Goal: Task Accomplishment & Management: Use online tool/utility

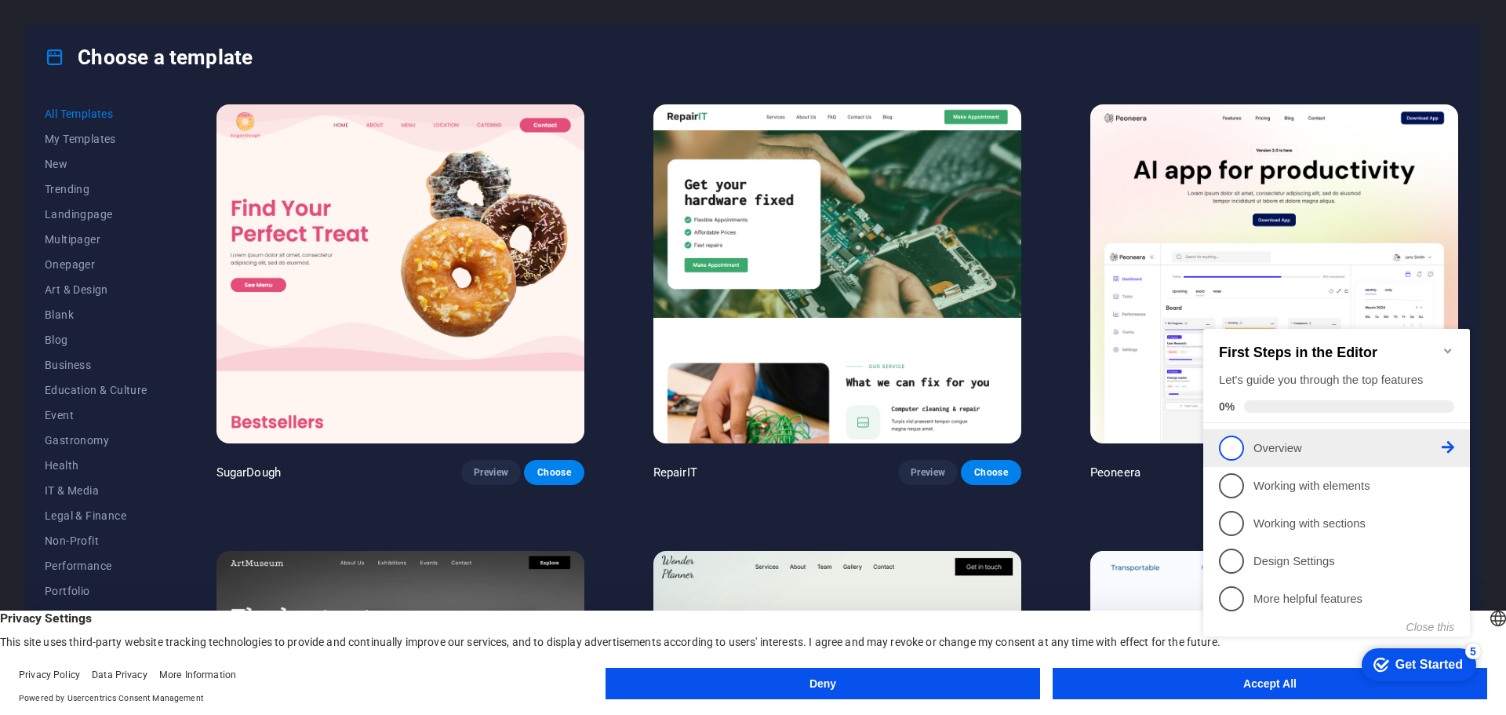
click at [1235, 441] on span "1" at bounding box center [1231, 447] width 25 height 25
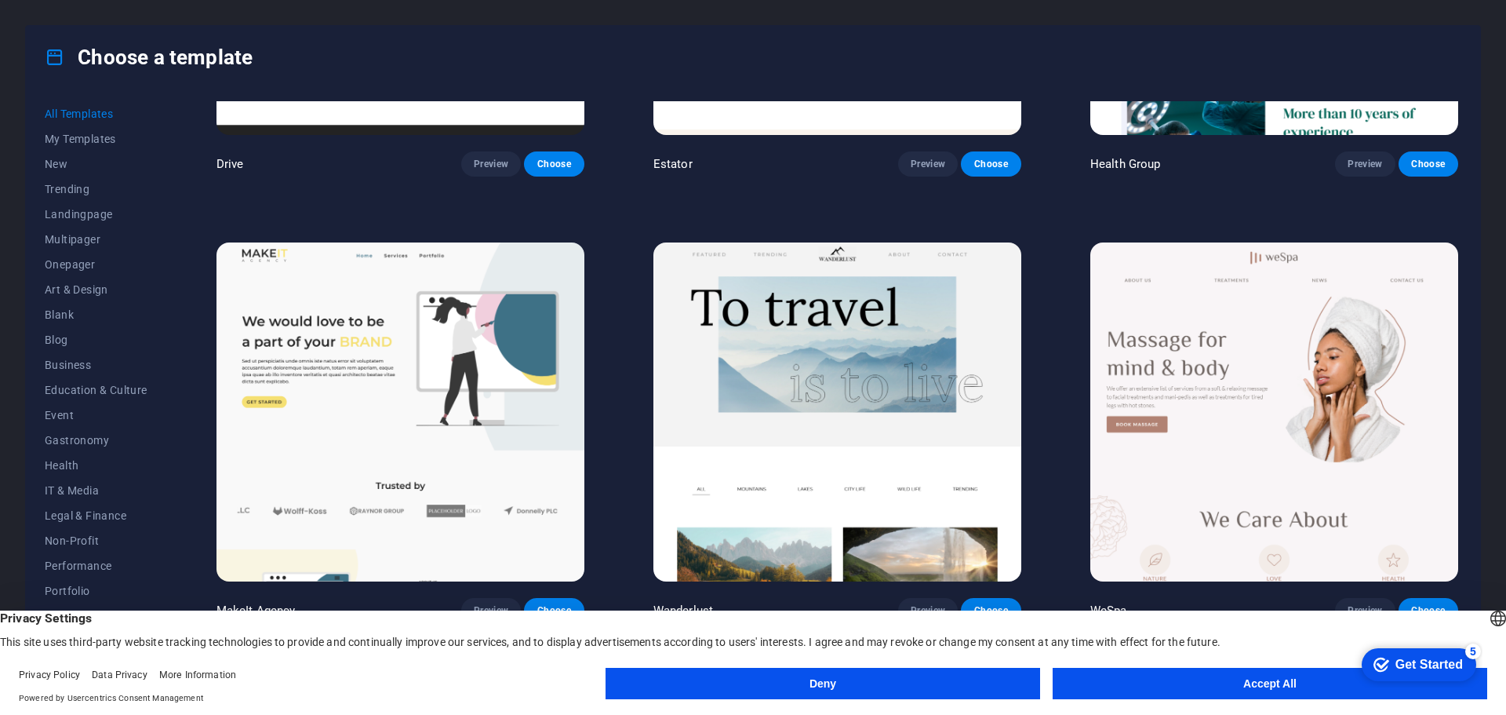
scroll to position [4472, 0]
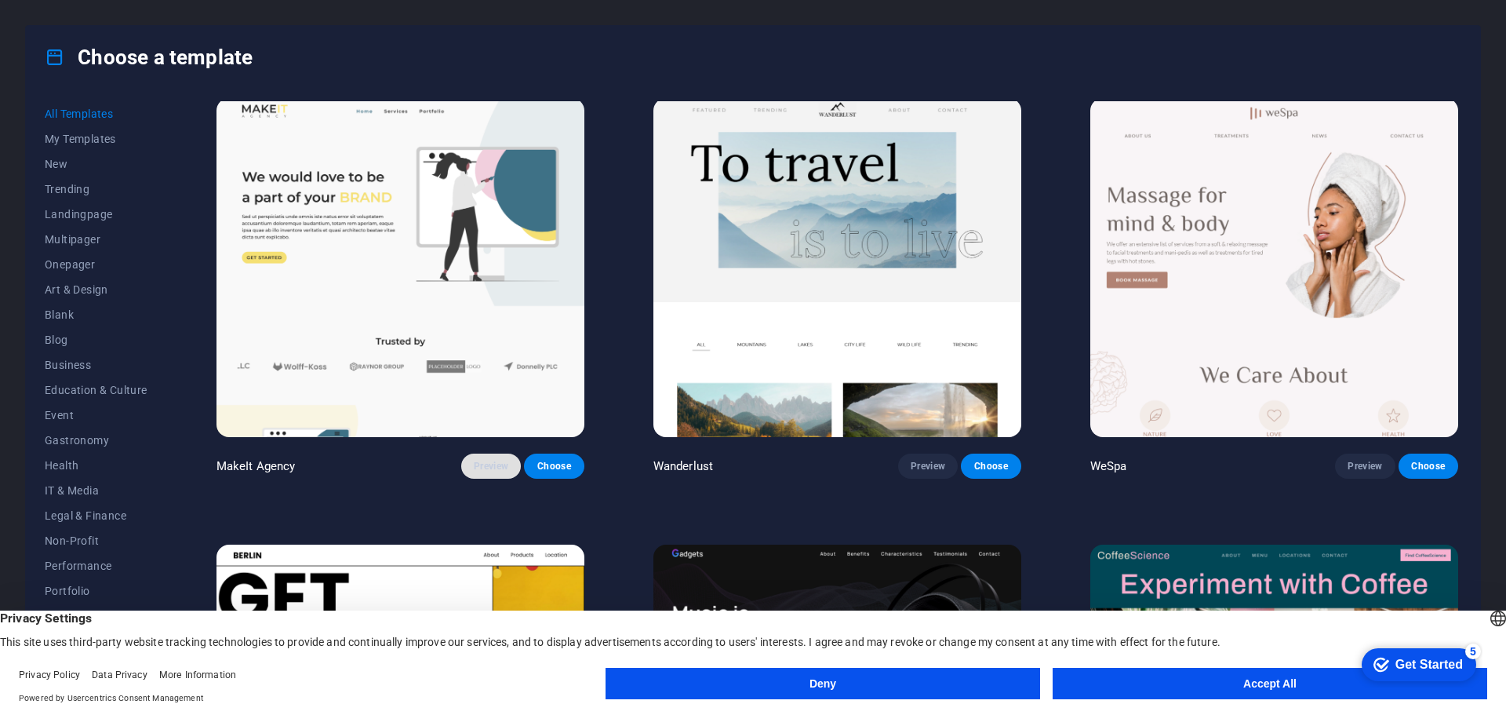
click at [493, 460] on span "Preview" at bounding box center [491, 466] width 35 height 13
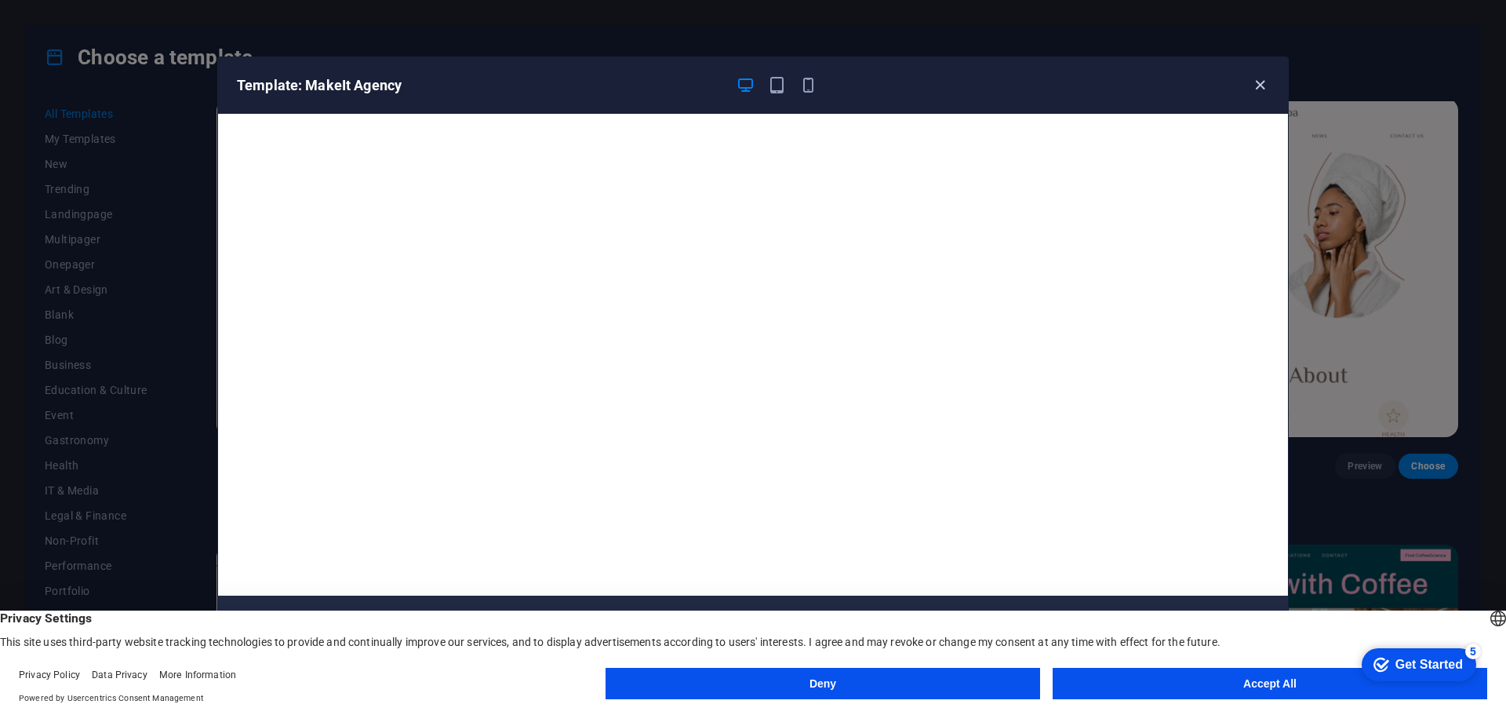
click at [1258, 85] on icon "button" at bounding box center [1260, 85] width 18 height 18
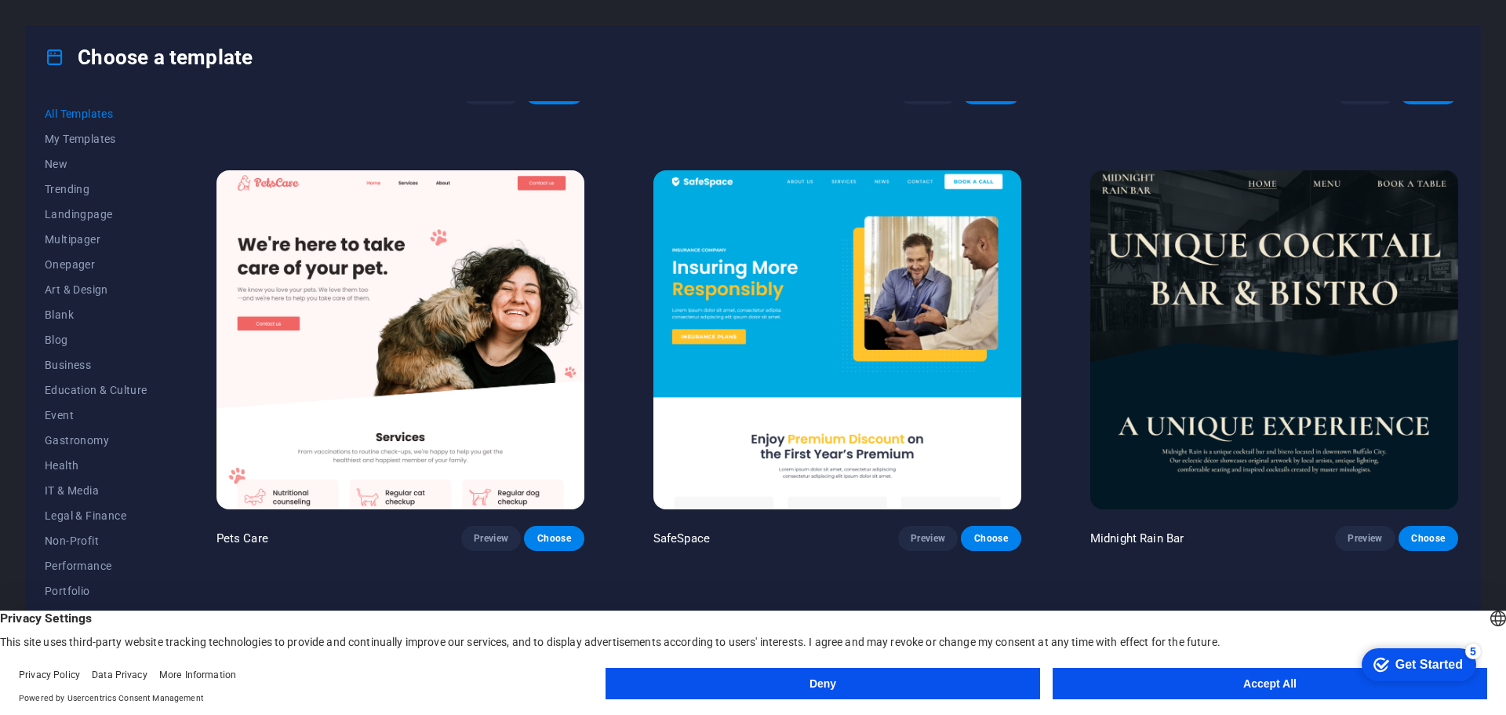
scroll to position [3530, 0]
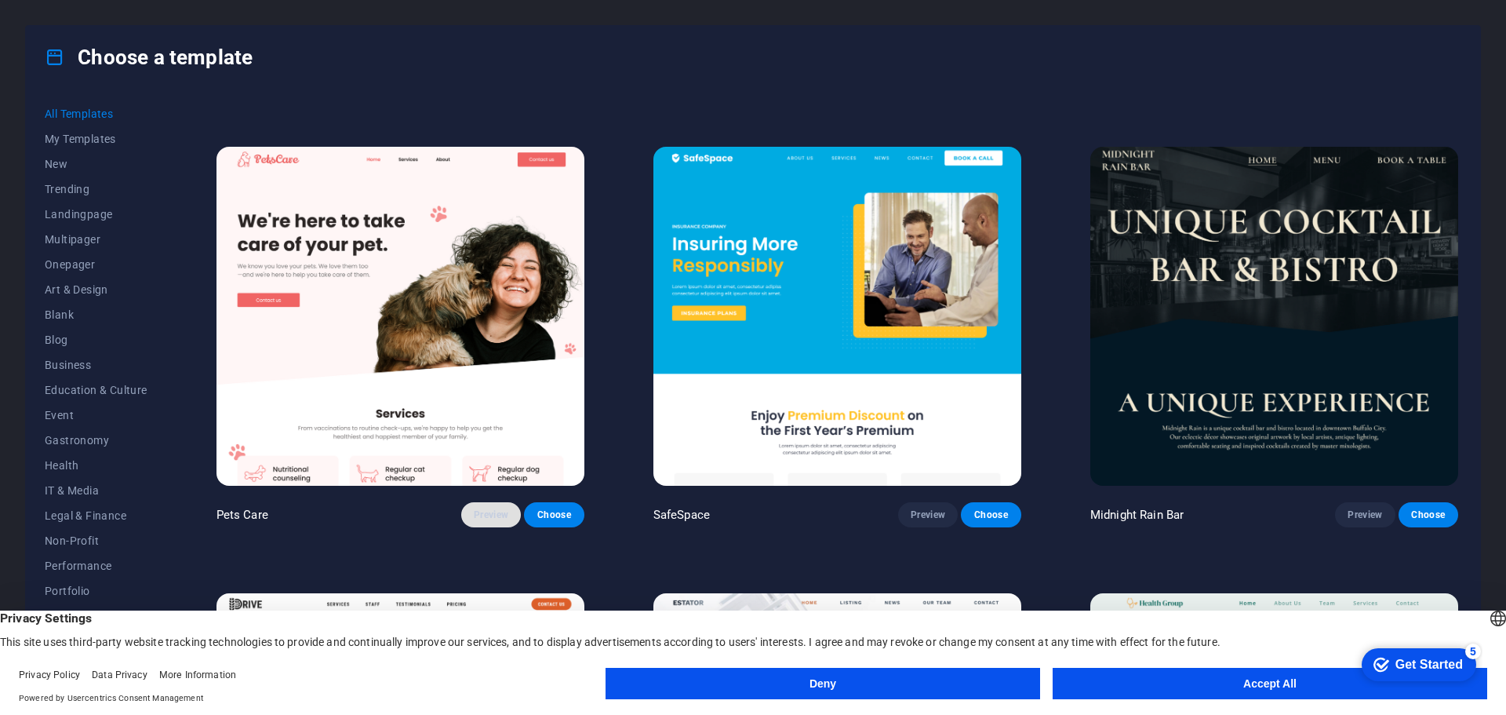
click at [486, 508] on span "Preview" at bounding box center [491, 514] width 35 height 13
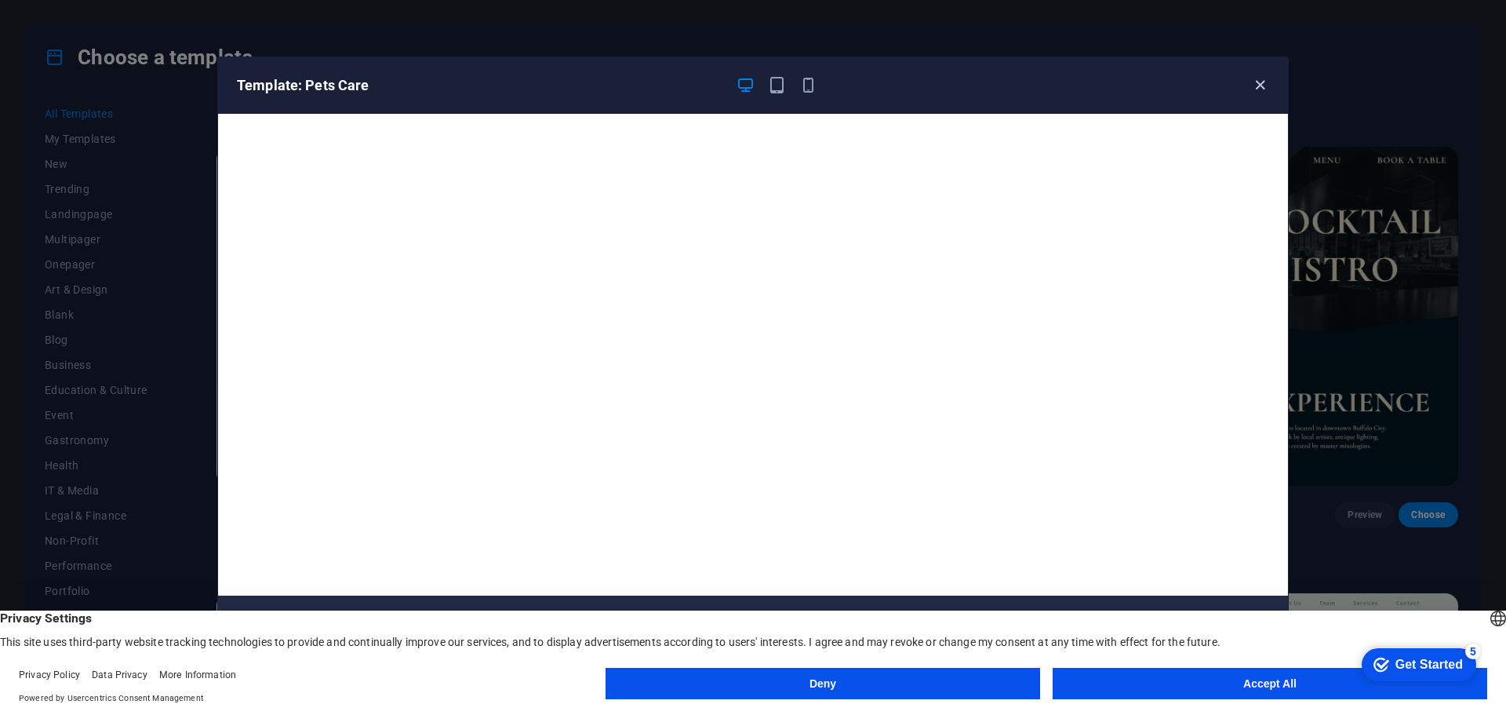
click at [1260, 82] on icon "button" at bounding box center [1260, 85] width 18 height 18
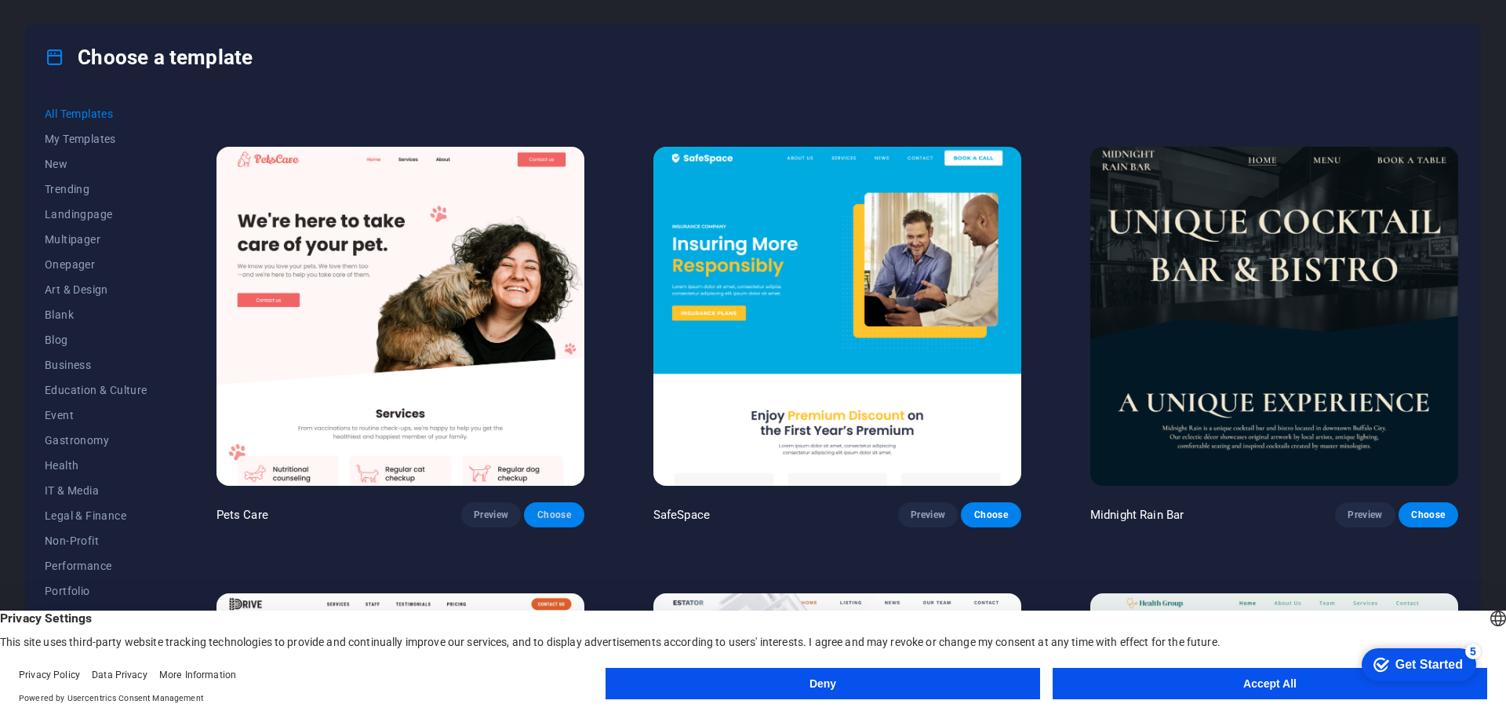
click at [561, 508] on span "Choose" at bounding box center [554, 514] width 35 height 13
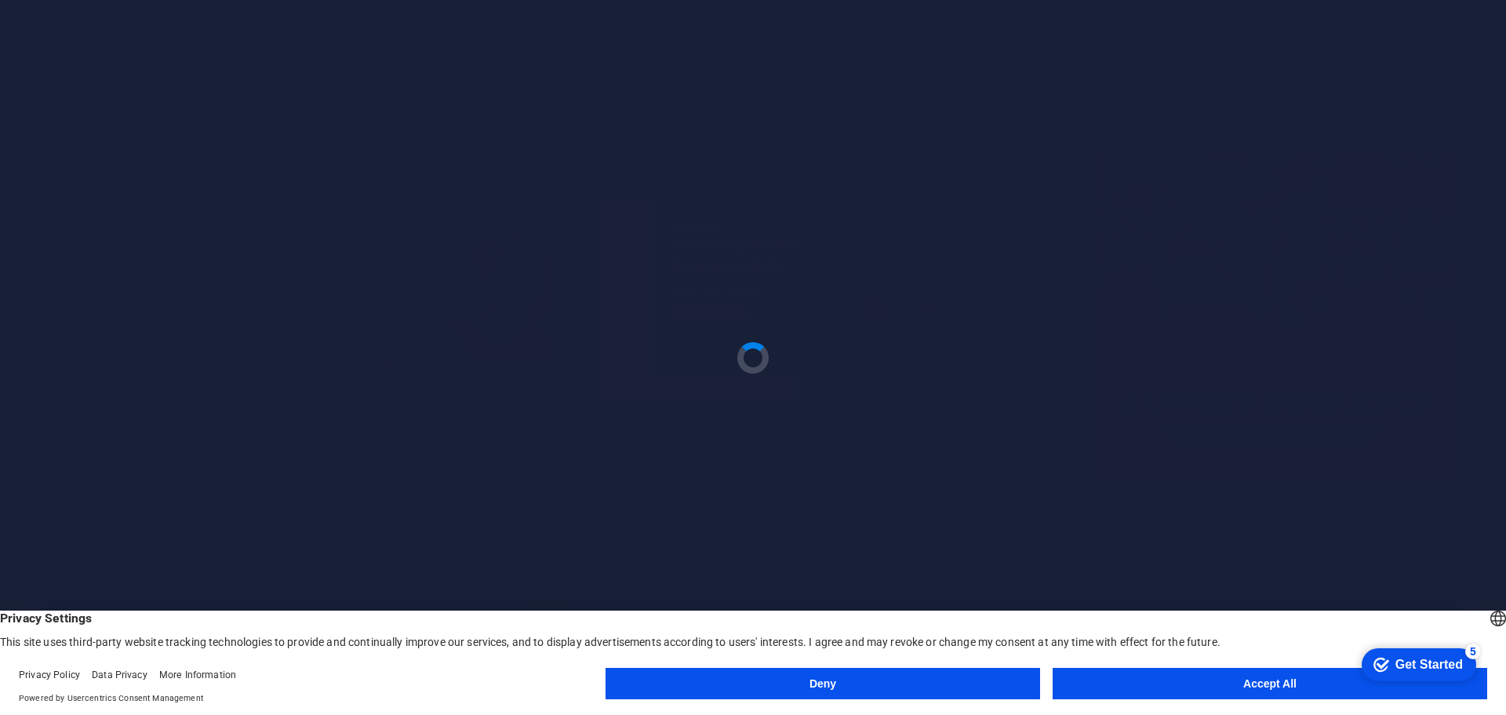
click at [1262, 678] on button "Accept All" at bounding box center [1270, 683] width 435 height 31
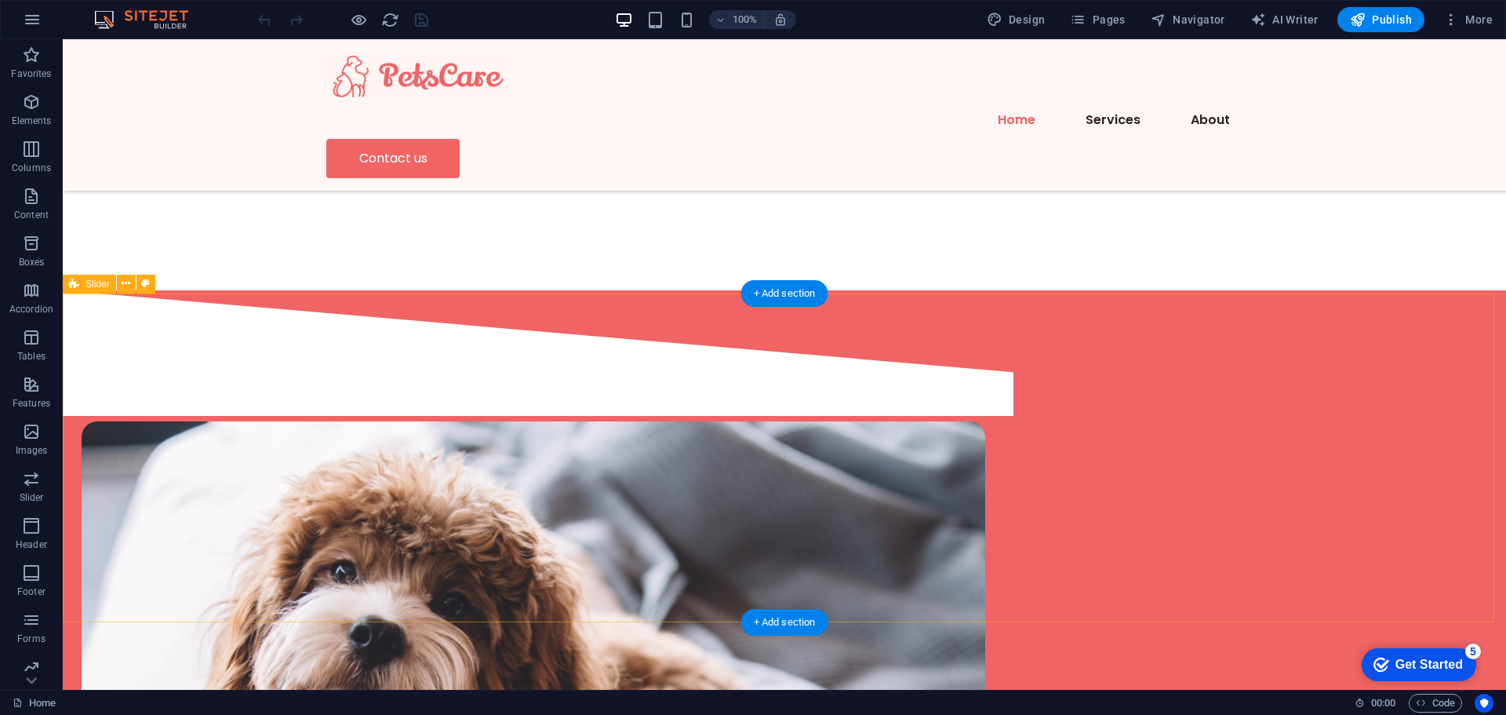
scroll to position [2746, 0]
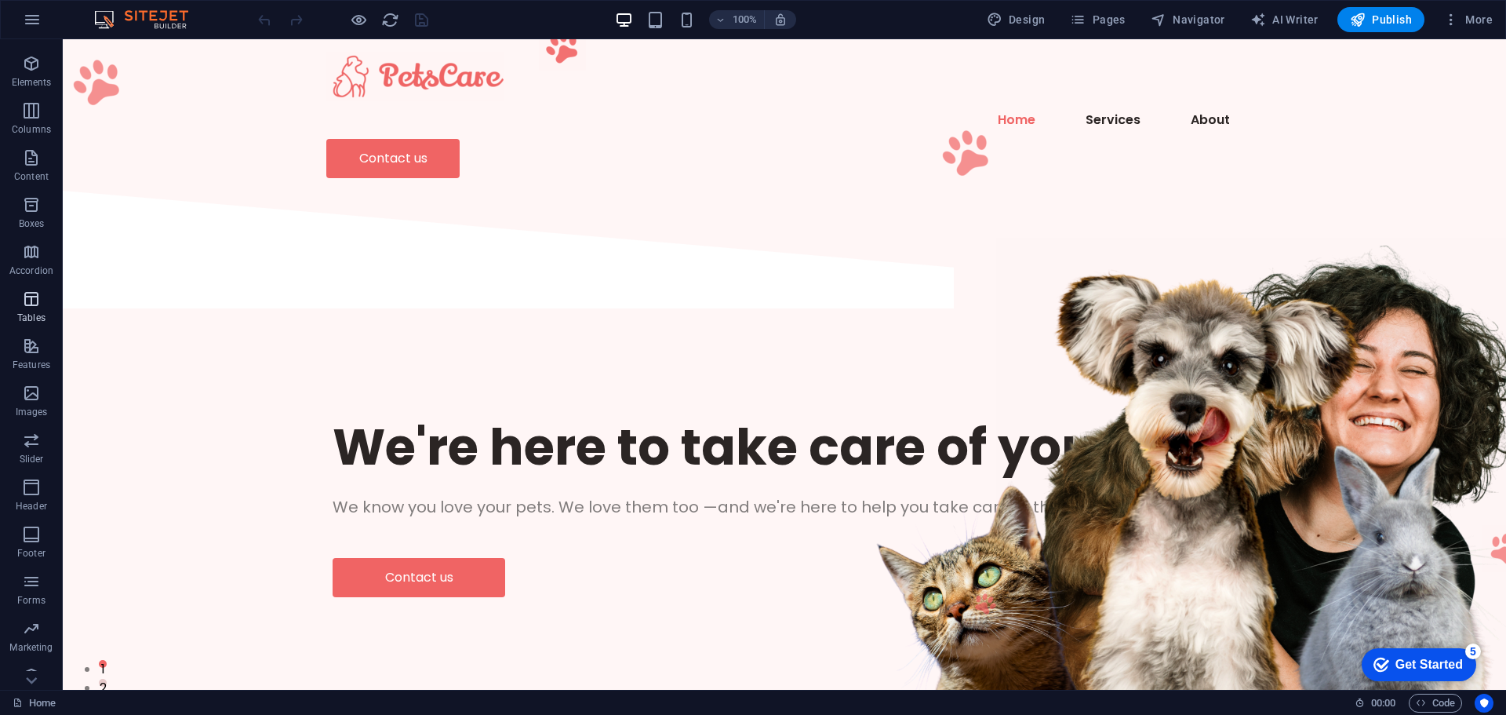
scroll to position [56, 0]
click at [31, 612] on icon "button" at bounding box center [31, 611] width 19 height 19
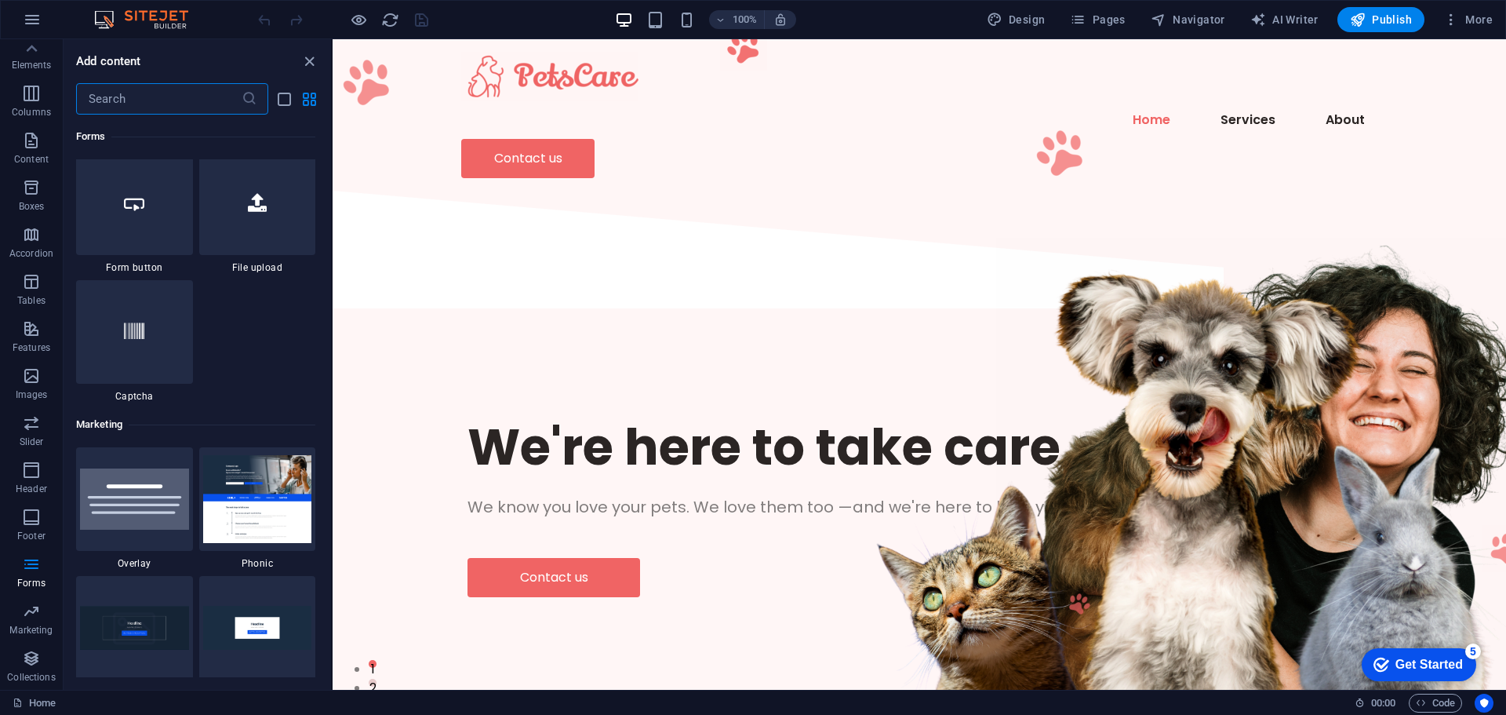
scroll to position [12387, 0]
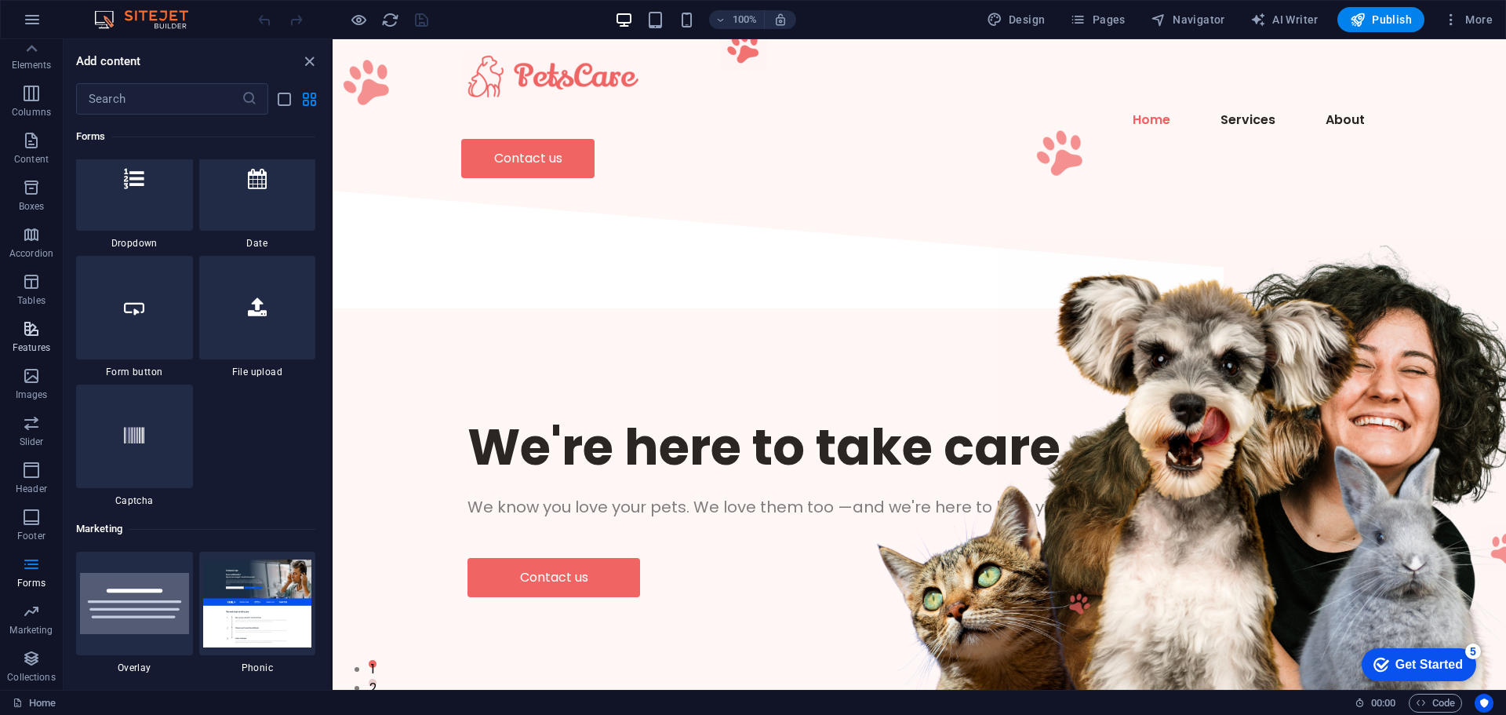
click at [31, 330] on icon "button" at bounding box center [31, 328] width 19 height 19
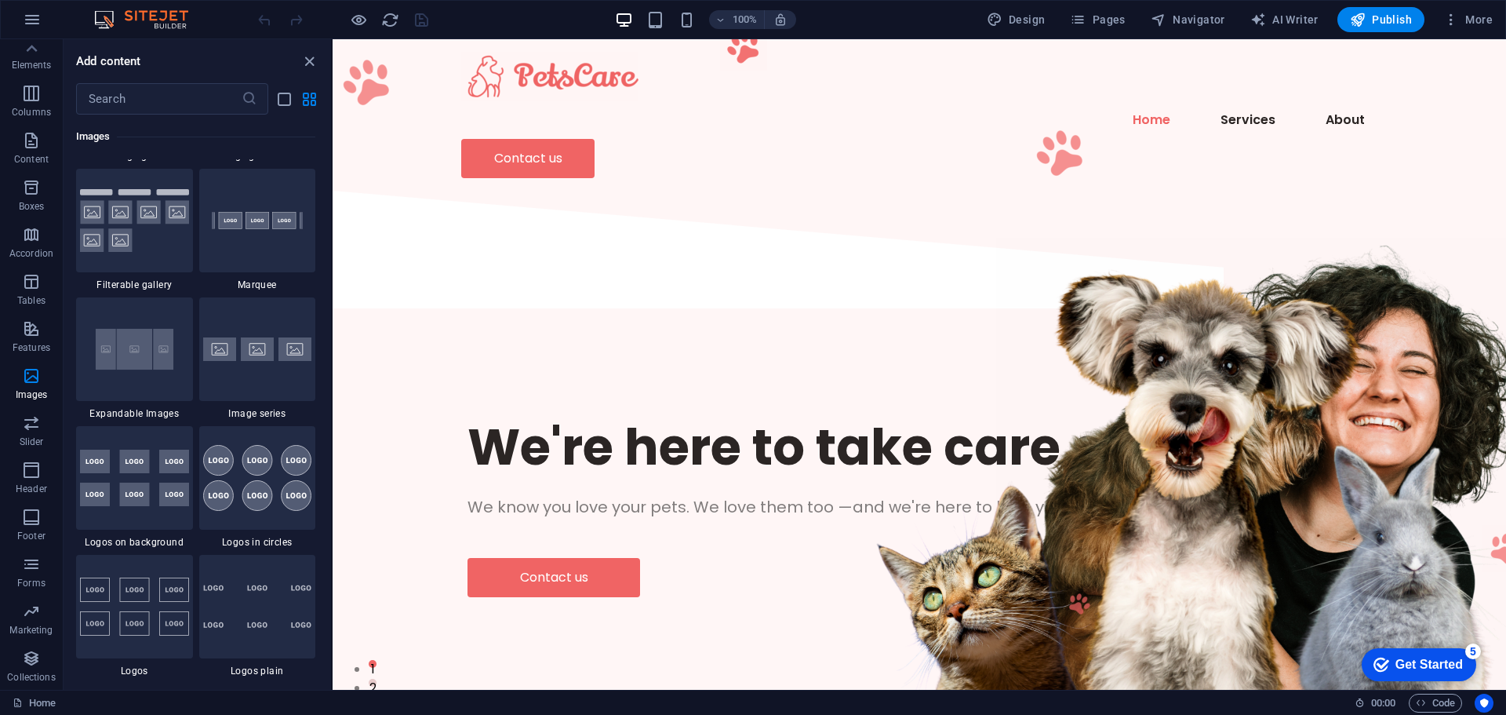
scroll to position [8155, 0]
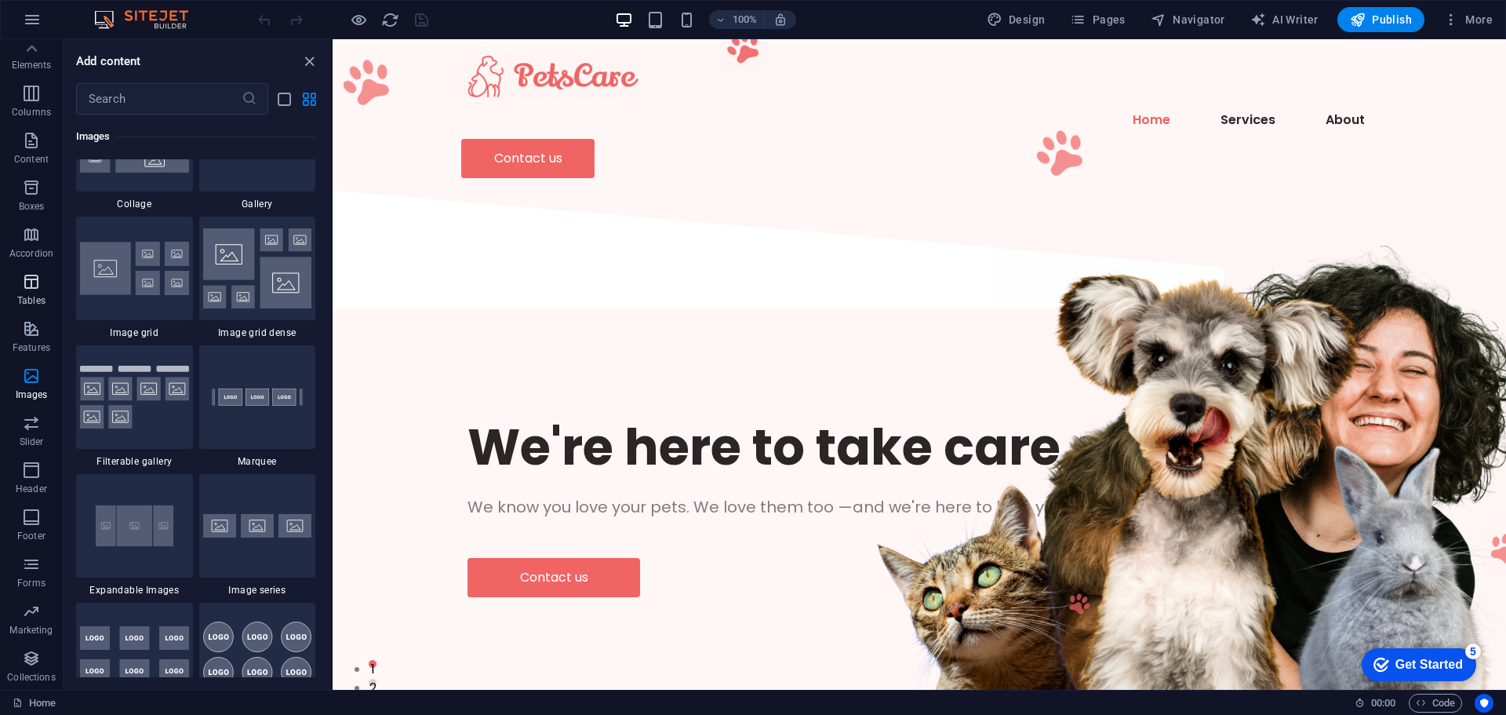
click at [27, 279] on icon "button" at bounding box center [31, 281] width 19 height 19
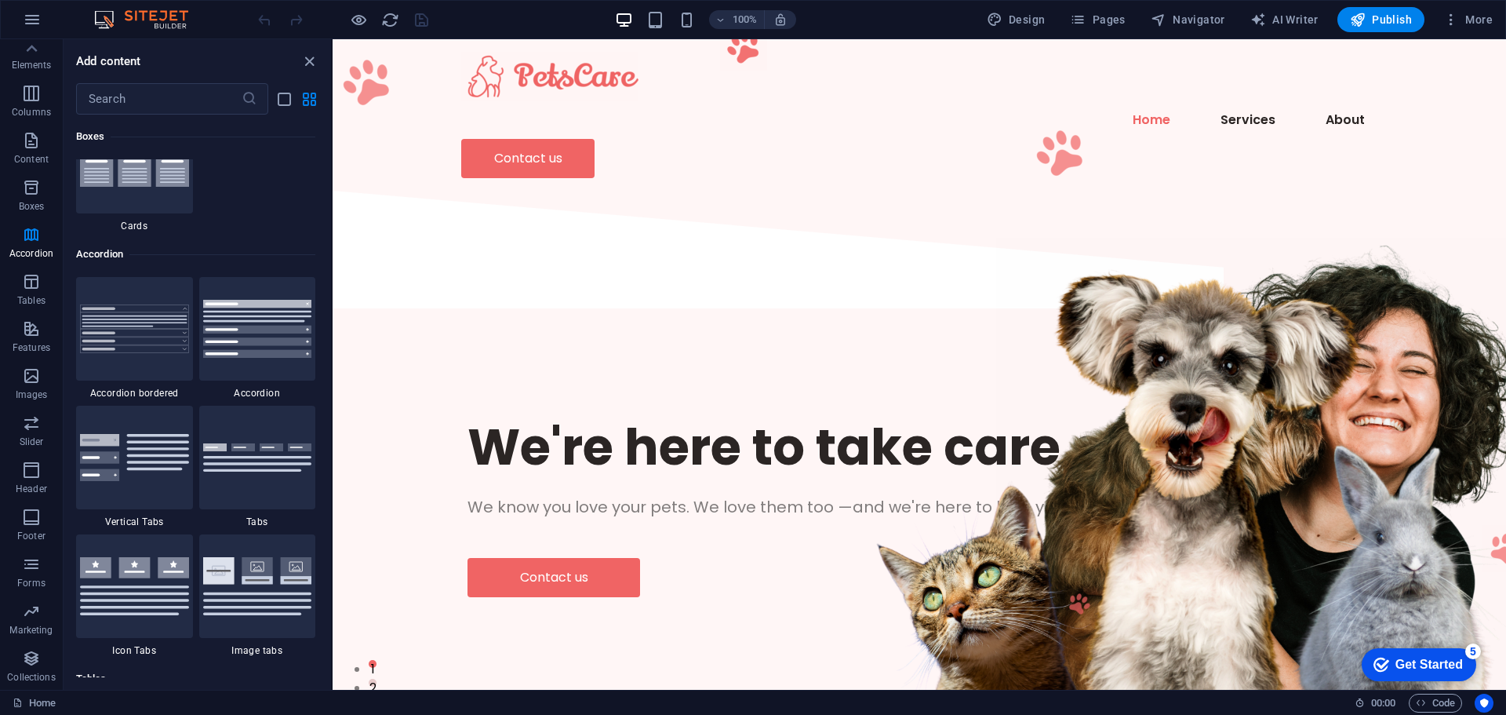
scroll to position [4884, 0]
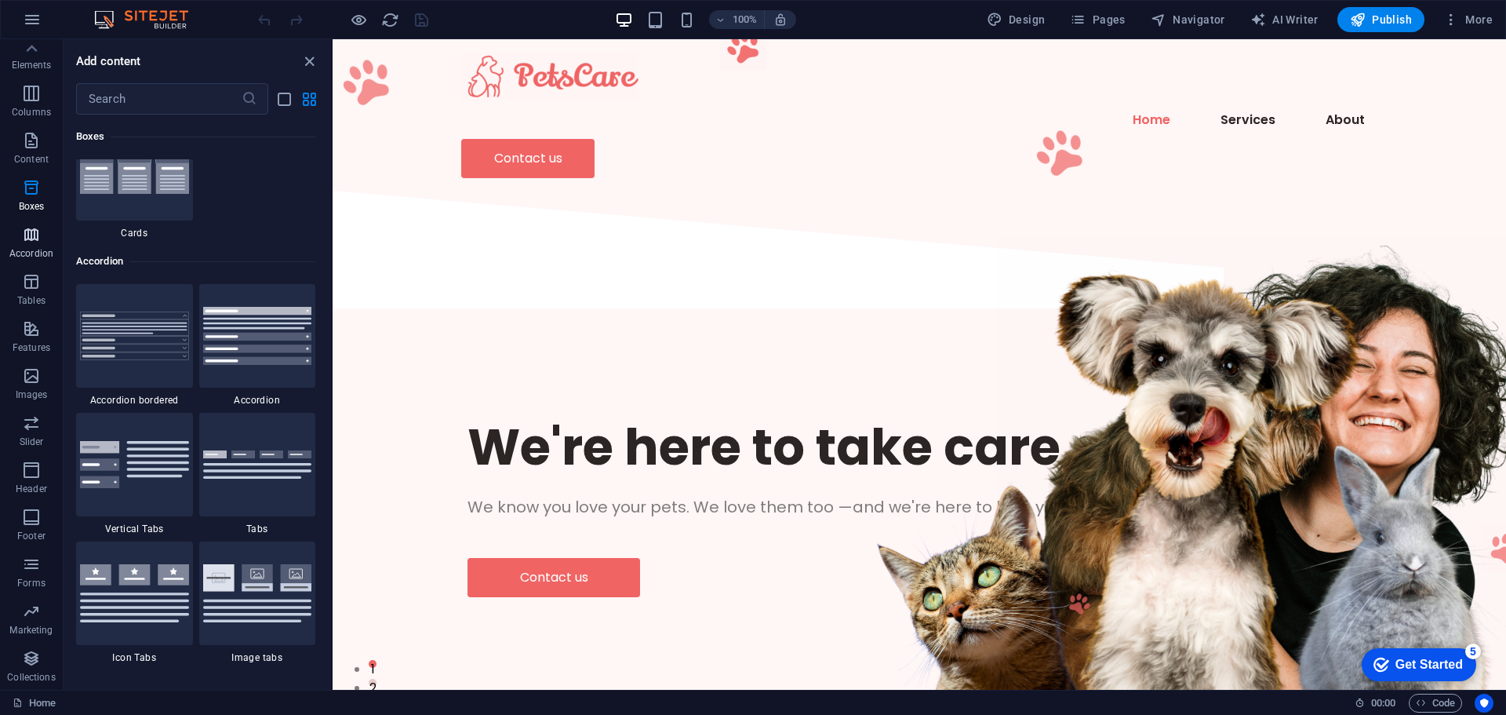
click at [36, 237] on icon "button" at bounding box center [31, 234] width 19 height 19
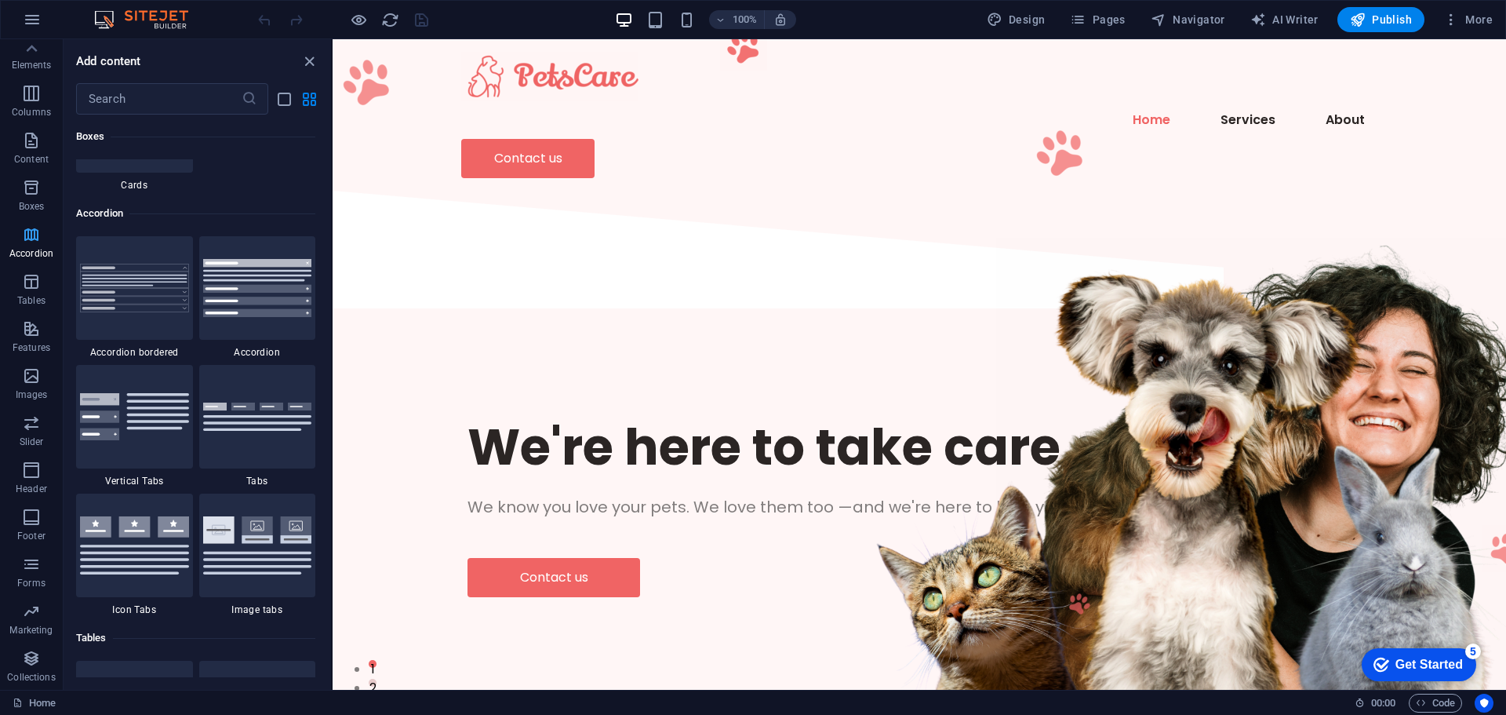
scroll to position [5009, 0]
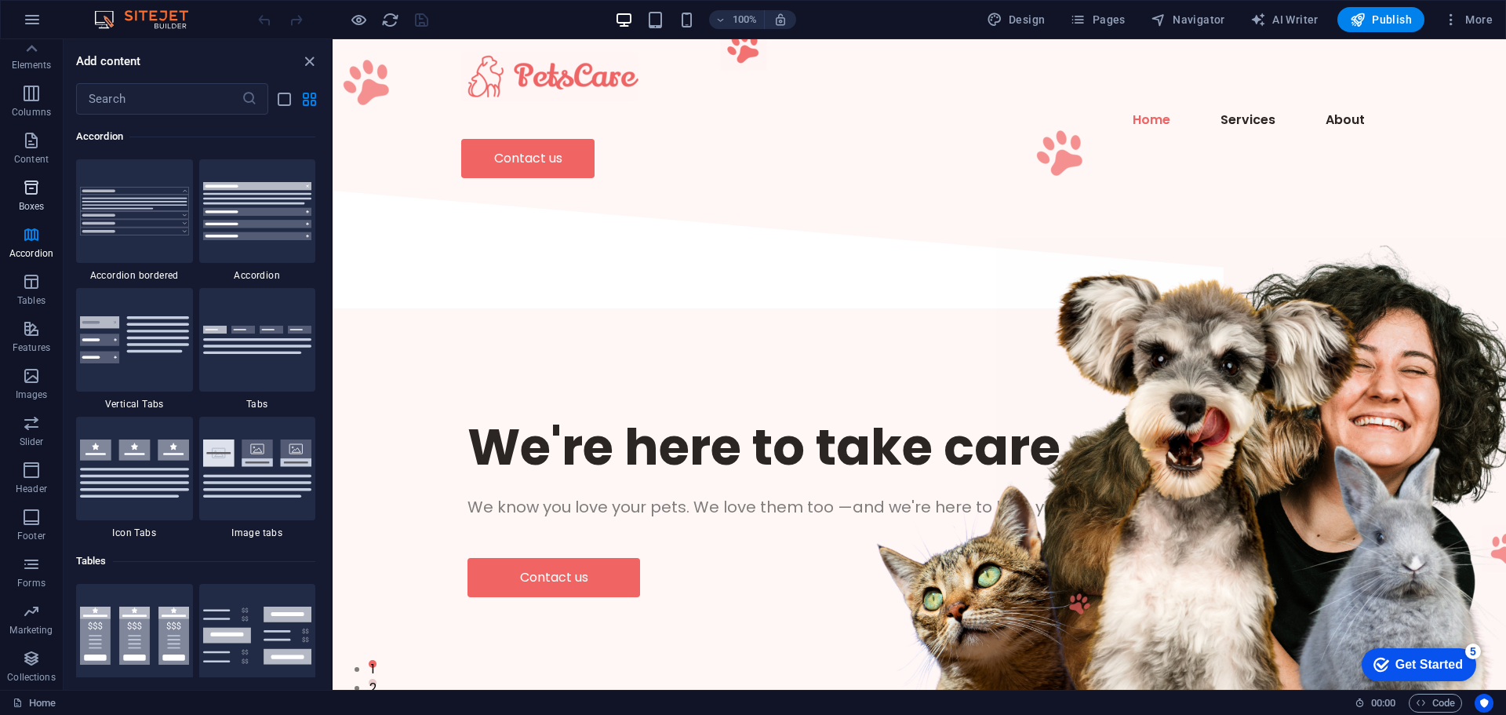
click at [31, 187] on icon "button" at bounding box center [31, 187] width 19 height 19
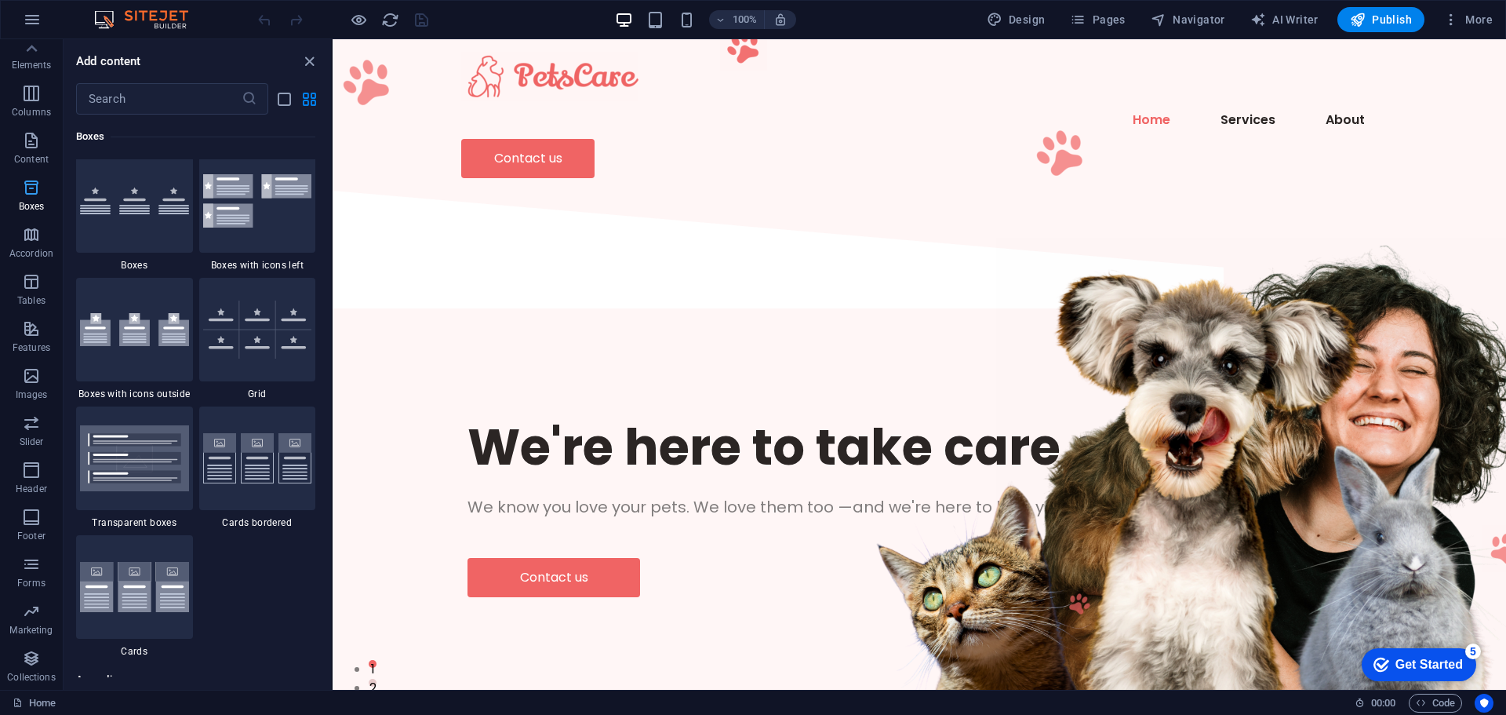
scroll to position [4327, 0]
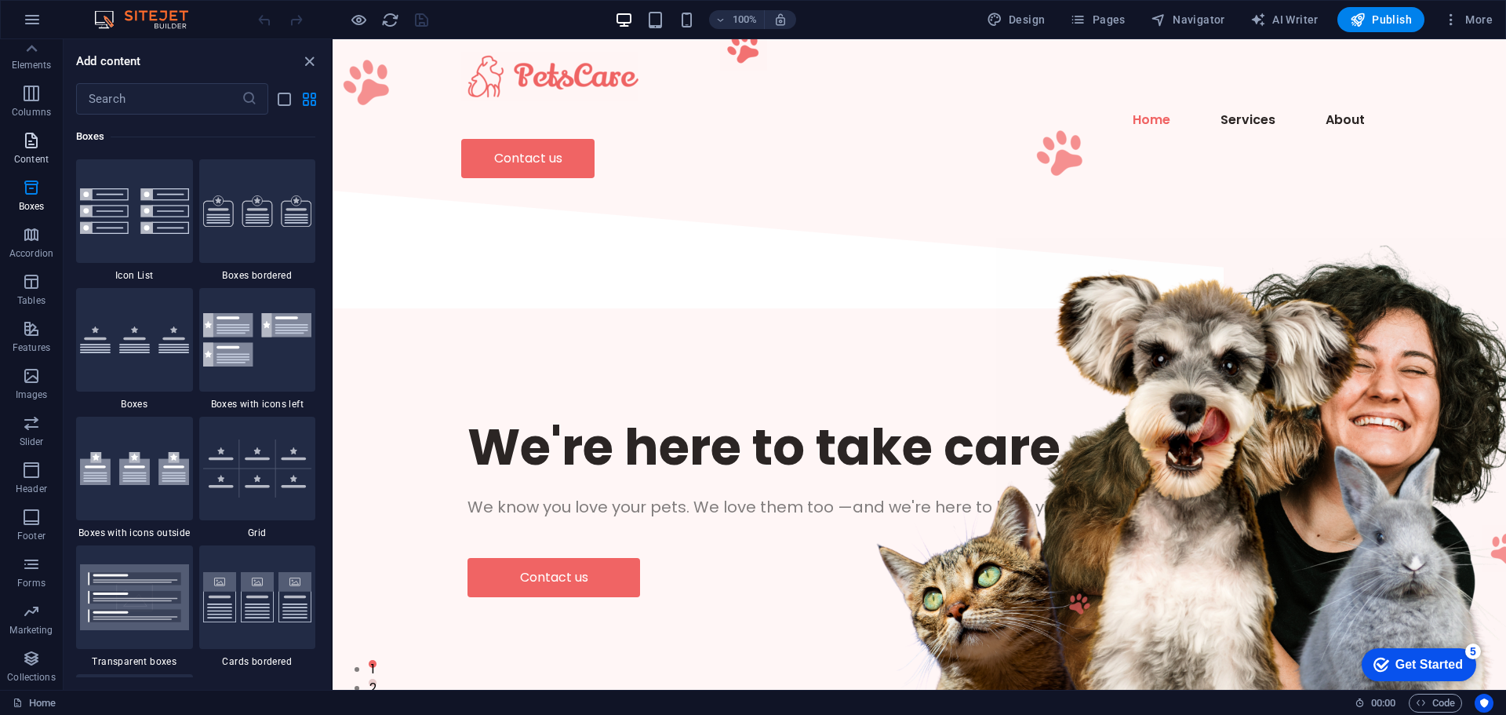
click at [31, 146] on icon "button" at bounding box center [31, 140] width 19 height 19
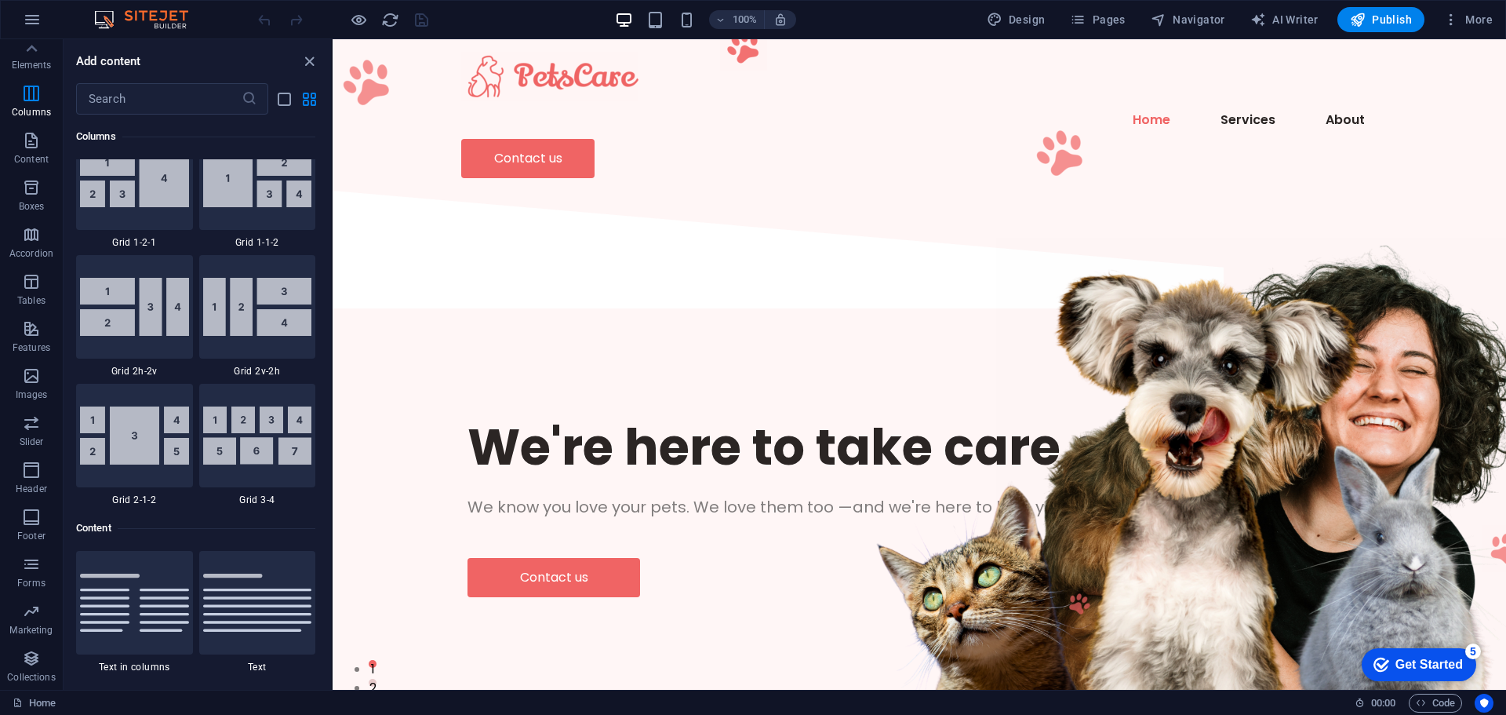
scroll to position [2353, 0]
click at [28, 49] on icon at bounding box center [32, 48] width 11 height 7
click at [30, 380] on icon "button" at bounding box center [31, 375] width 19 height 19
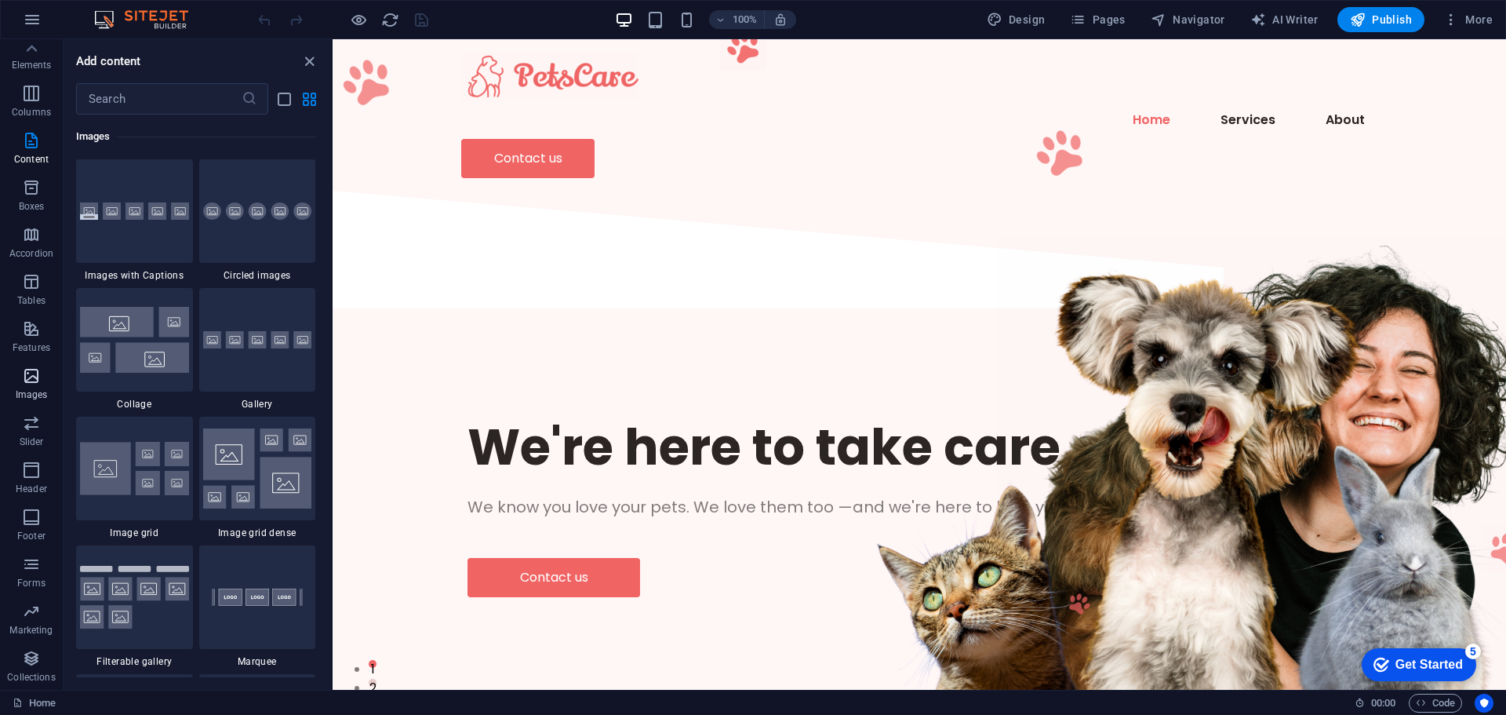
scroll to position [7955, 0]
click at [29, 424] on icon "button" at bounding box center [31, 422] width 19 height 19
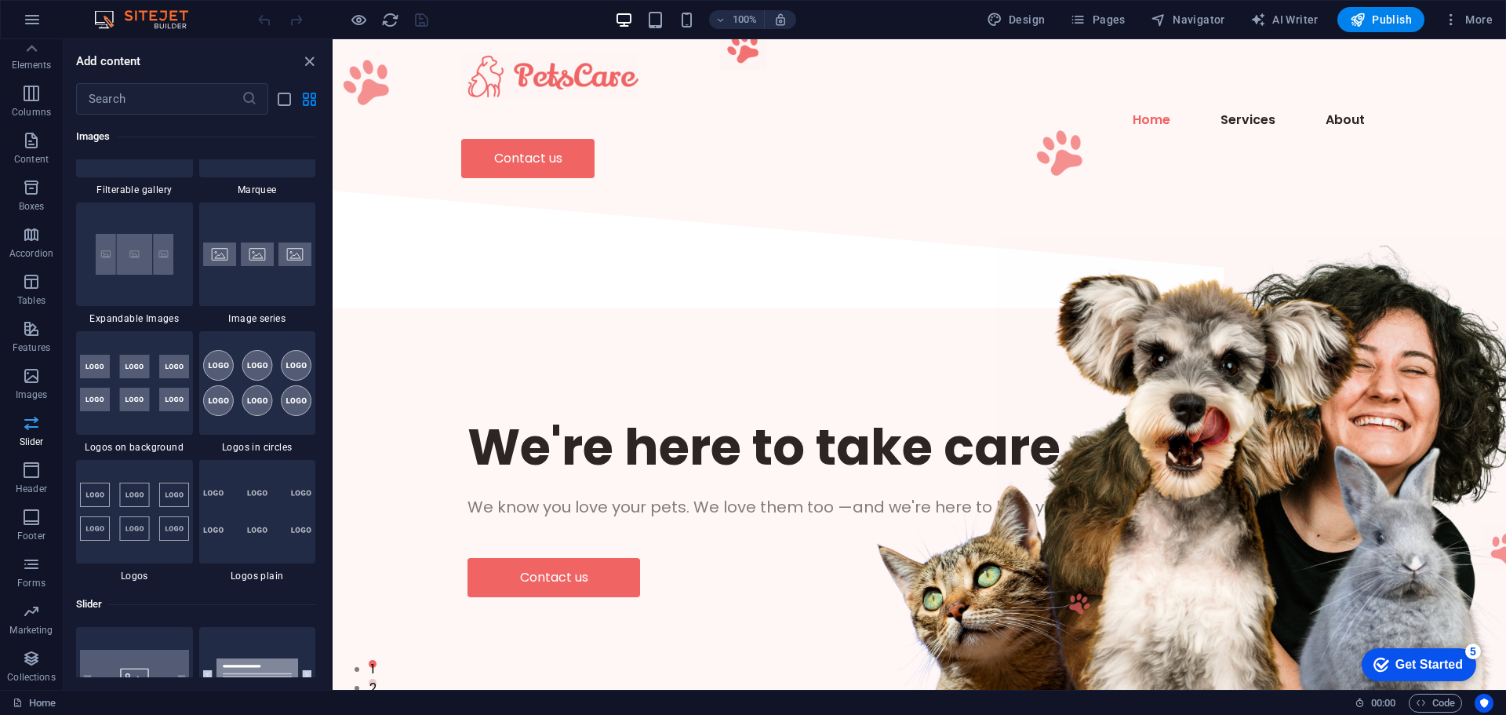
scroll to position [8894, 0]
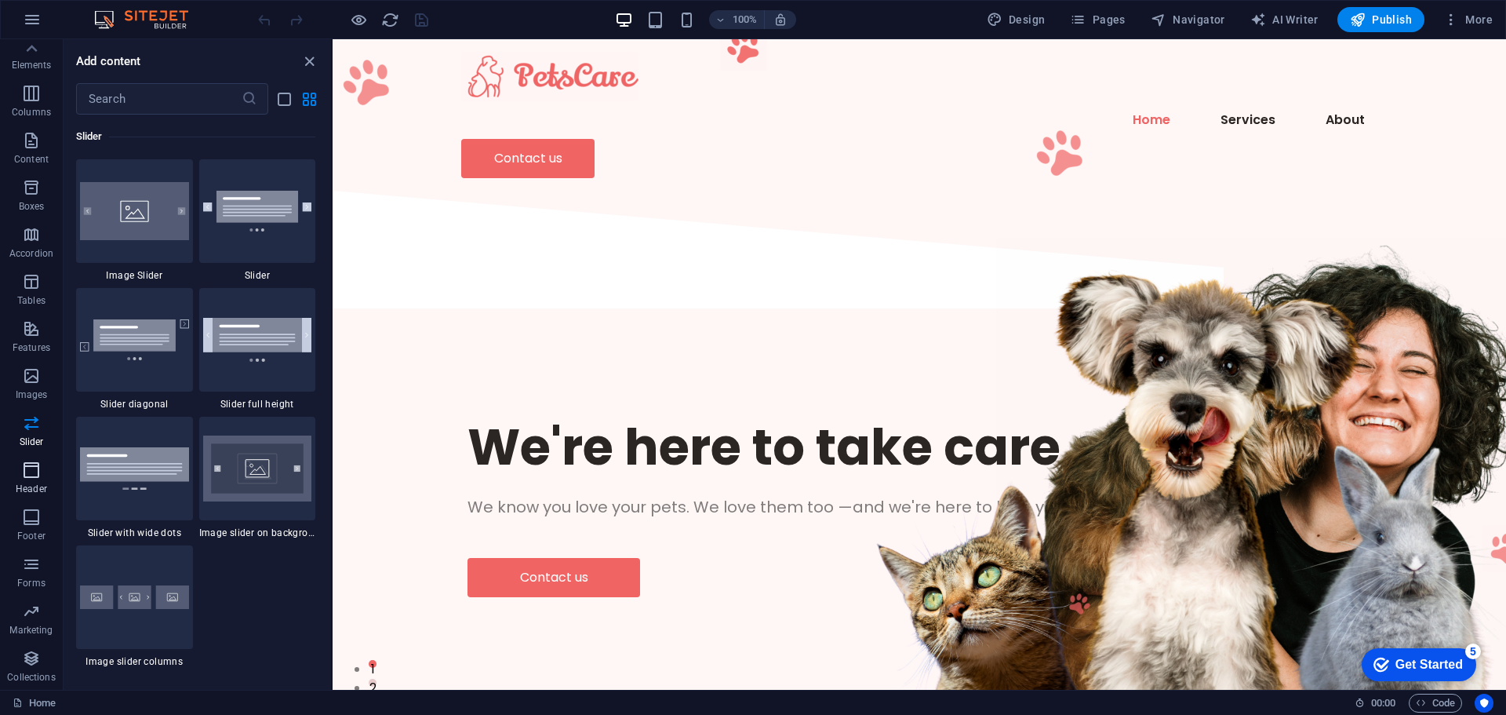
click at [27, 469] on icon "button" at bounding box center [31, 470] width 19 height 19
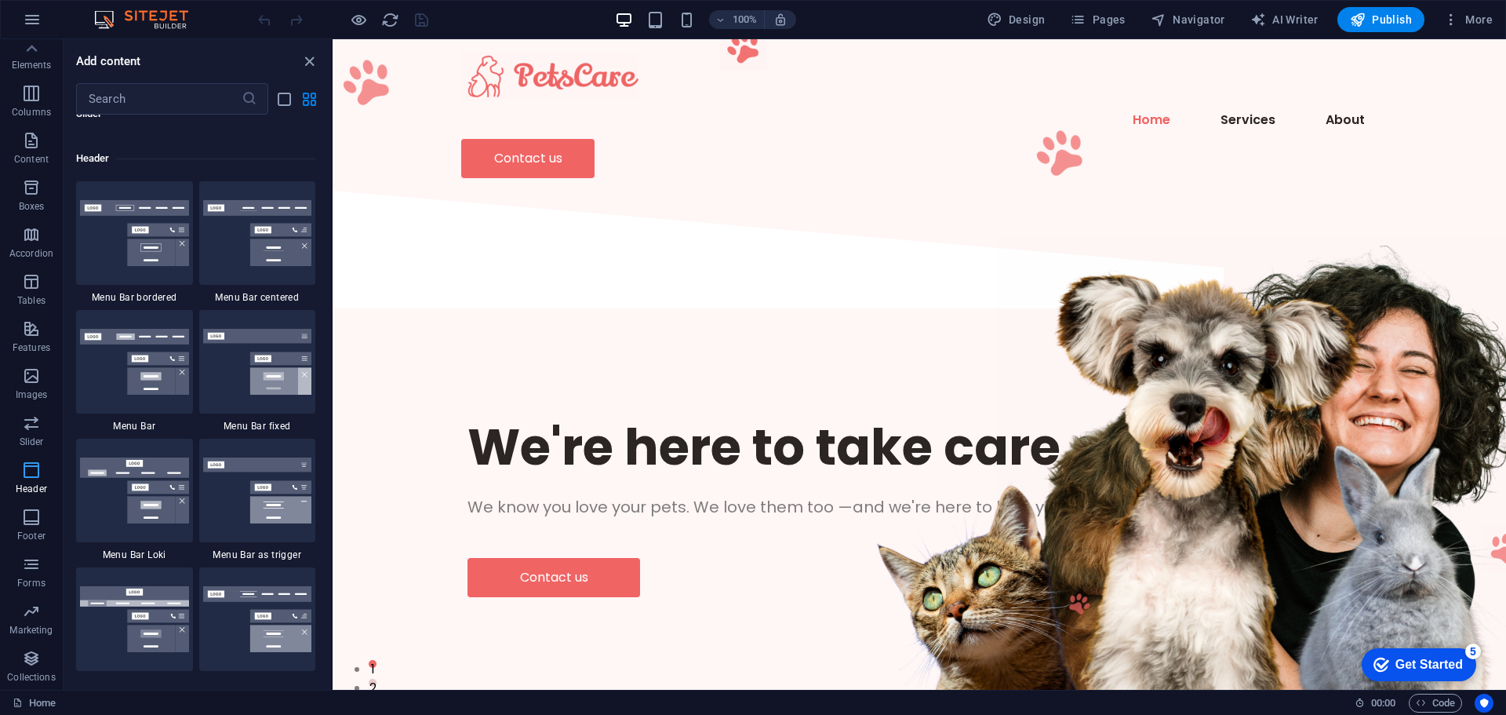
scroll to position [9447, 0]
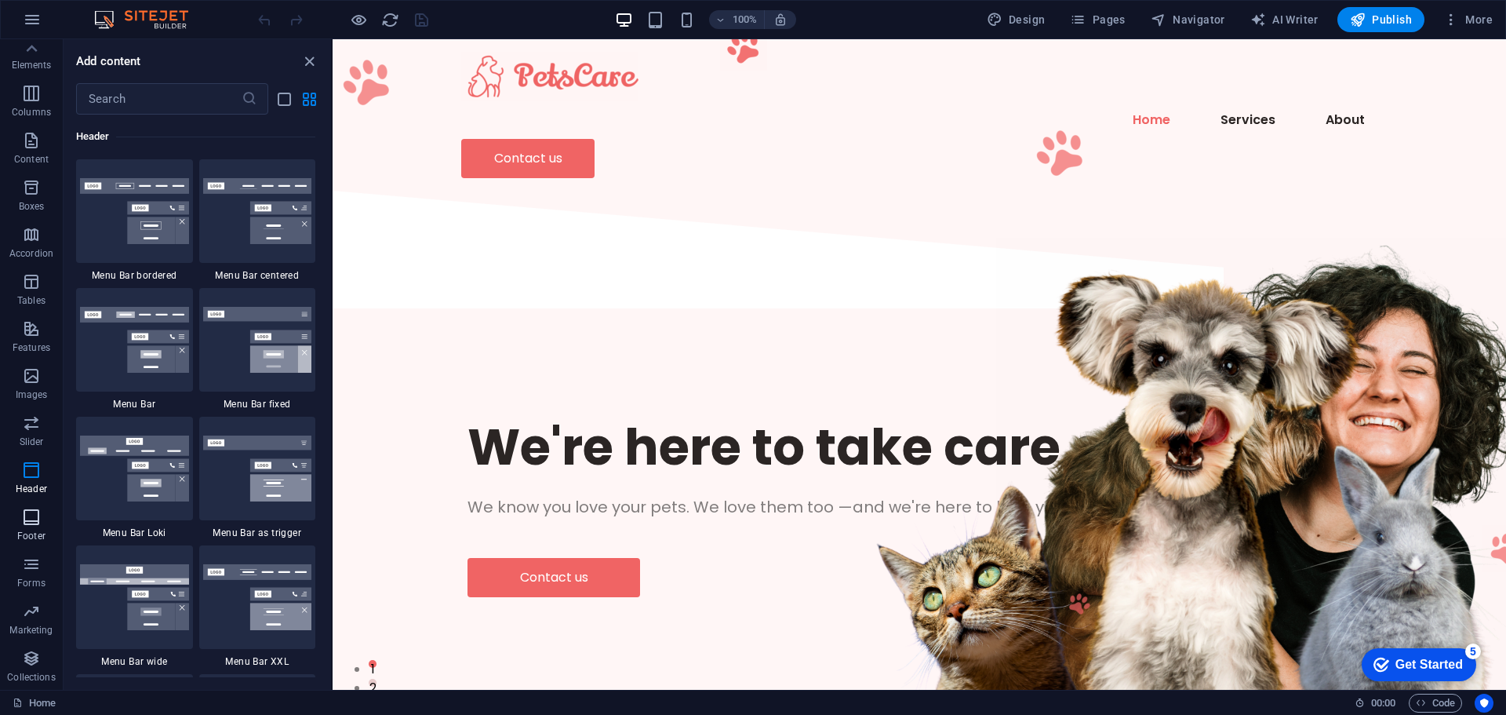
click at [27, 526] on icon "button" at bounding box center [31, 517] width 19 height 19
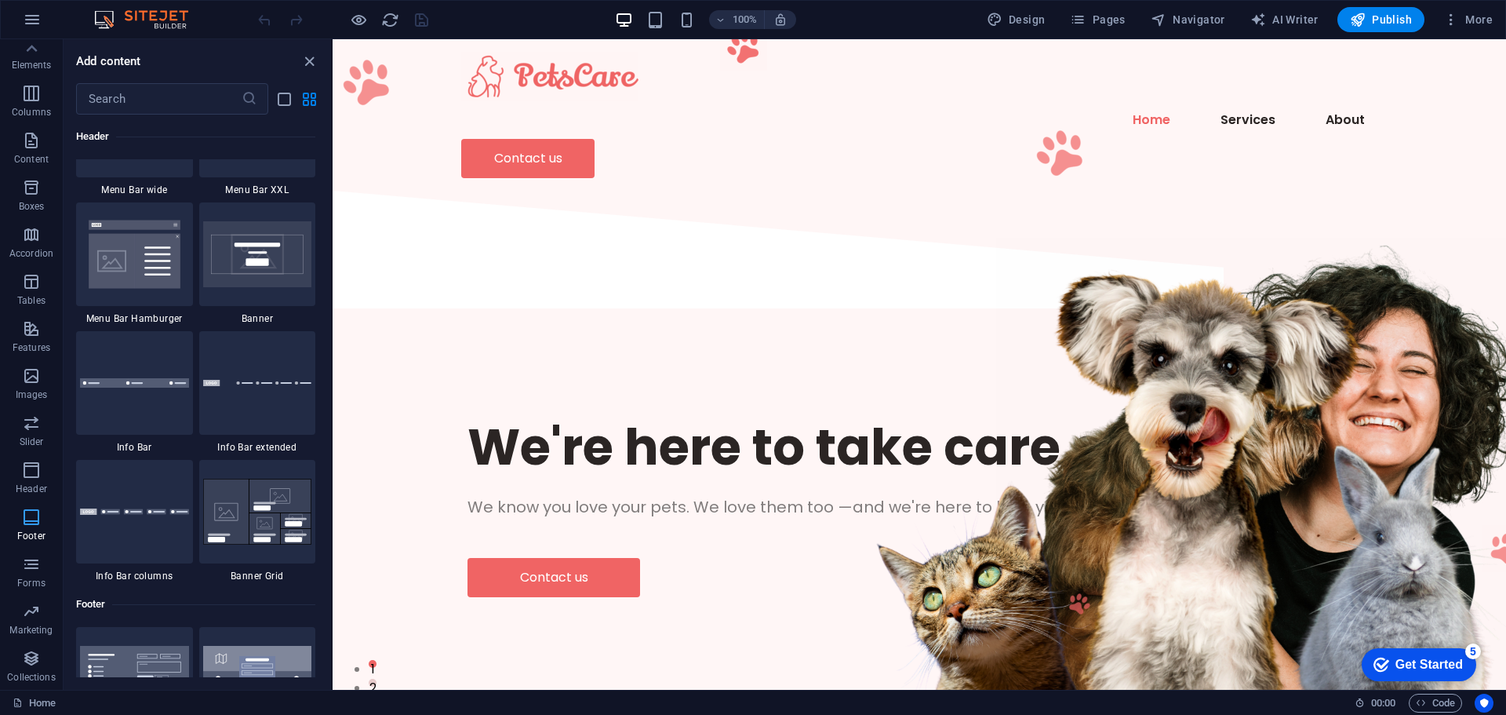
scroll to position [10386, 0]
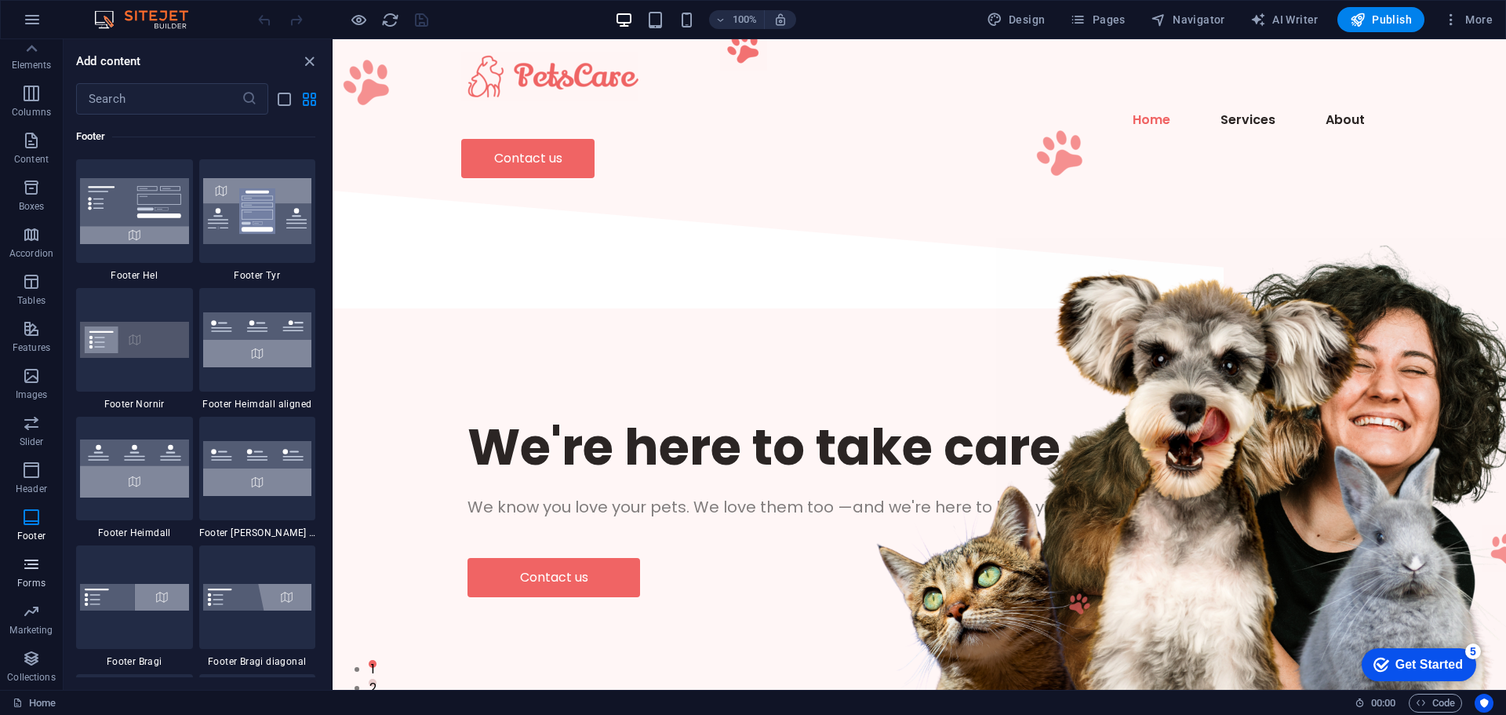
click at [29, 573] on span "Forms" at bounding box center [31, 574] width 63 height 38
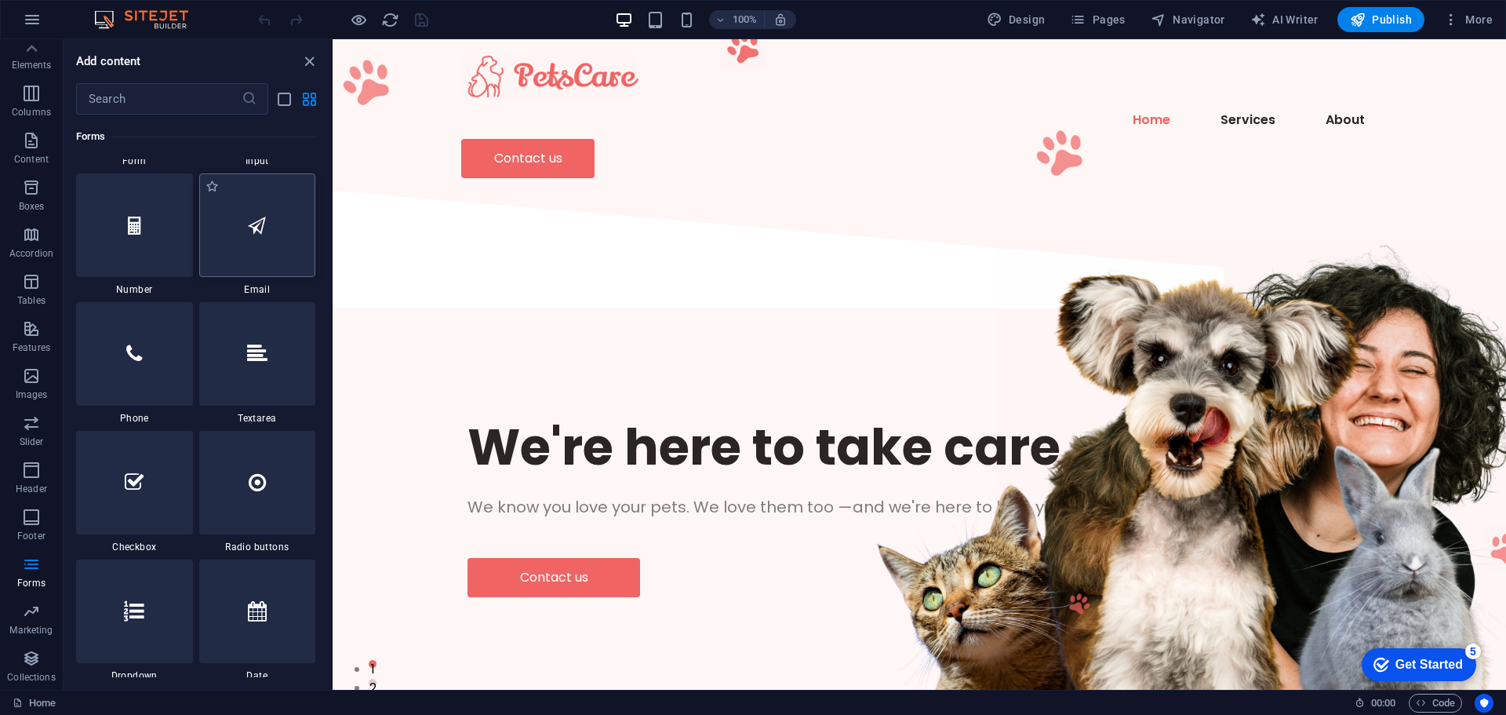
scroll to position [12082, 0]
click at [28, 607] on icon "button" at bounding box center [31, 611] width 19 height 19
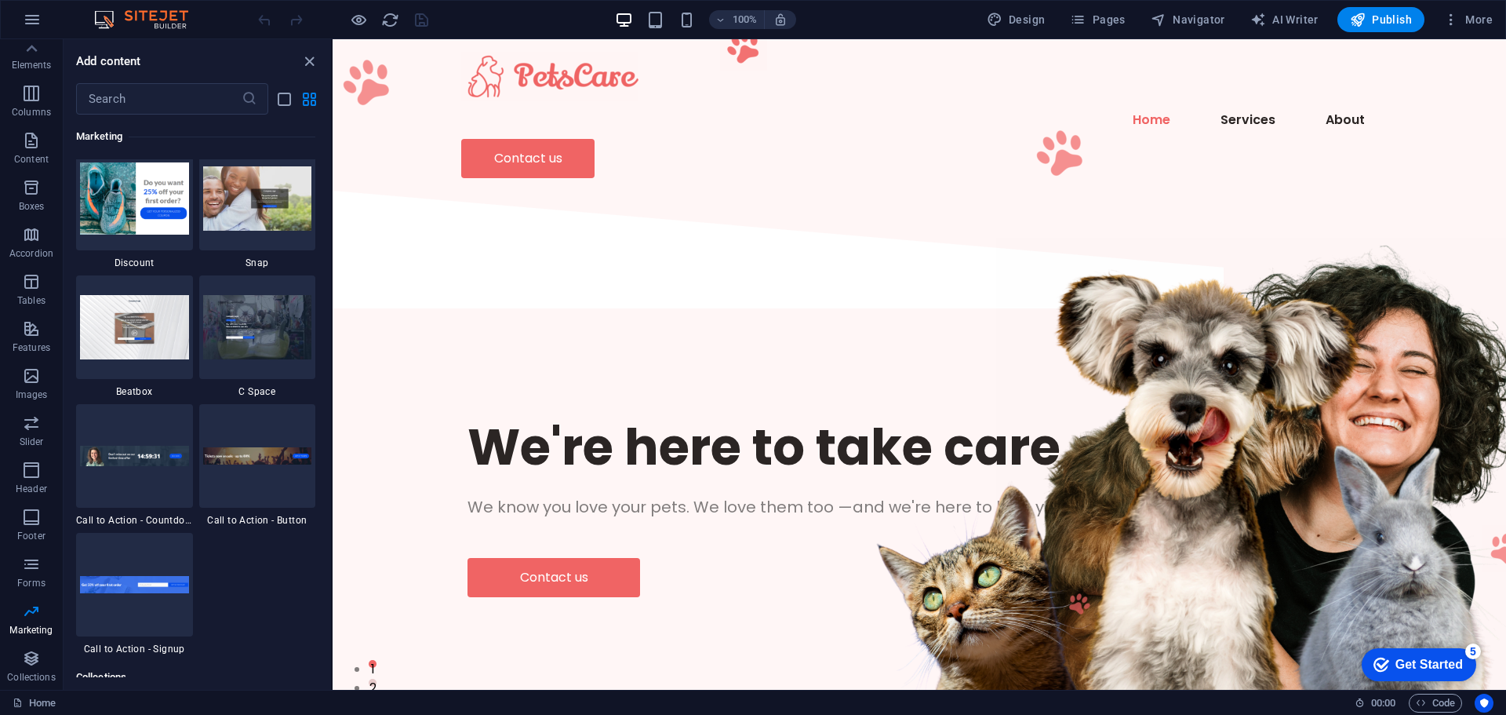
scroll to position [13877, 0]
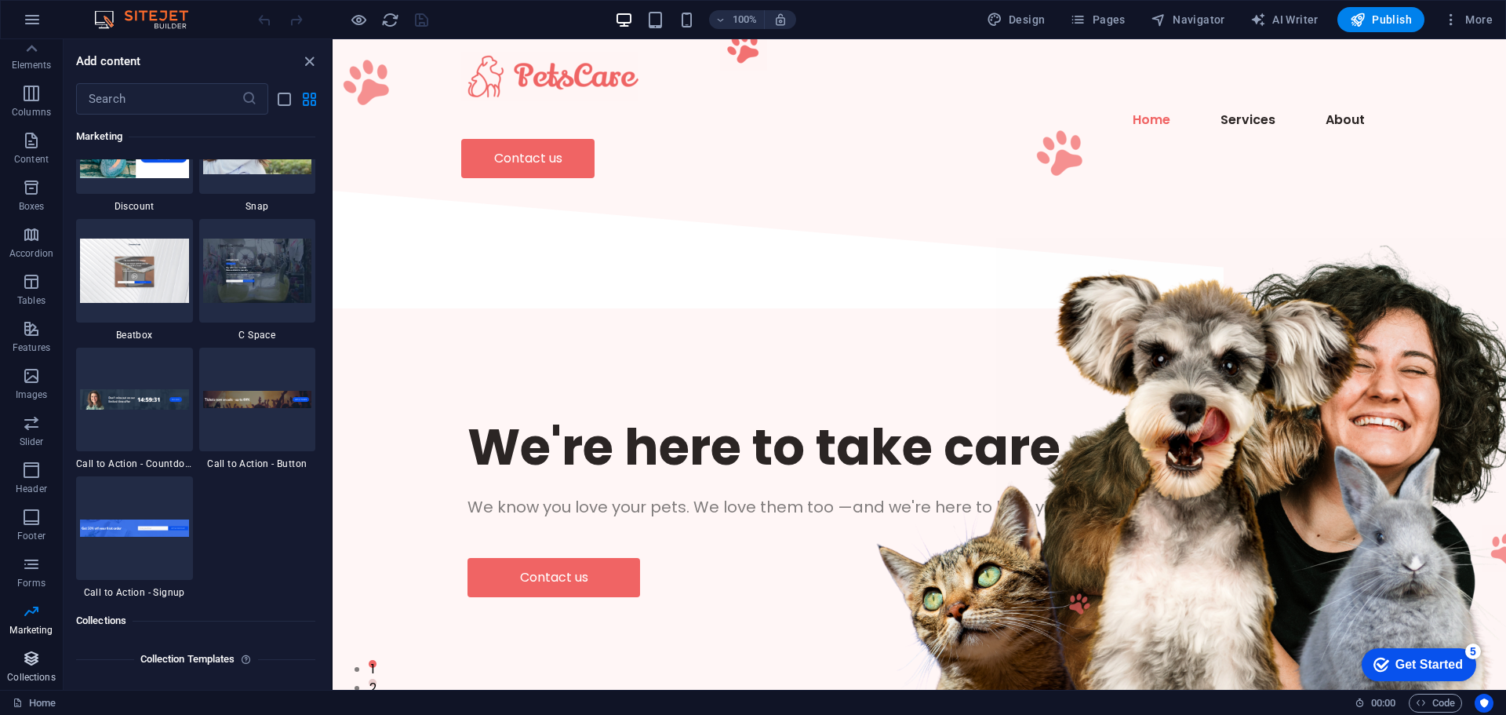
click at [30, 668] on span "Collections" at bounding box center [31, 668] width 63 height 38
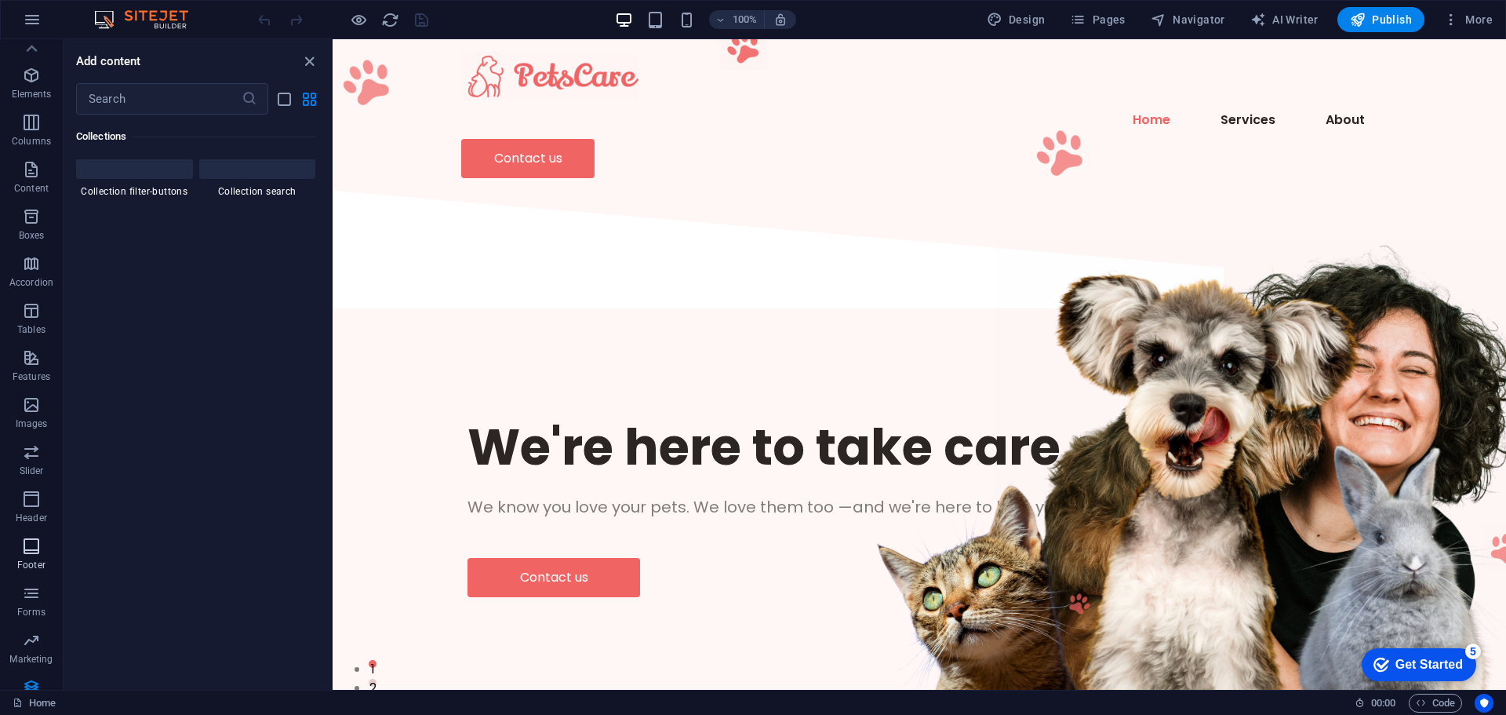
scroll to position [0, 0]
click at [33, 20] on icon "button" at bounding box center [32, 19] width 19 height 19
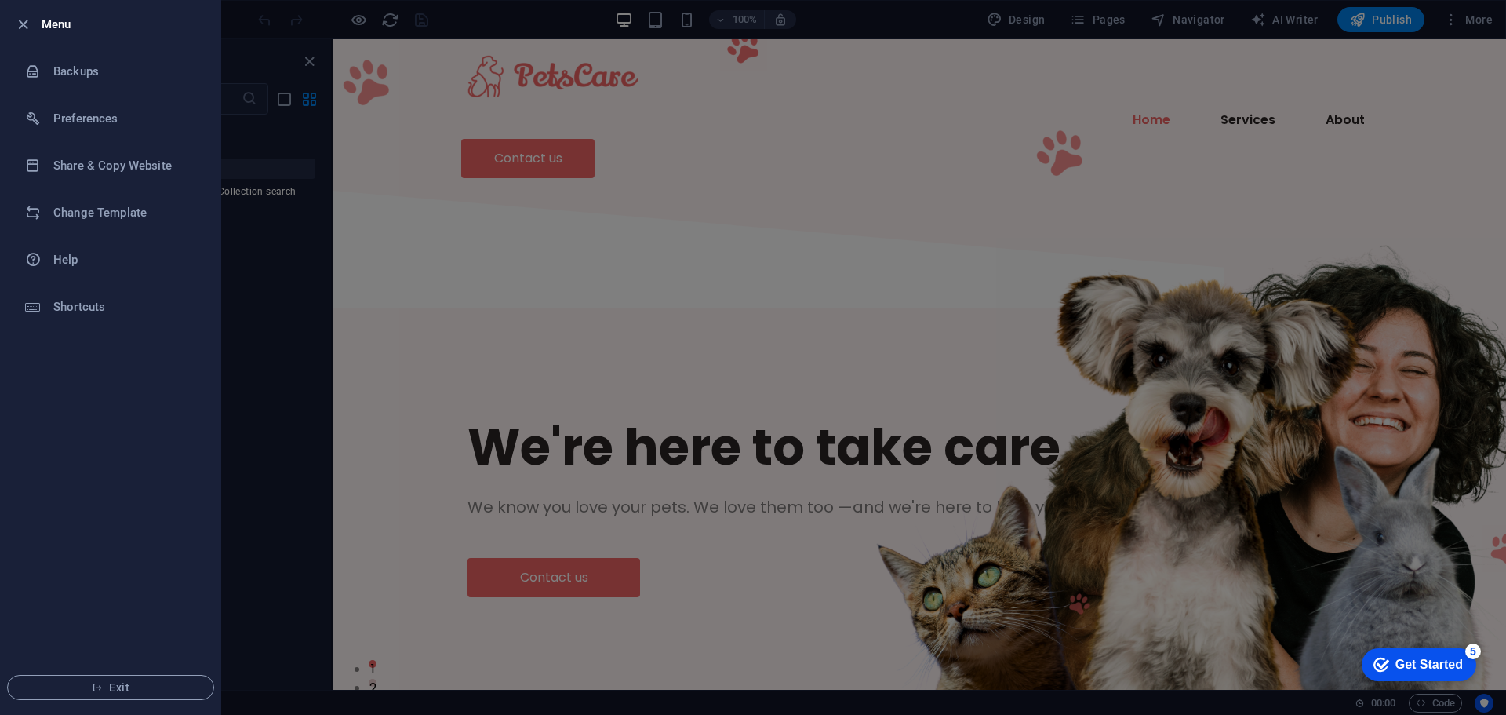
click at [275, 287] on div at bounding box center [753, 357] width 1506 height 715
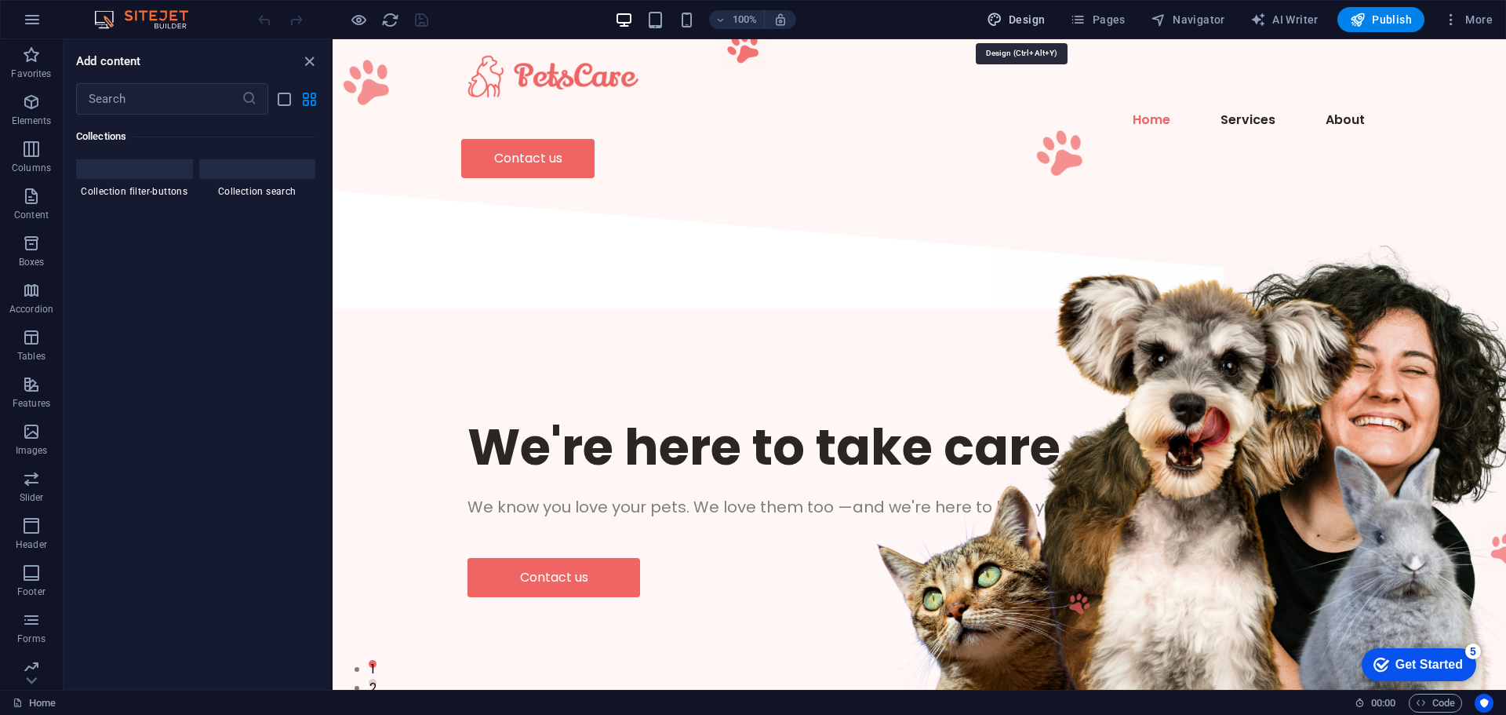
click at [1029, 16] on span "Design" at bounding box center [1016, 20] width 59 height 16
select select "px"
select select "400"
select select "px"
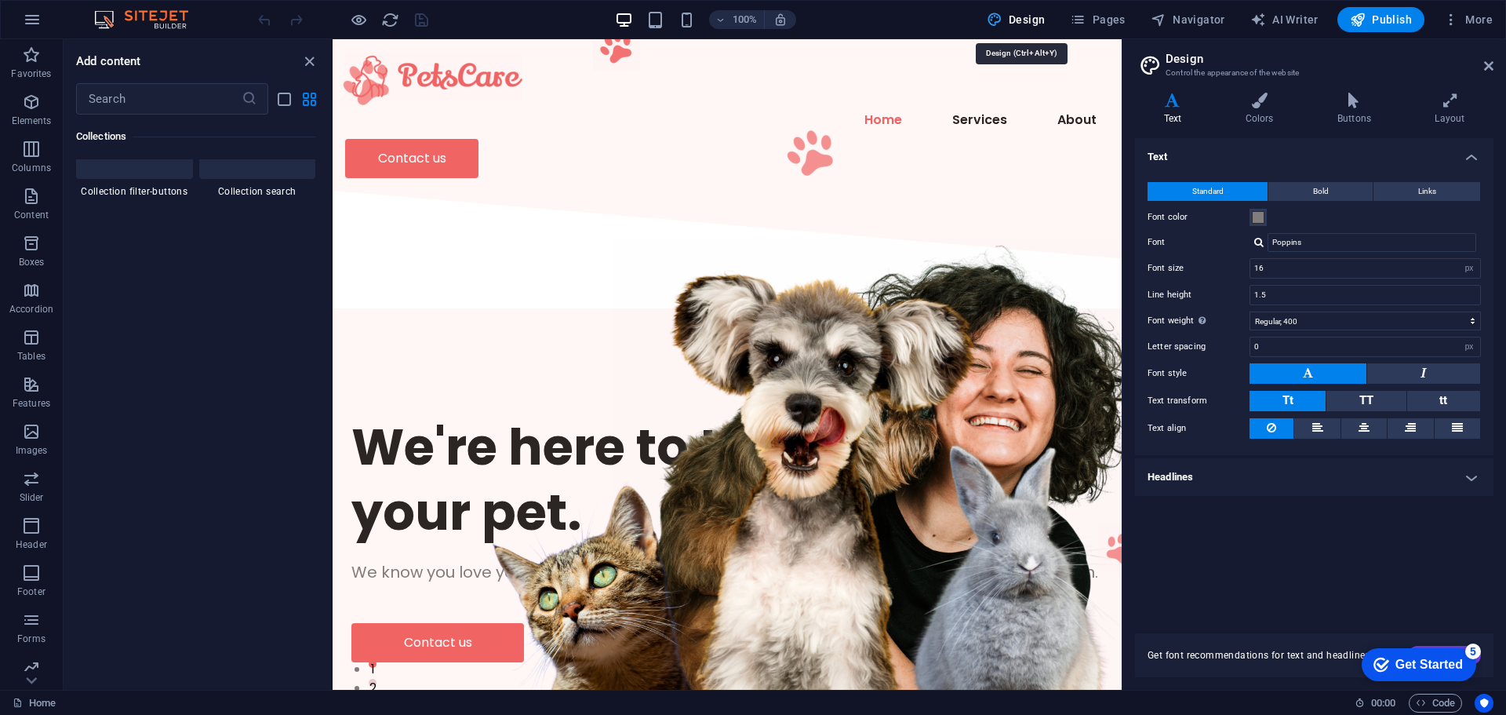
click at [1029, 14] on span "Design" at bounding box center [1016, 20] width 59 height 16
click at [1486, 64] on icon at bounding box center [1488, 66] width 9 height 13
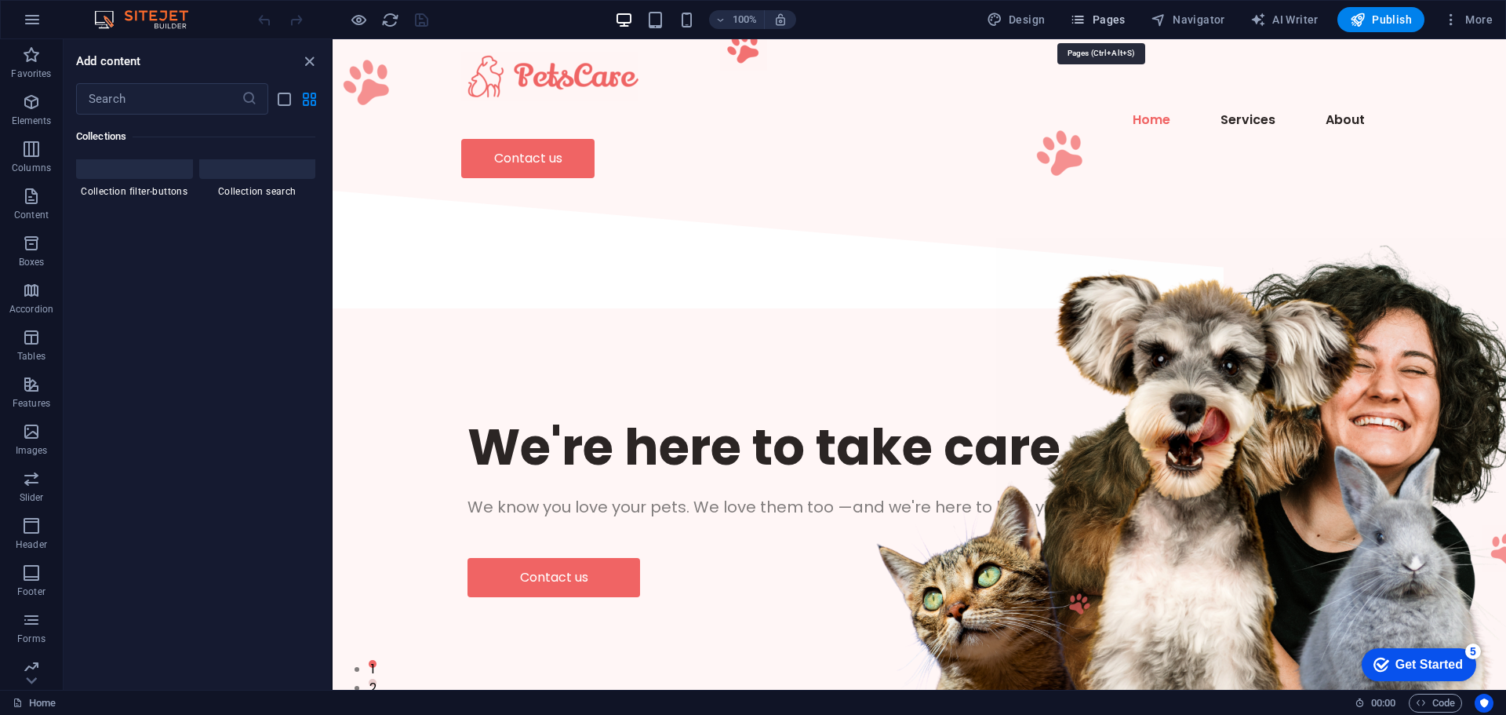
click at [1110, 16] on span "Pages" at bounding box center [1097, 20] width 55 height 16
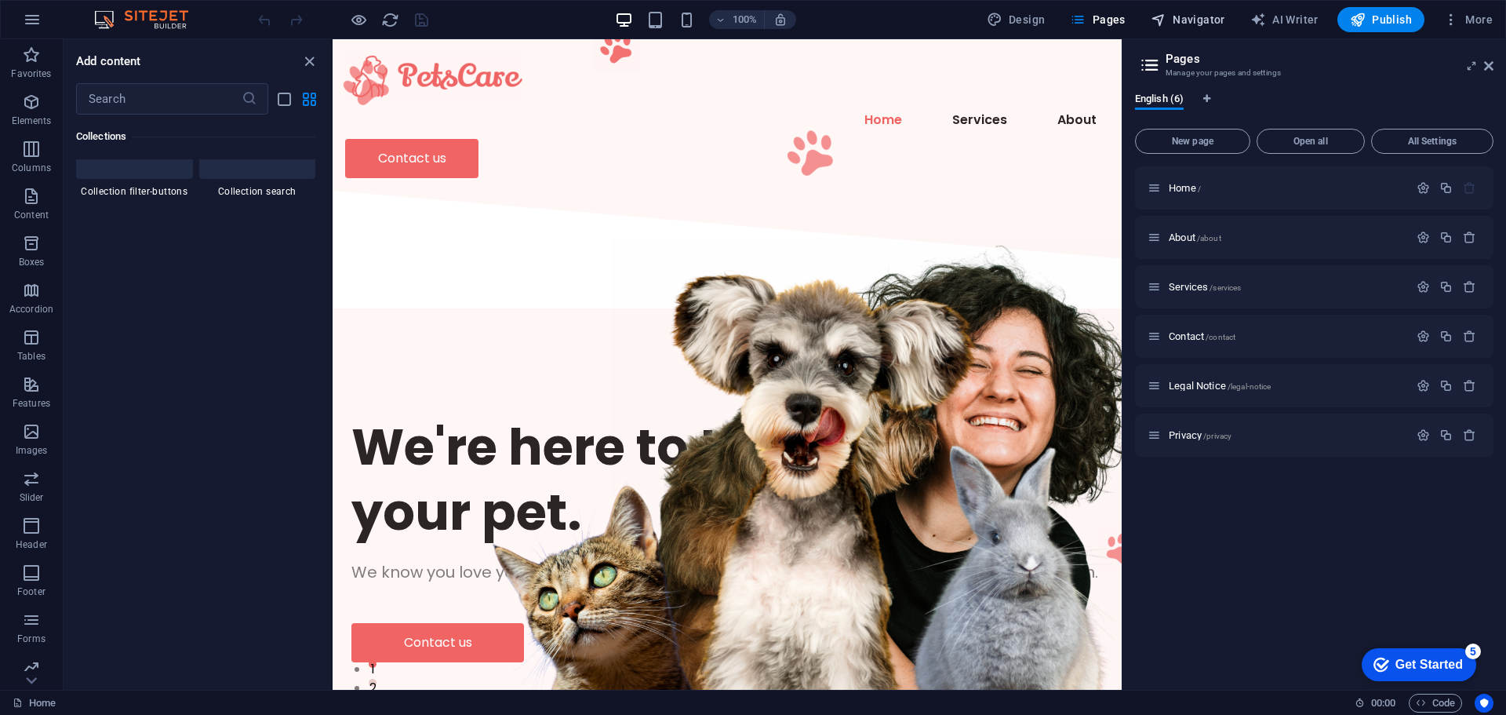
click at [1193, 16] on span "Navigator" at bounding box center [1188, 20] width 75 height 16
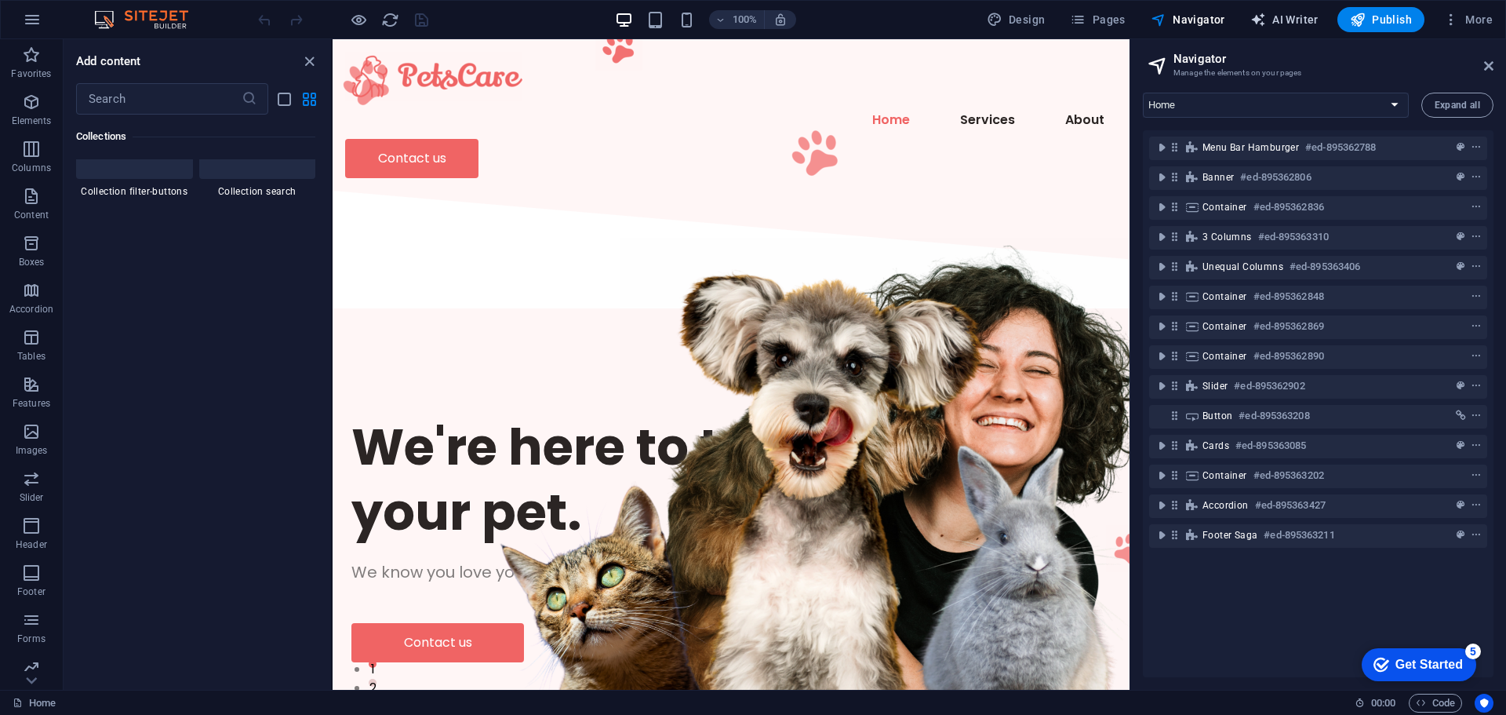
click at [1291, 19] on span "AI Writer" at bounding box center [1285, 20] width 68 height 16
select select "English"
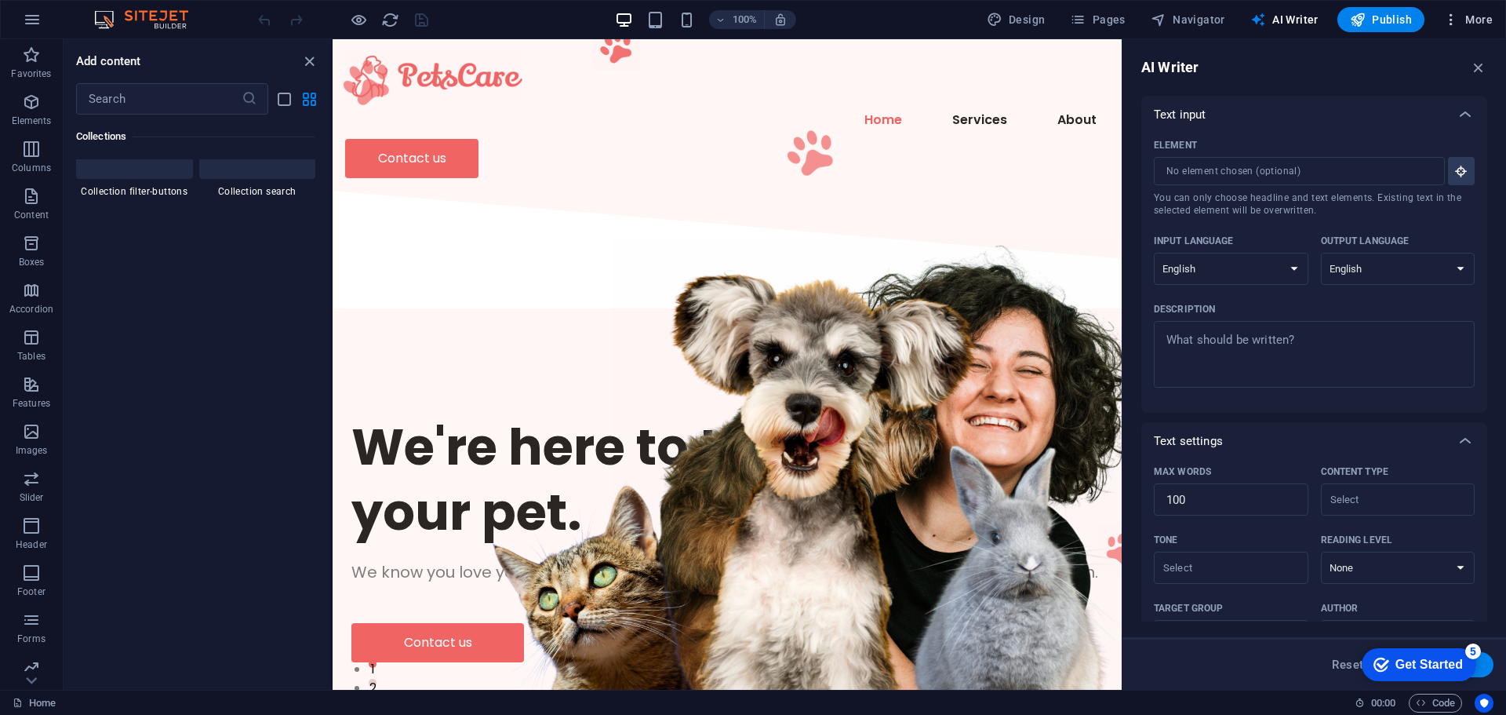
click at [1449, 20] on icon "button" at bounding box center [1452, 20] width 16 height 16
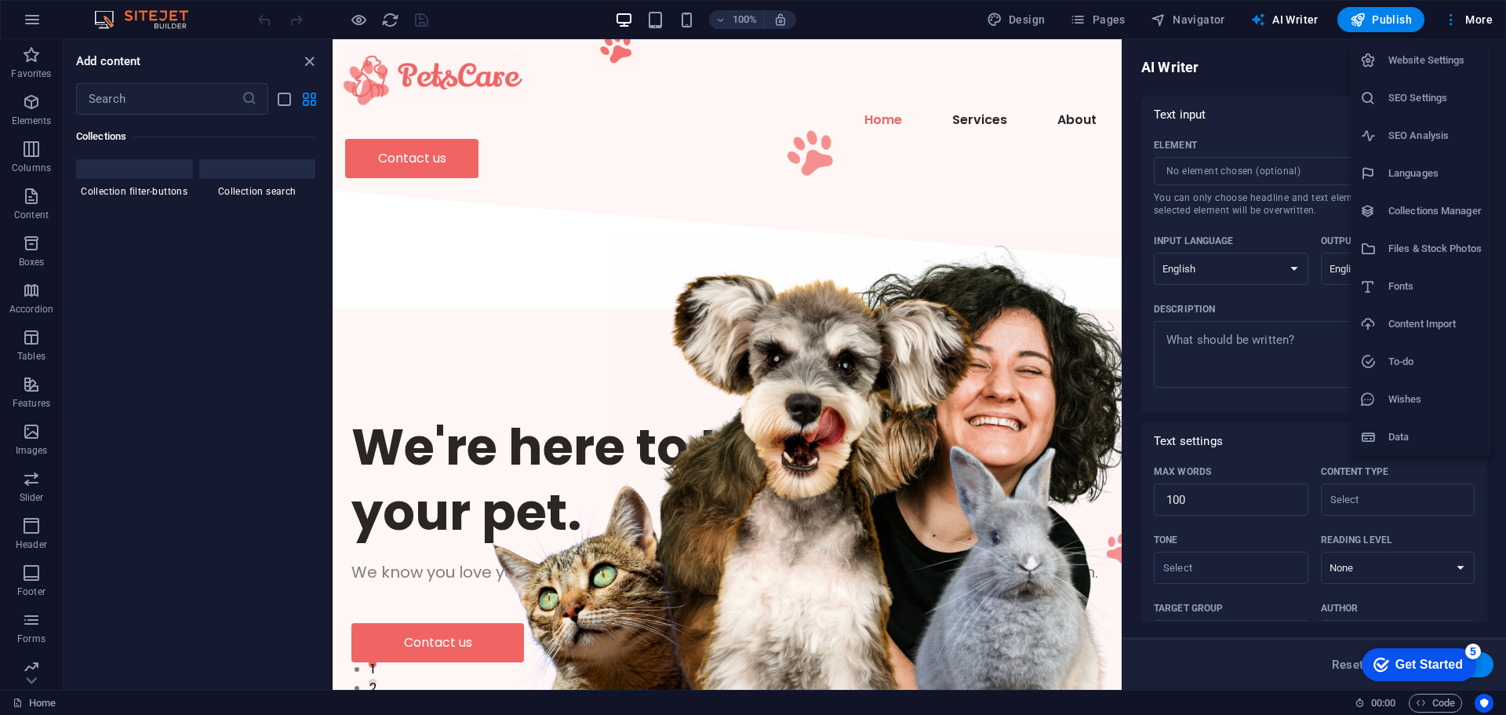
click at [1242, 402] on div at bounding box center [753, 357] width 1506 height 715
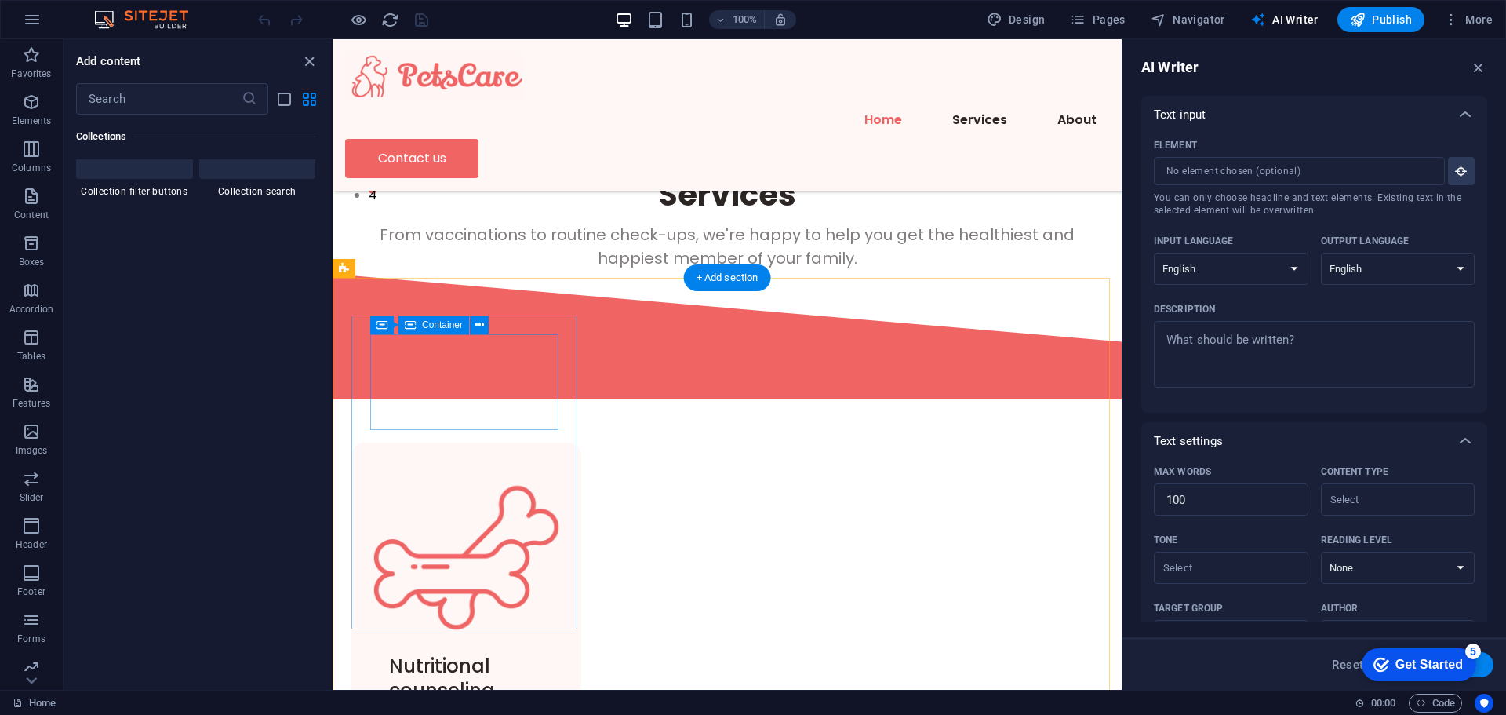
scroll to position [549, 0]
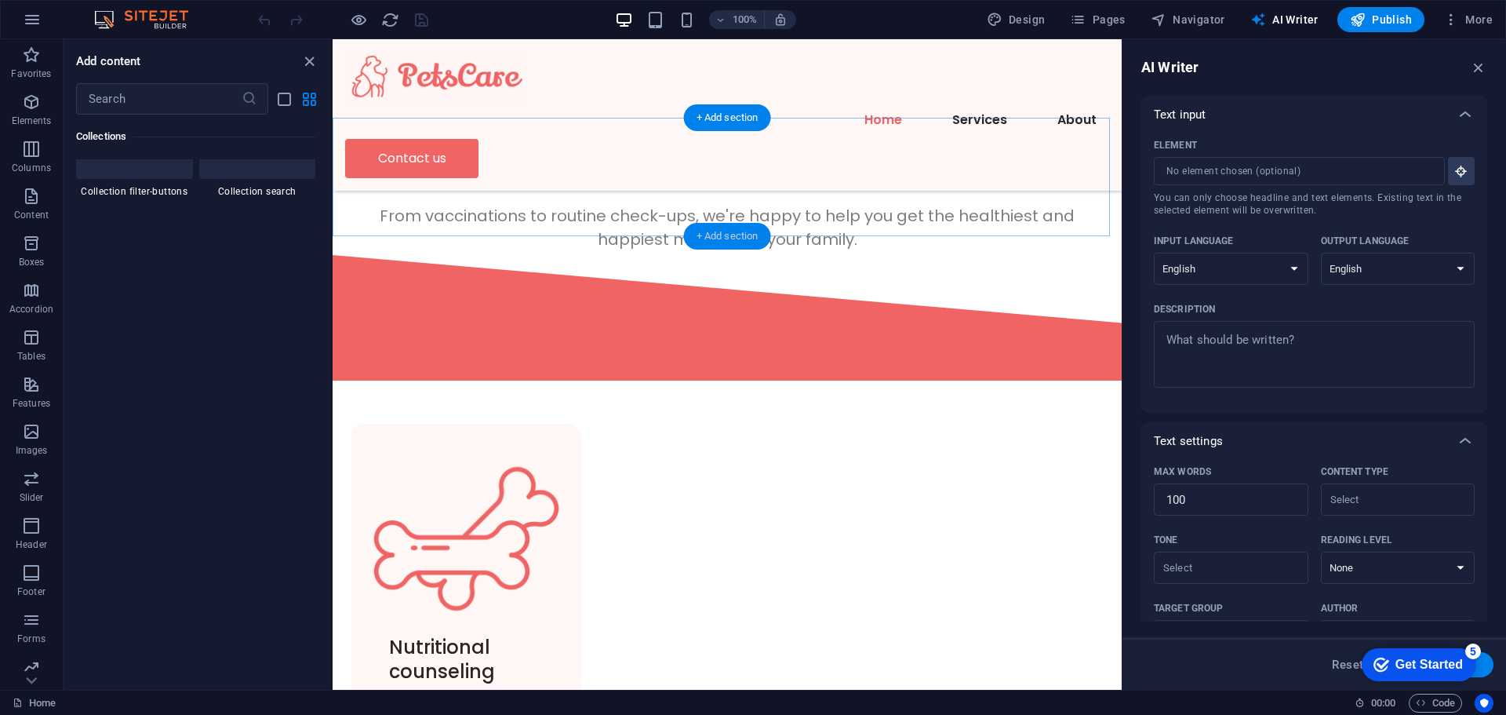
click at [722, 235] on div "+ Add section" at bounding box center [727, 236] width 87 height 27
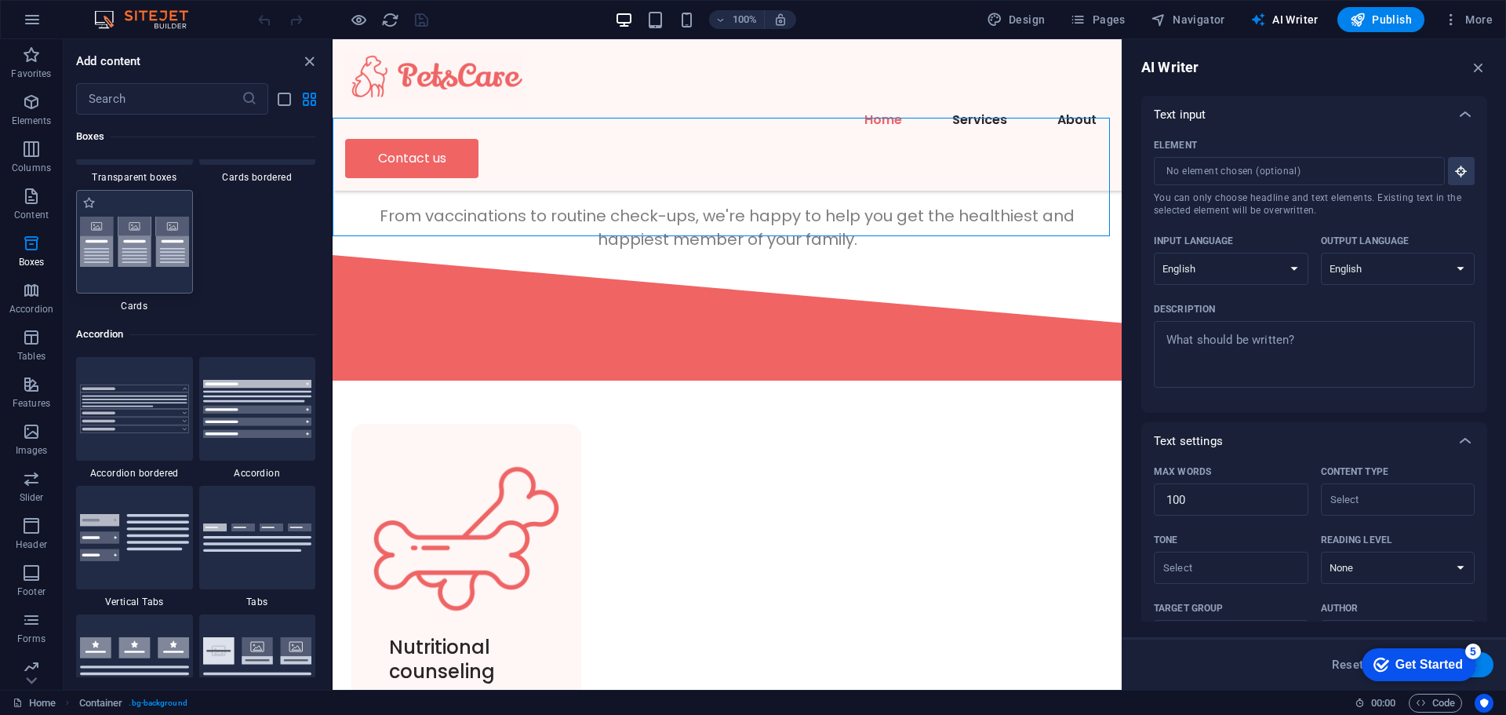
scroll to position [4785, 0]
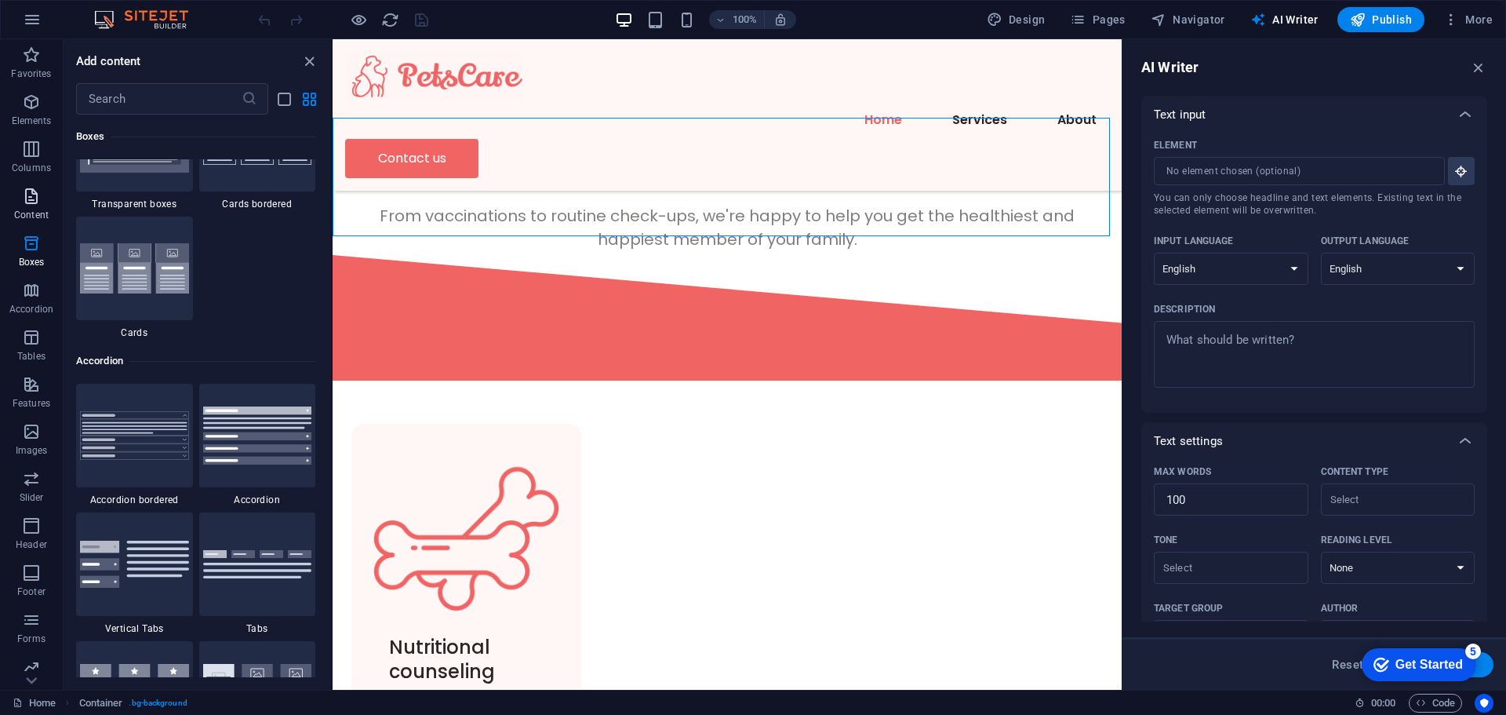
click at [33, 191] on icon "button" at bounding box center [31, 196] width 19 height 19
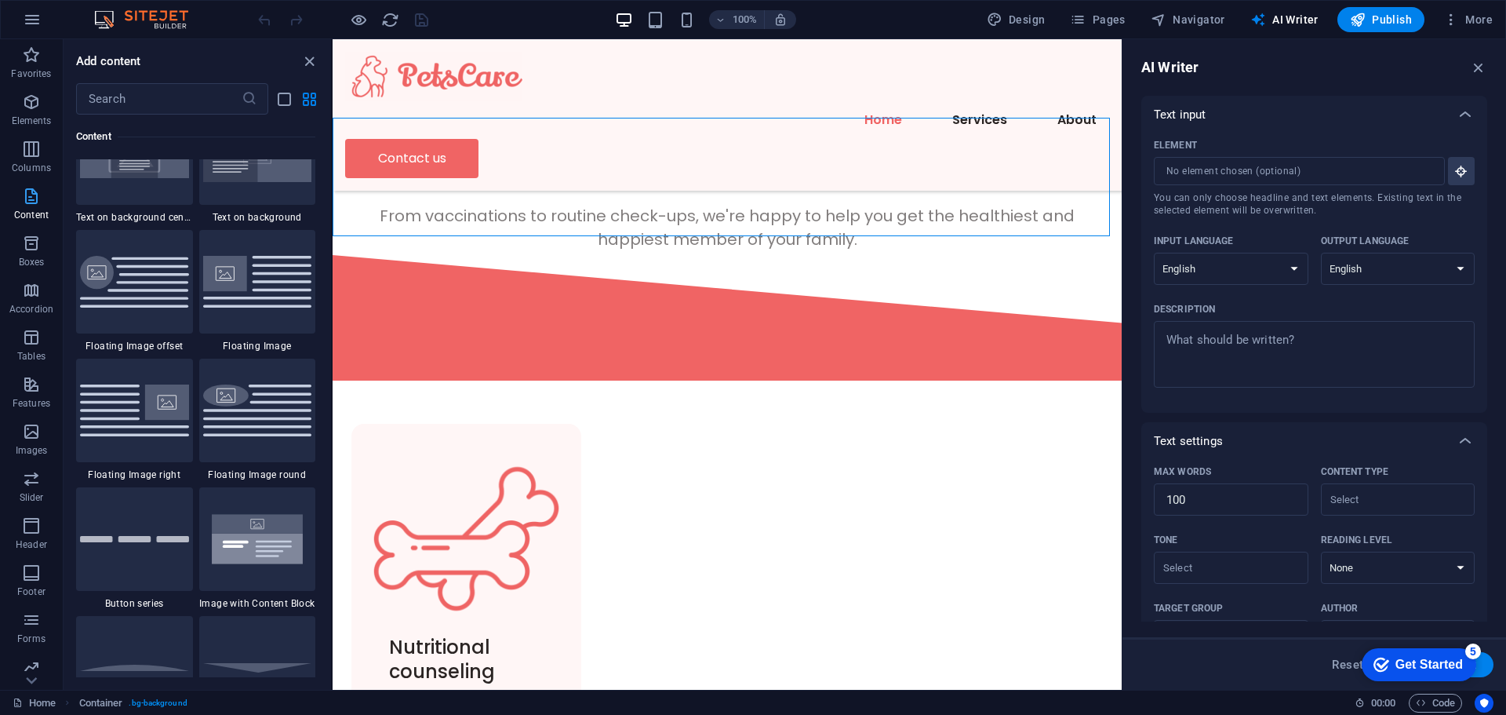
scroll to position [2745, 0]
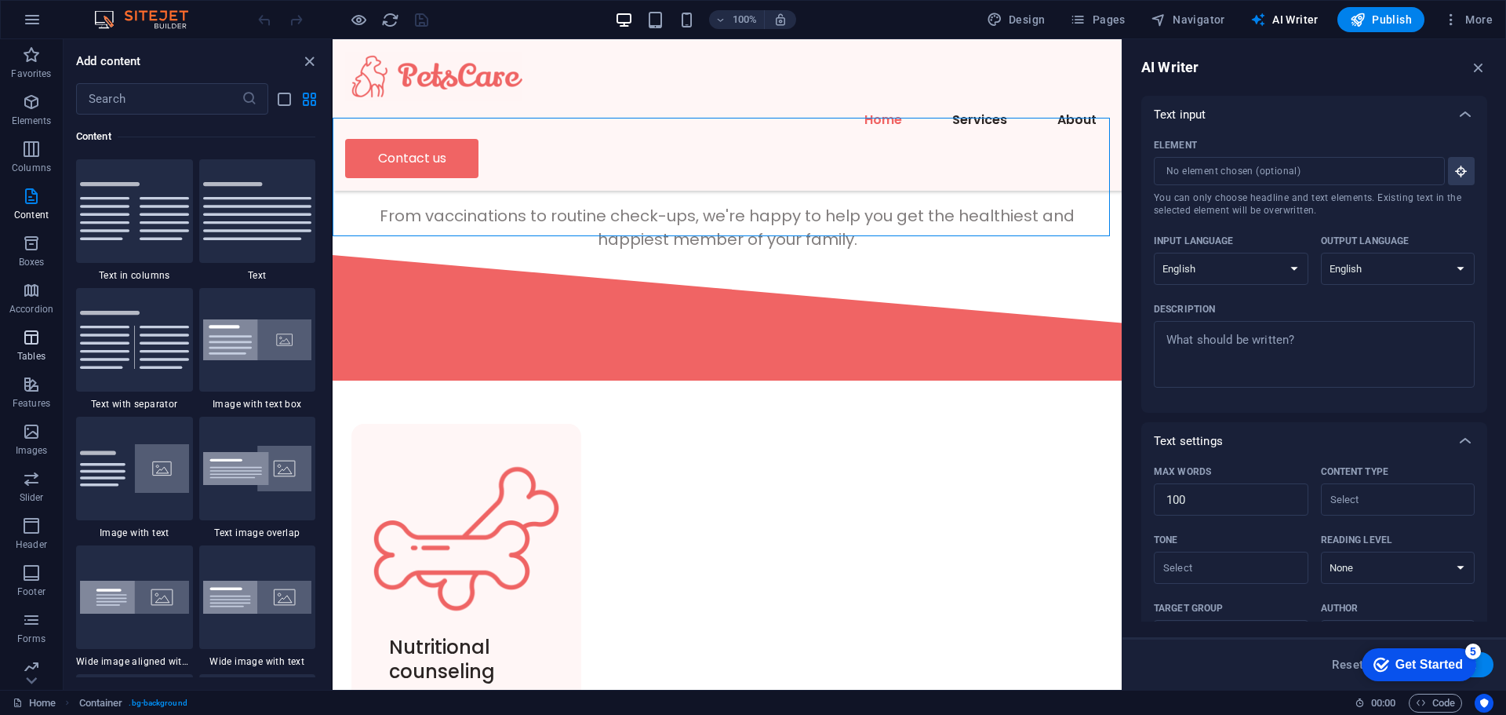
click at [30, 344] on icon "button" at bounding box center [31, 337] width 19 height 19
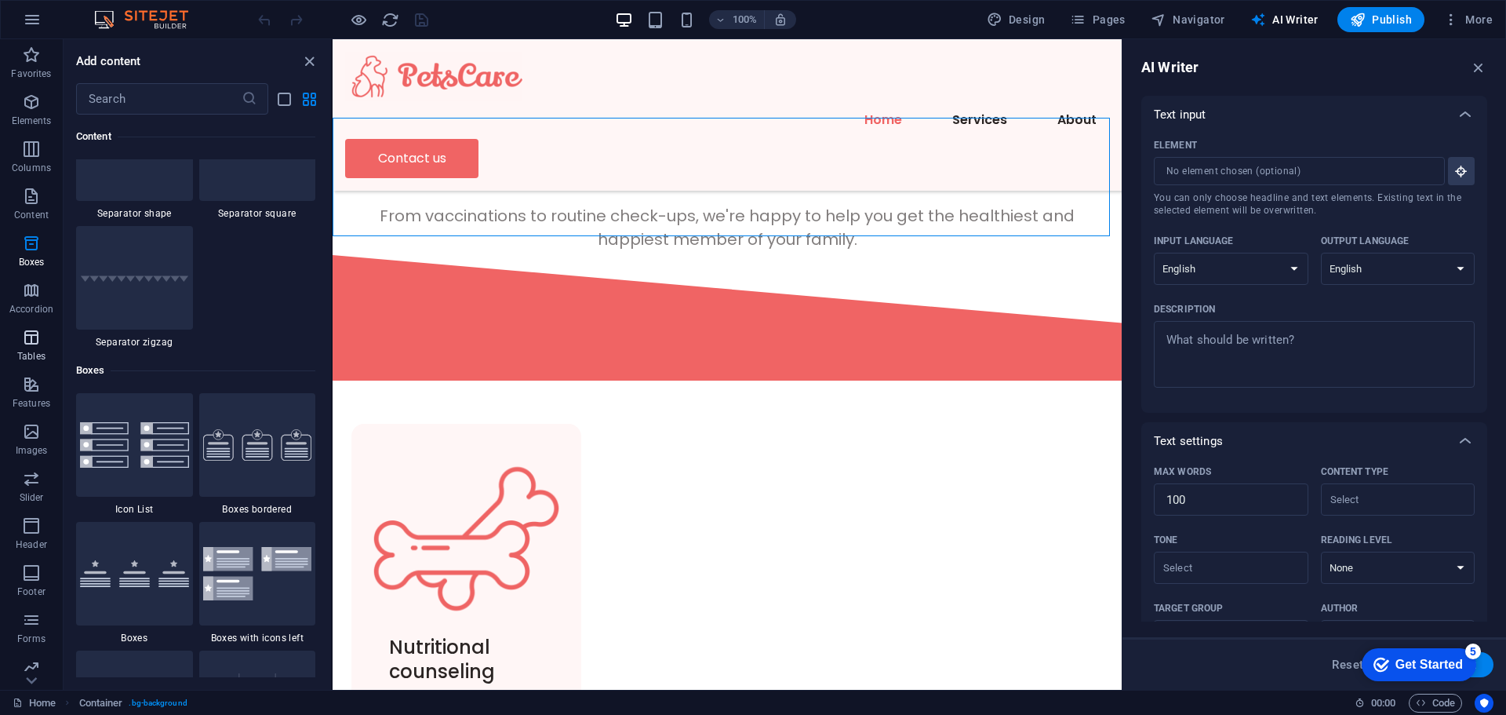
scroll to position [5434, 0]
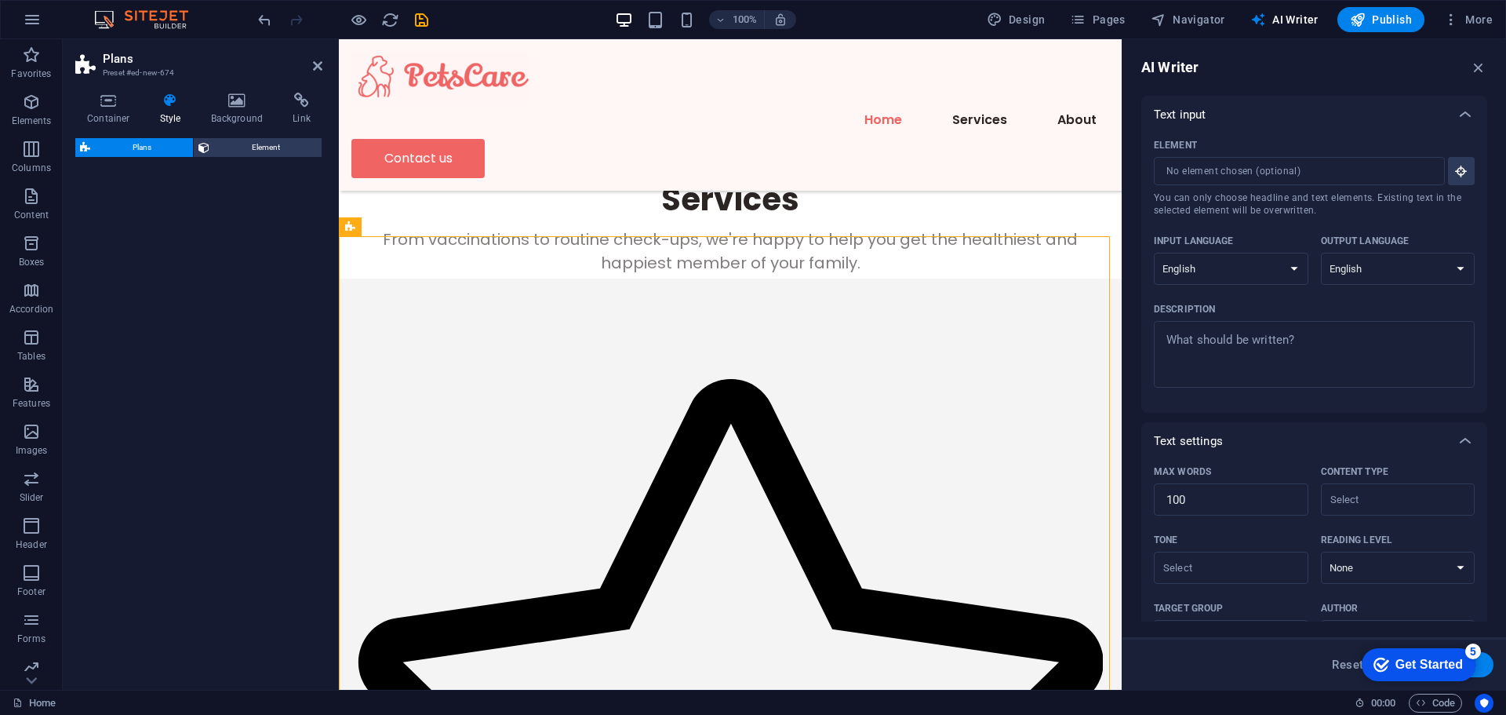
select select "rem"
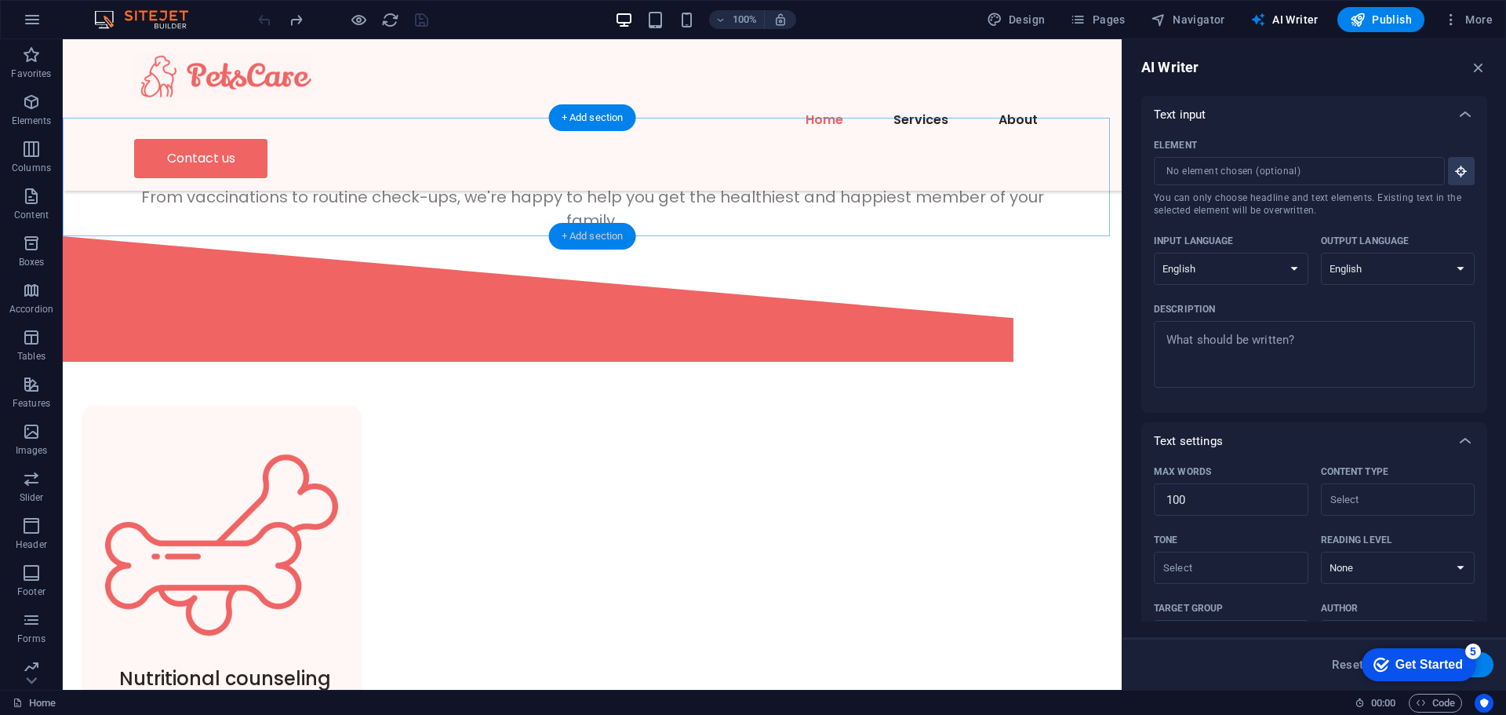
click at [571, 235] on div "+ Add section" at bounding box center [592, 236] width 87 height 27
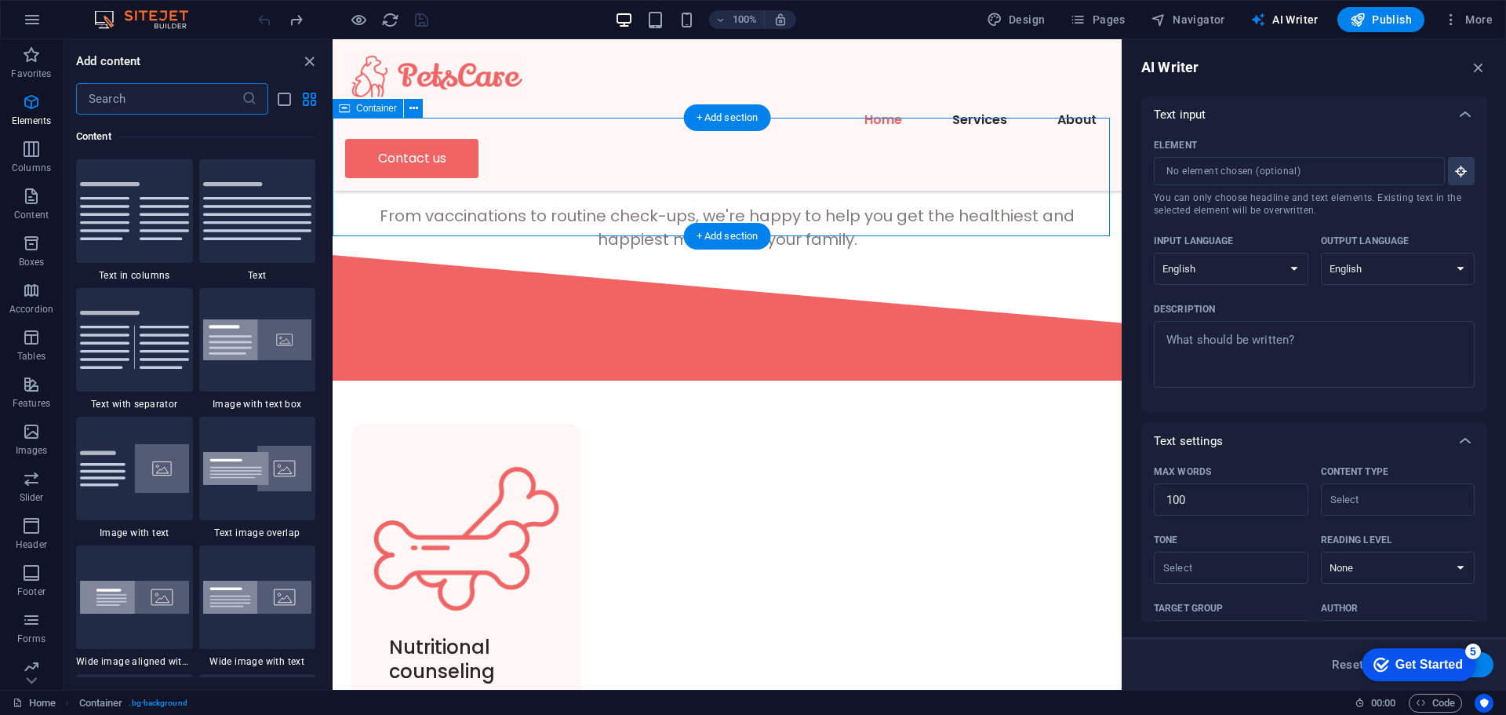
scroll to position [2745, 0]
click at [31, 304] on p "Accordion" at bounding box center [31, 309] width 44 height 13
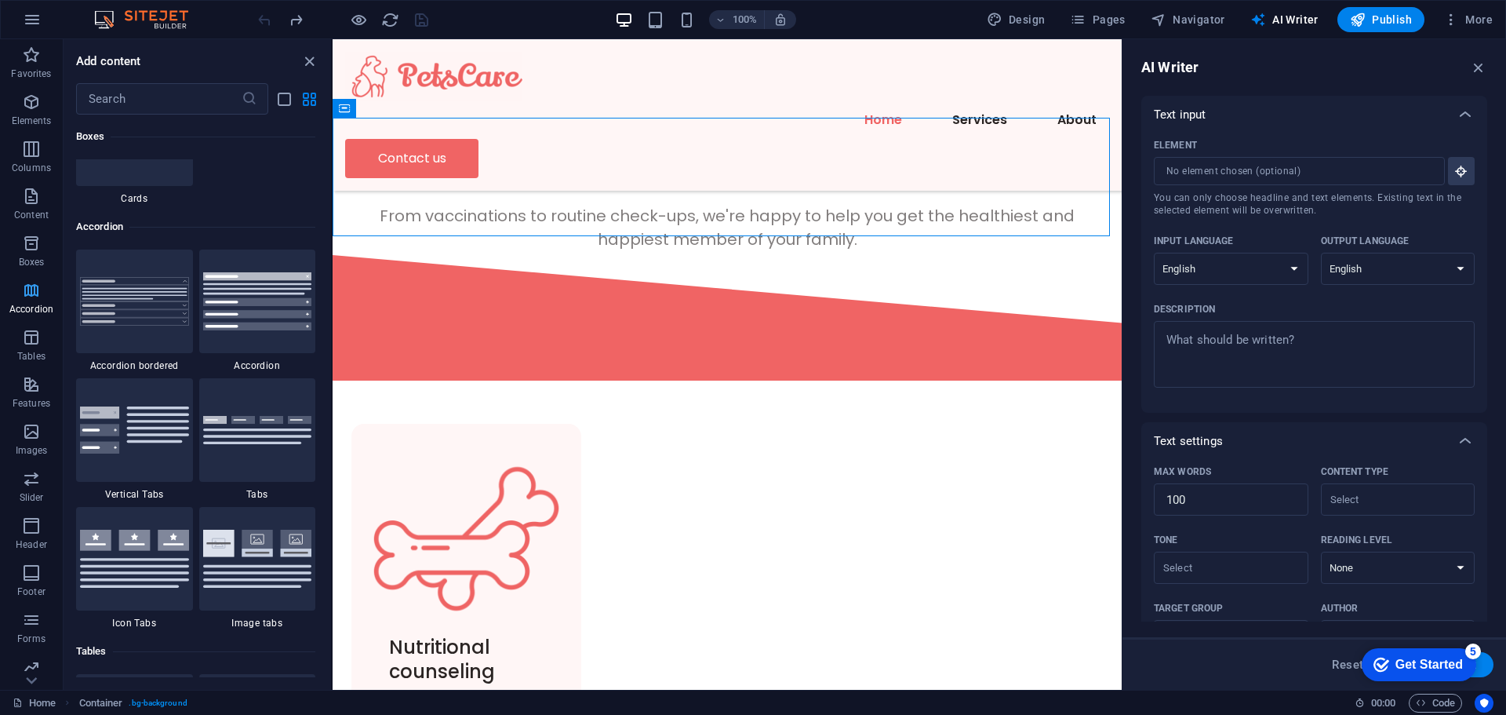
scroll to position [5009, 0]
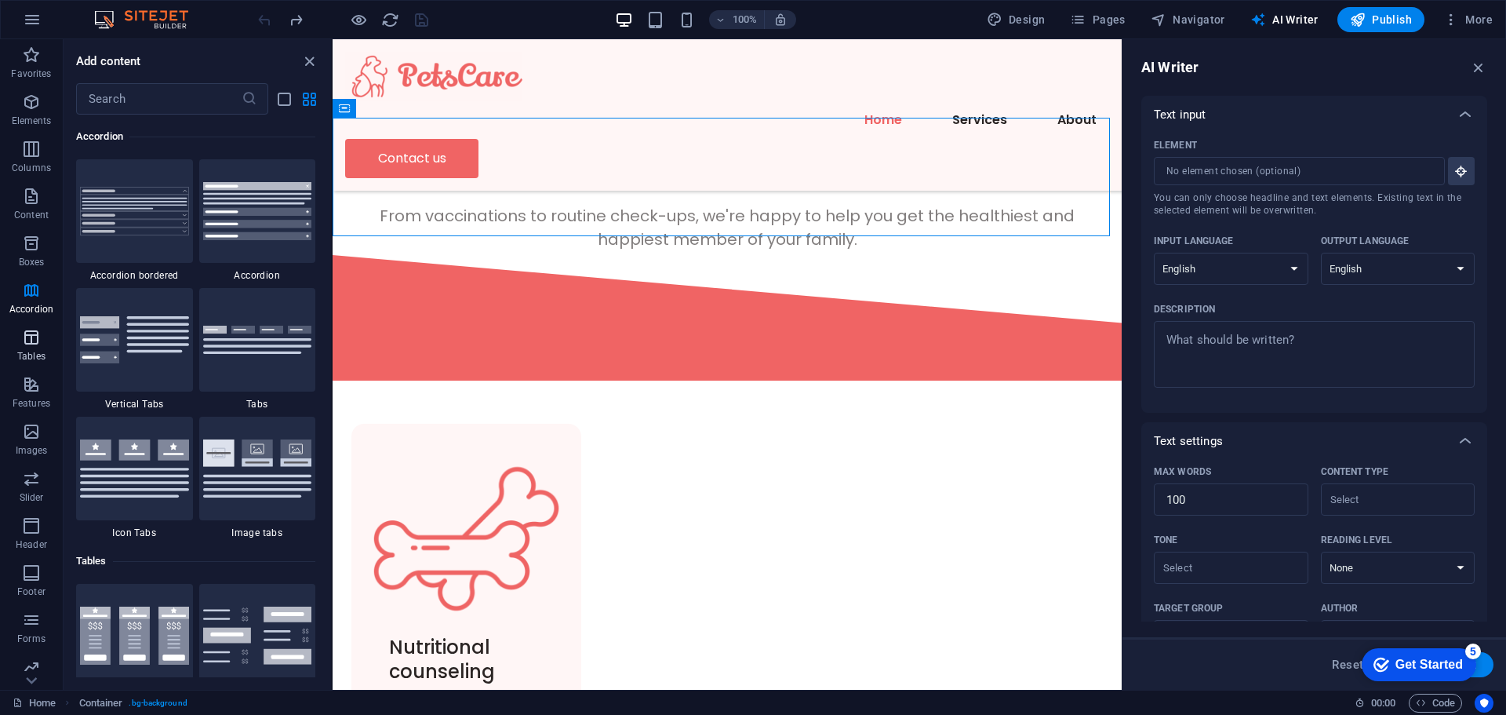
click at [35, 344] on icon "button" at bounding box center [31, 337] width 19 height 19
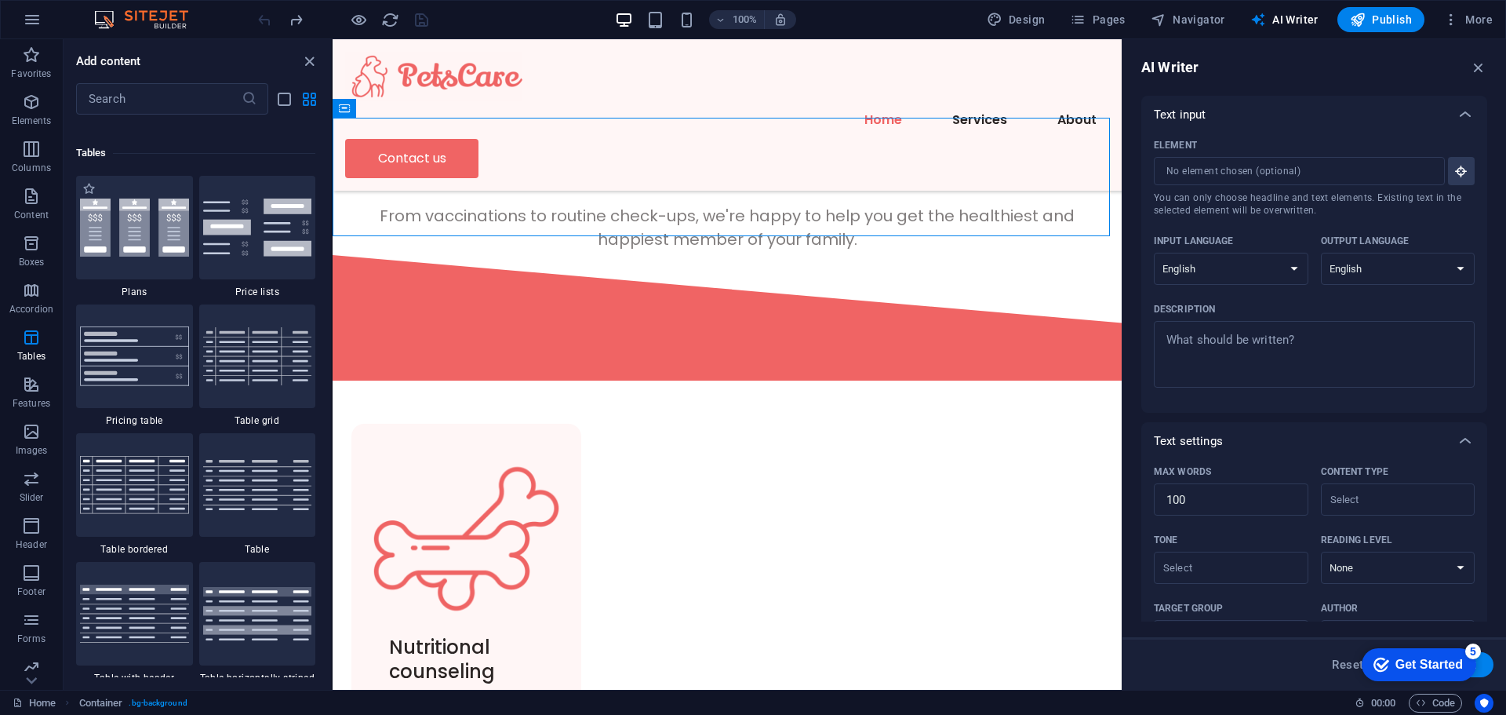
scroll to position [5434, 0]
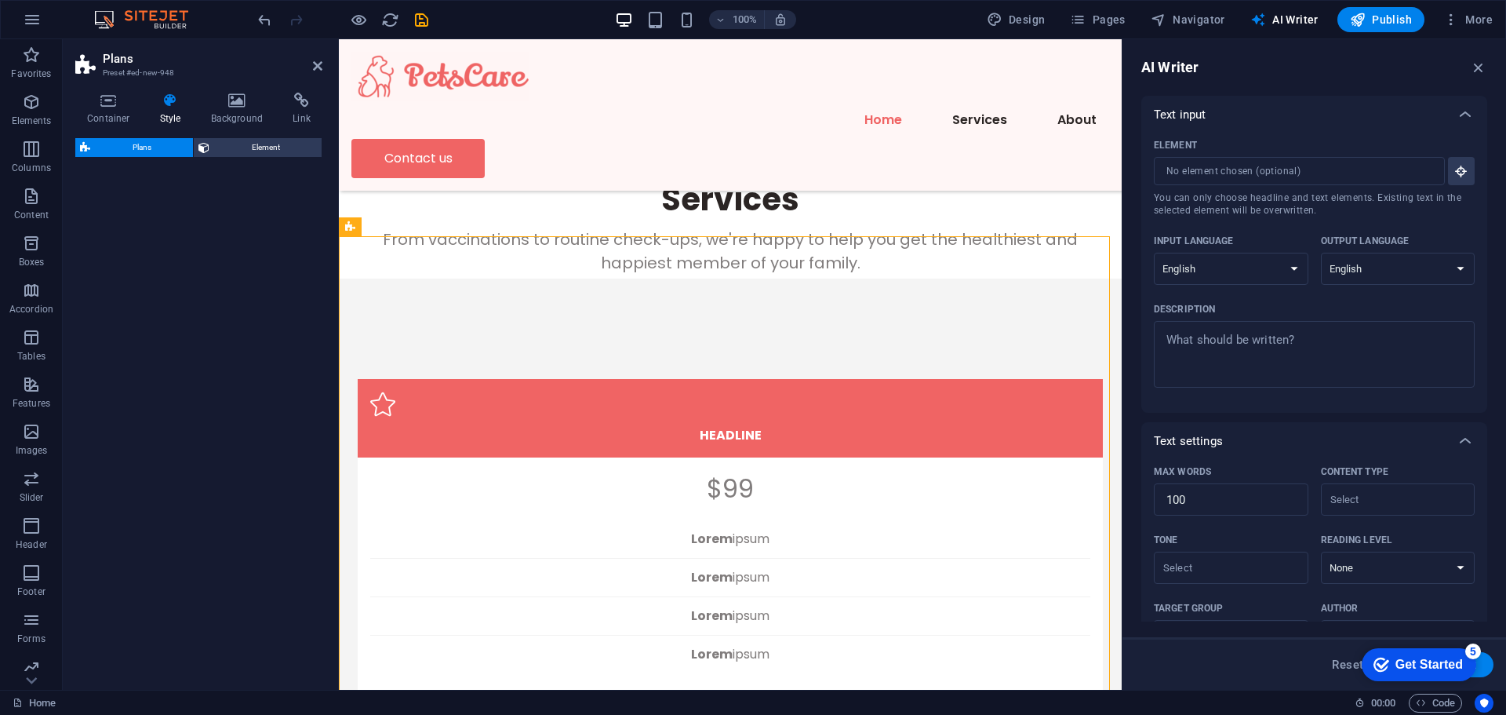
select select "rem"
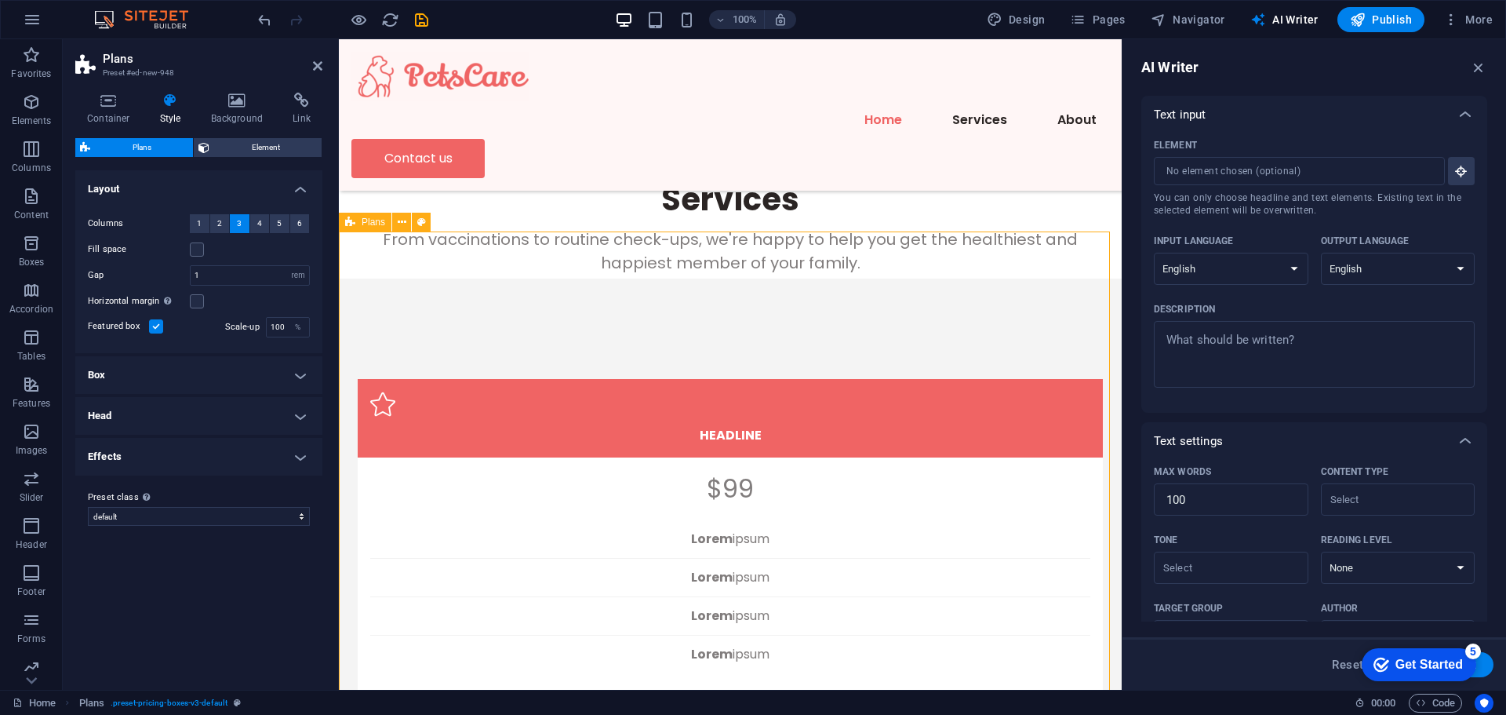
scroll to position [706, 0]
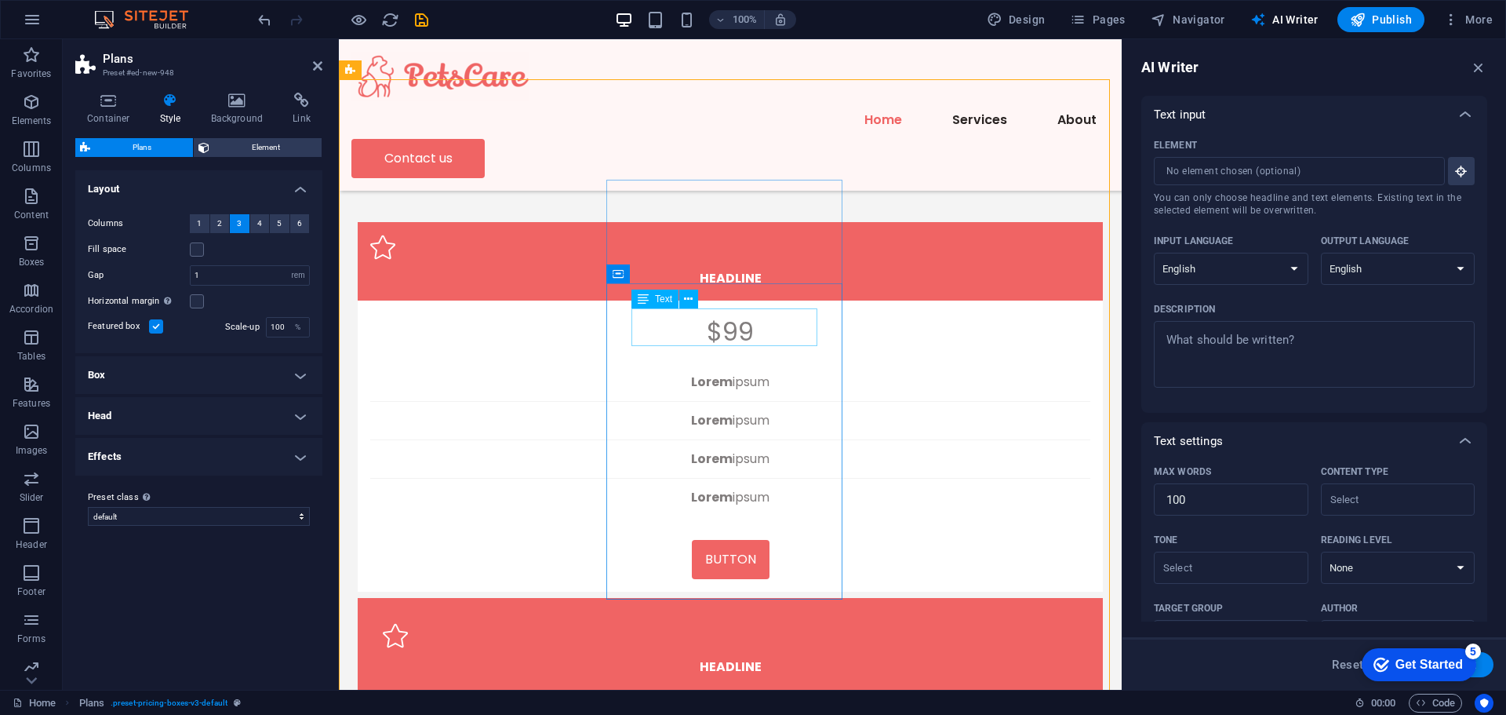
click at [695, 298] on button at bounding box center [688, 298] width 19 height 19
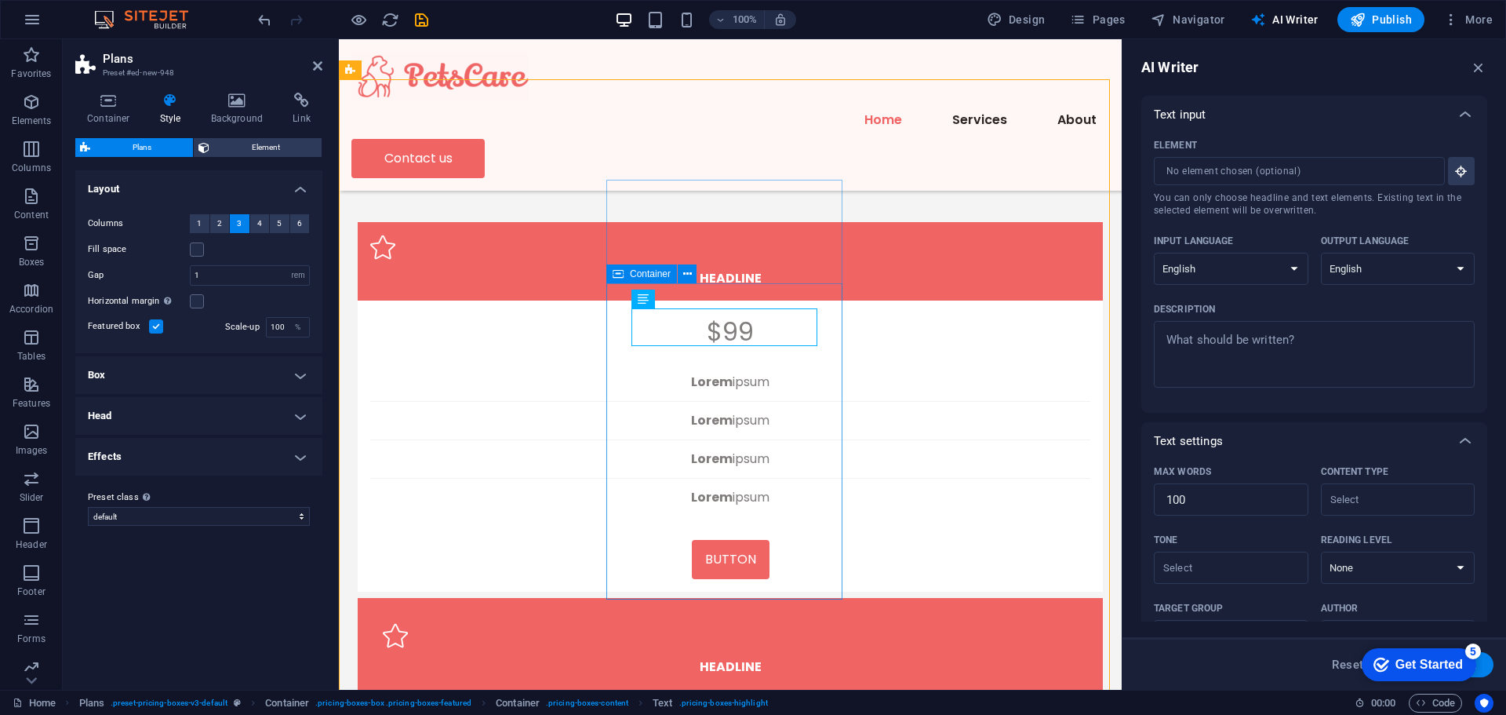
scroll to position [549, 0]
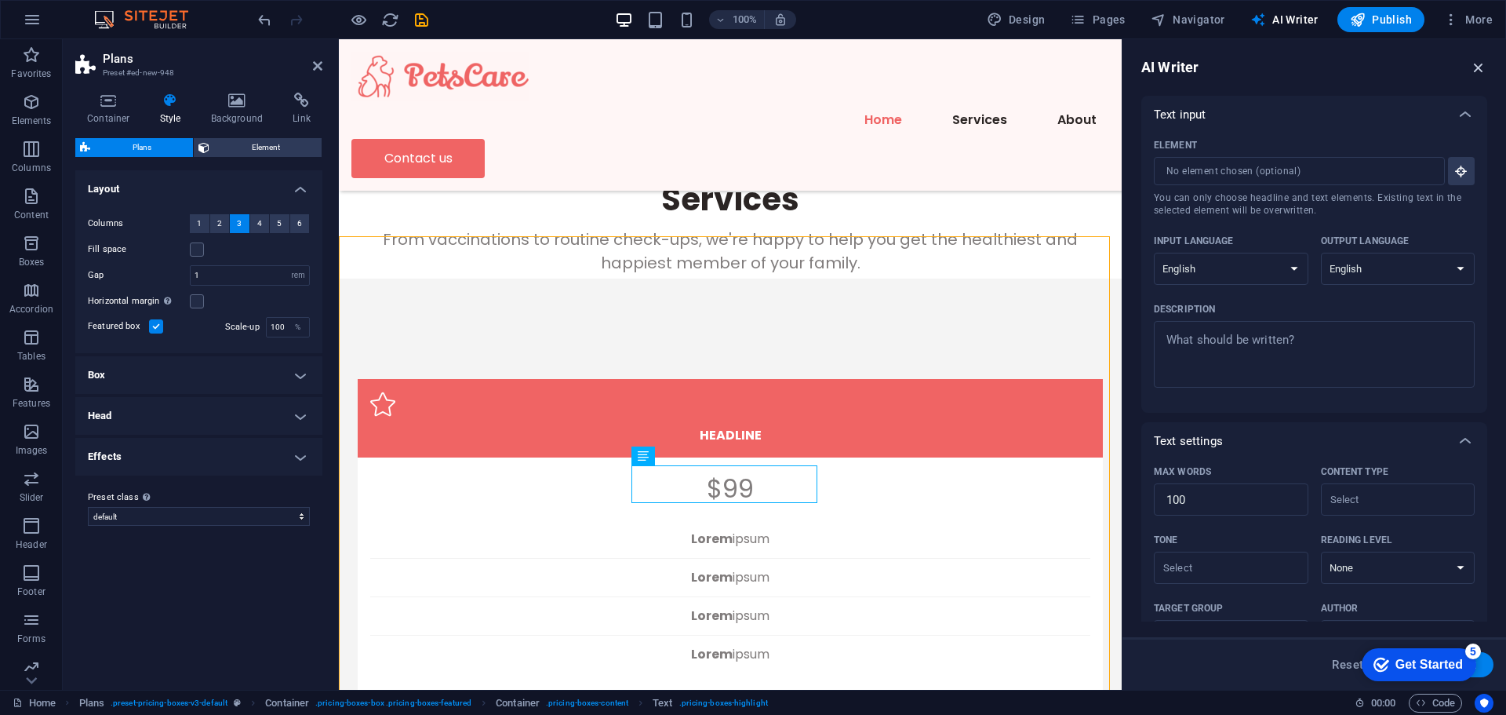
click at [1474, 64] on icon "button" at bounding box center [1478, 67] width 17 height 17
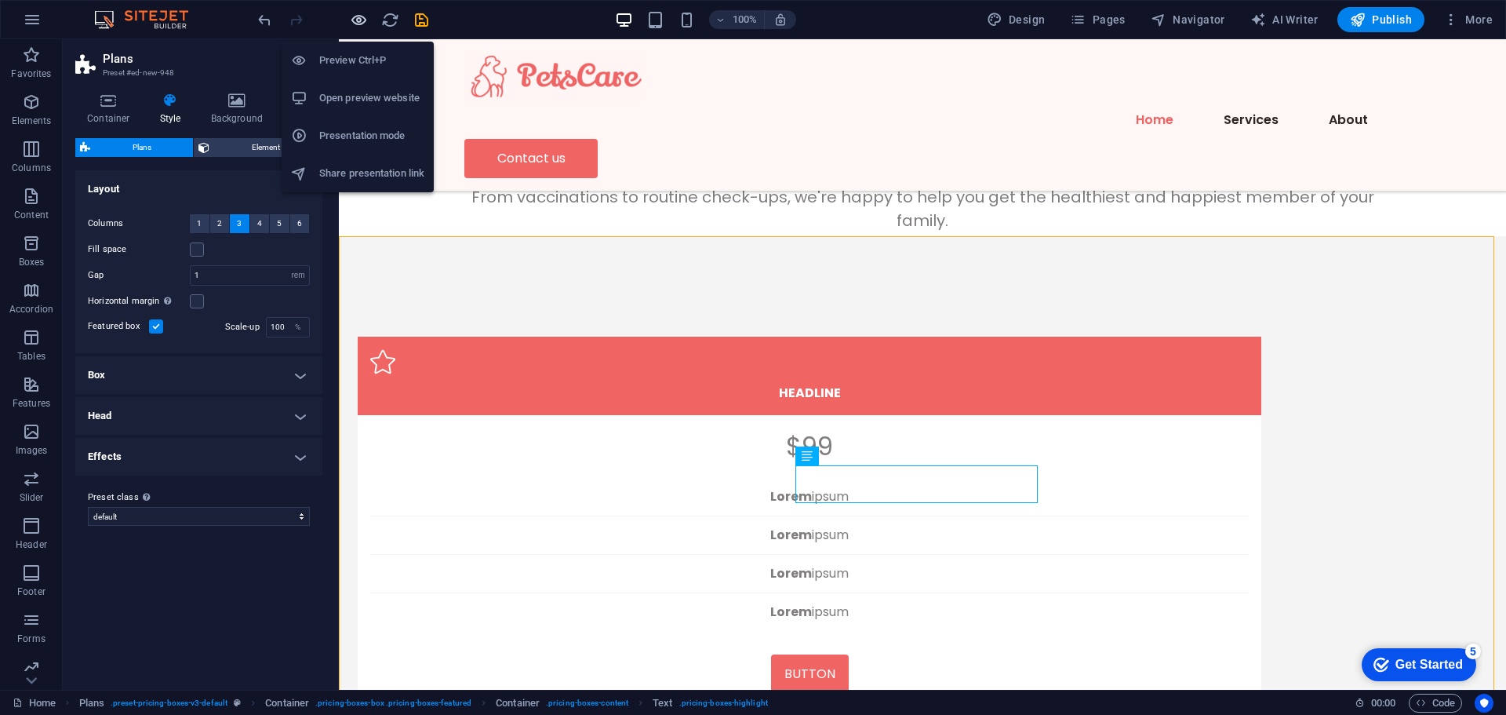
click at [360, 18] on icon "button" at bounding box center [359, 20] width 18 height 18
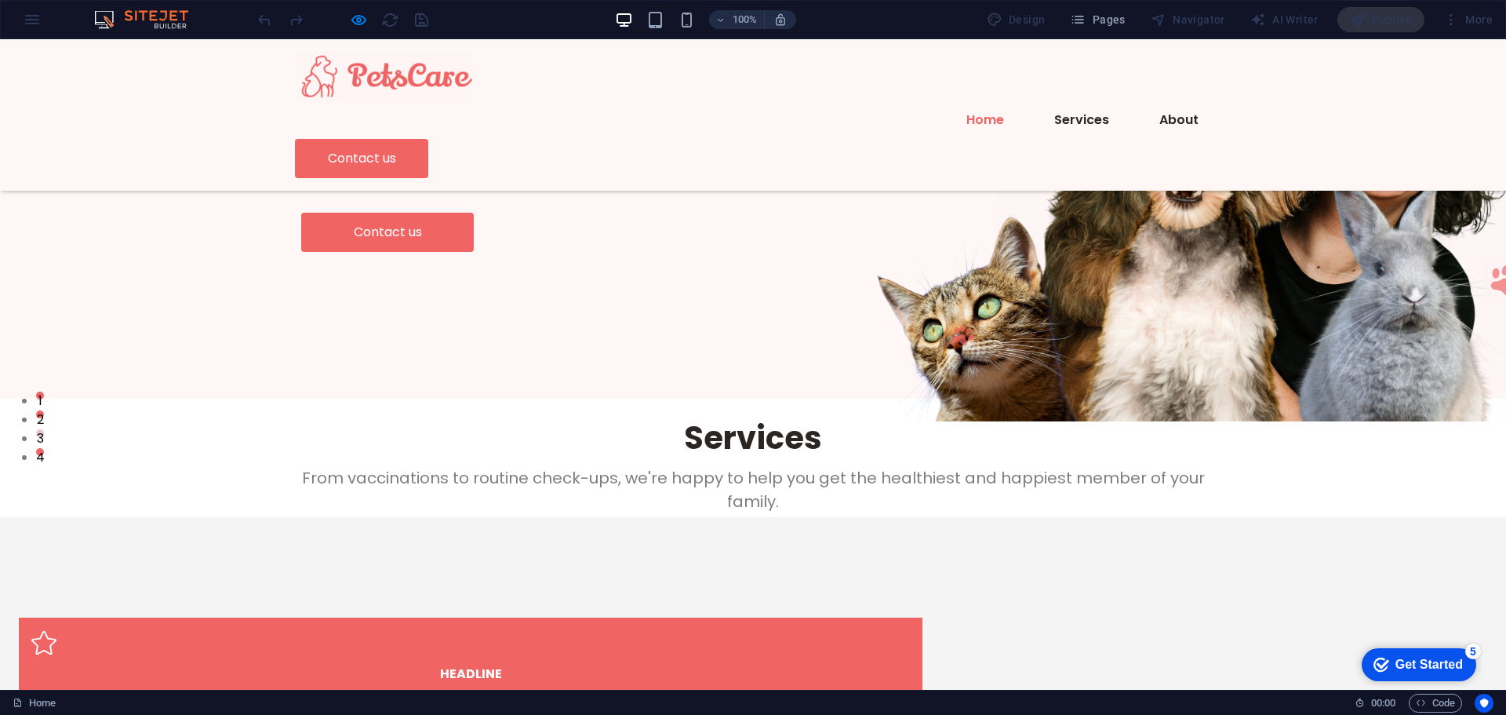
scroll to position [78, 0]
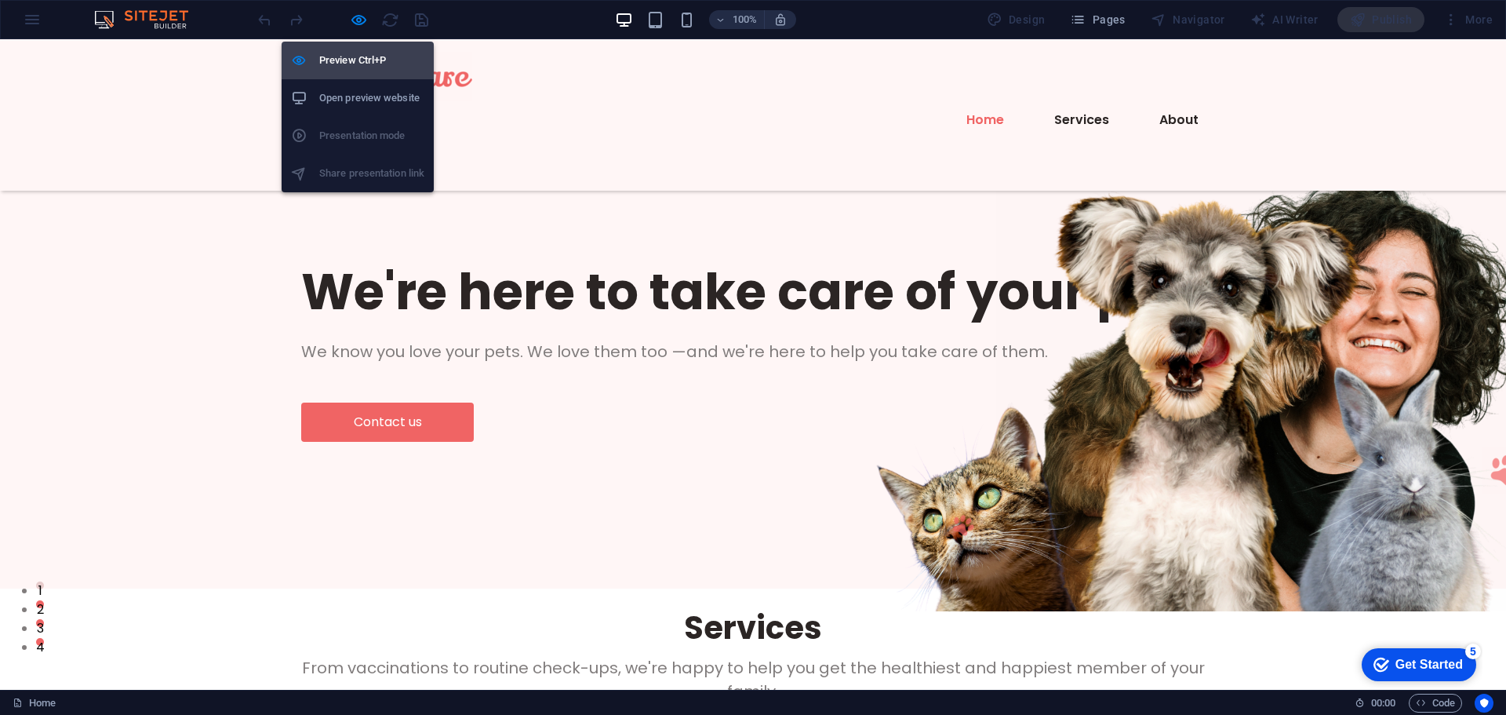
click at [359, 55] on h6 "Preview Ctrl+P" at bounding box center [371, 60] width 105 height 19
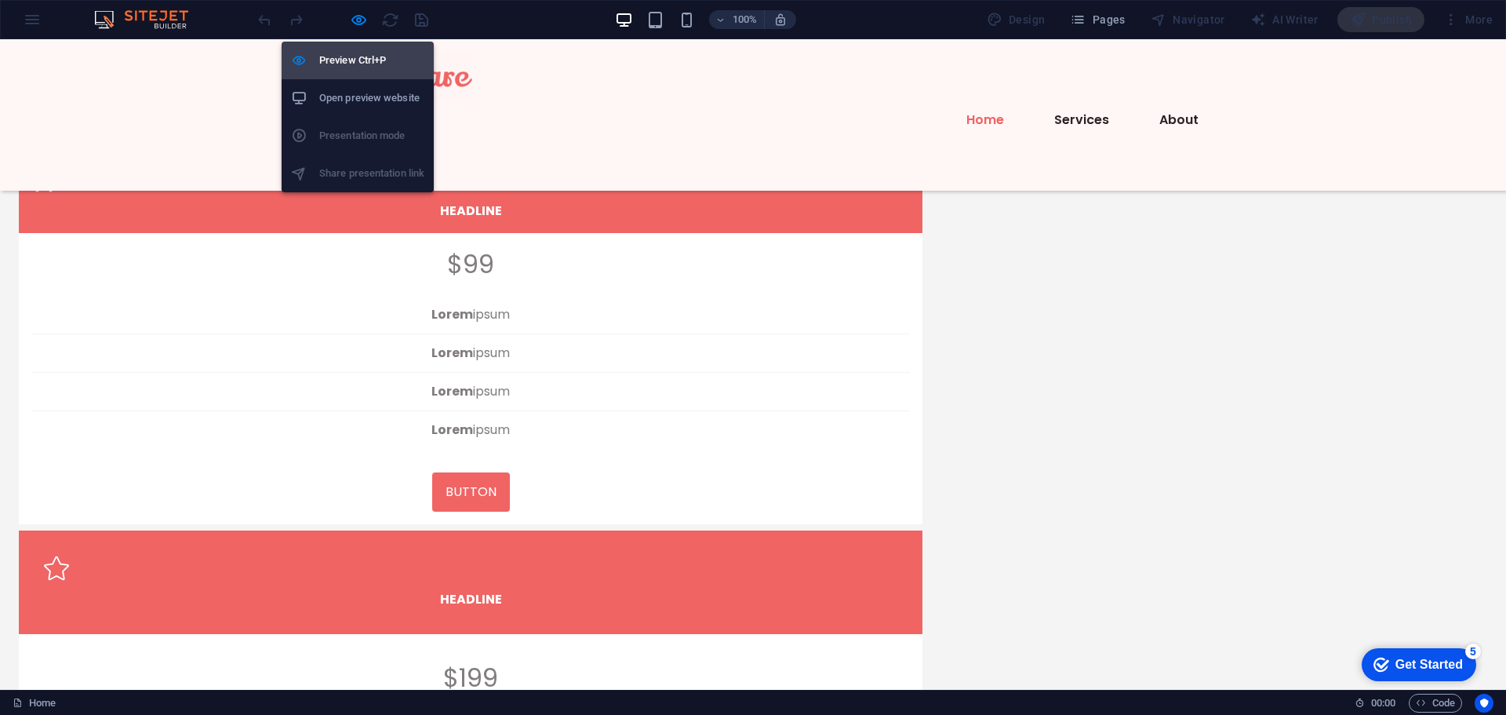
select select "rem"
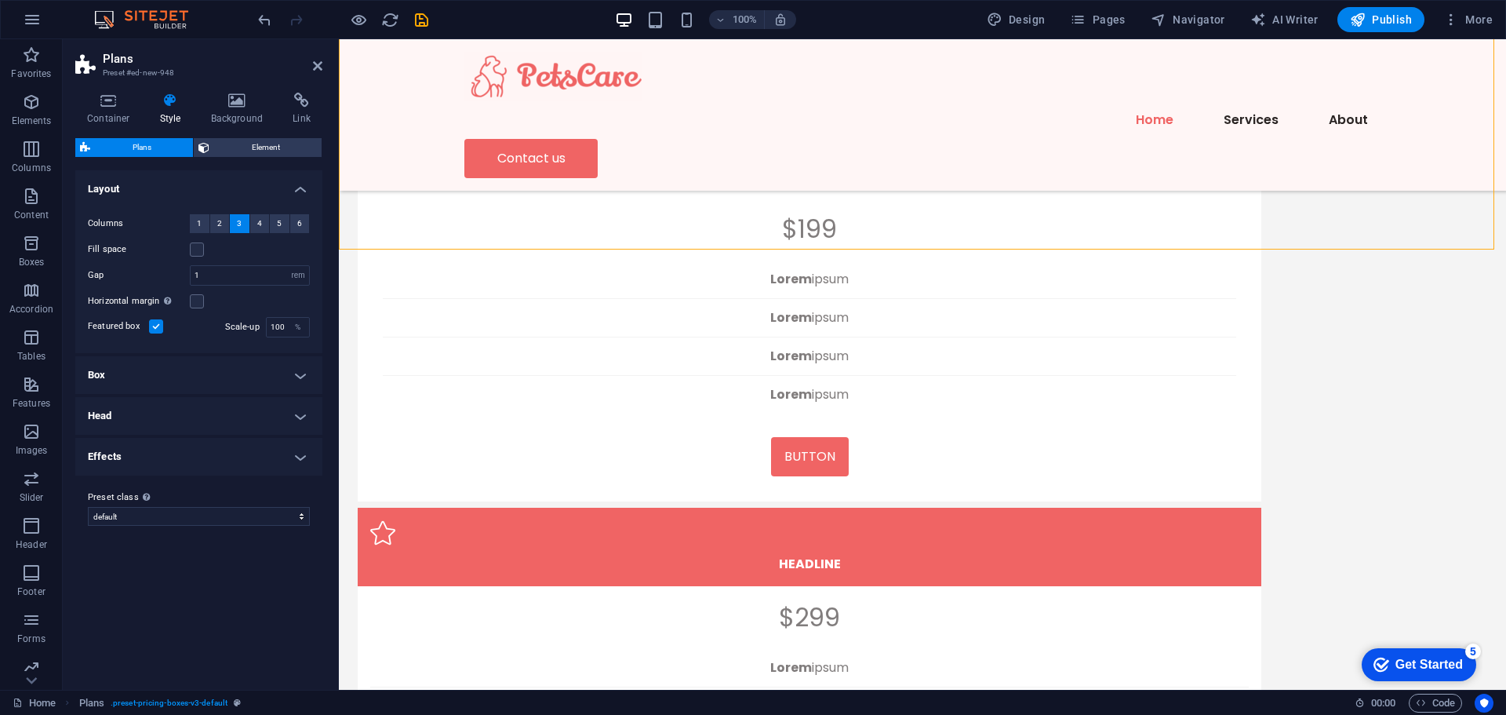
scroll to position [1181, 0]
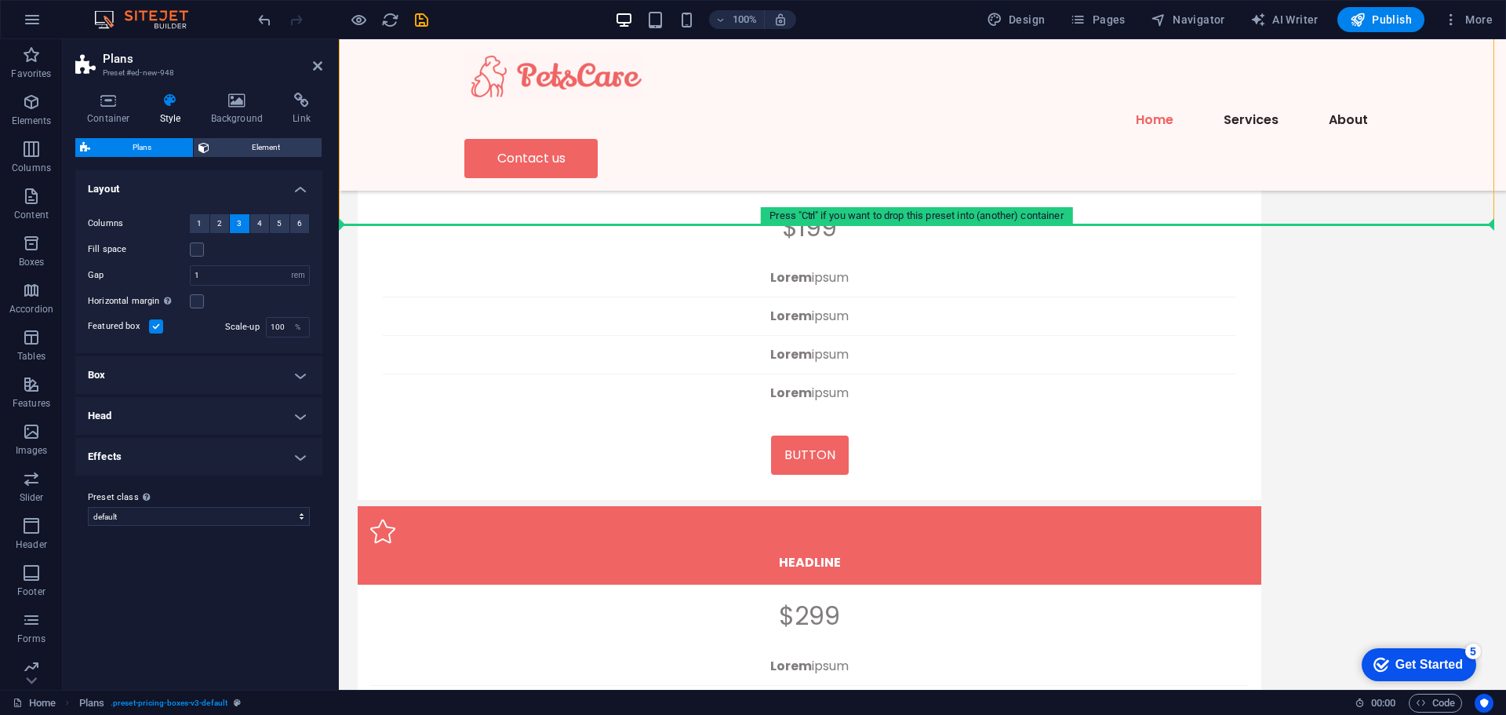
drag, startPoint x: 699, startPoint y: 318, endPoint x: 422, endPoint y: 229, distance: 290.8
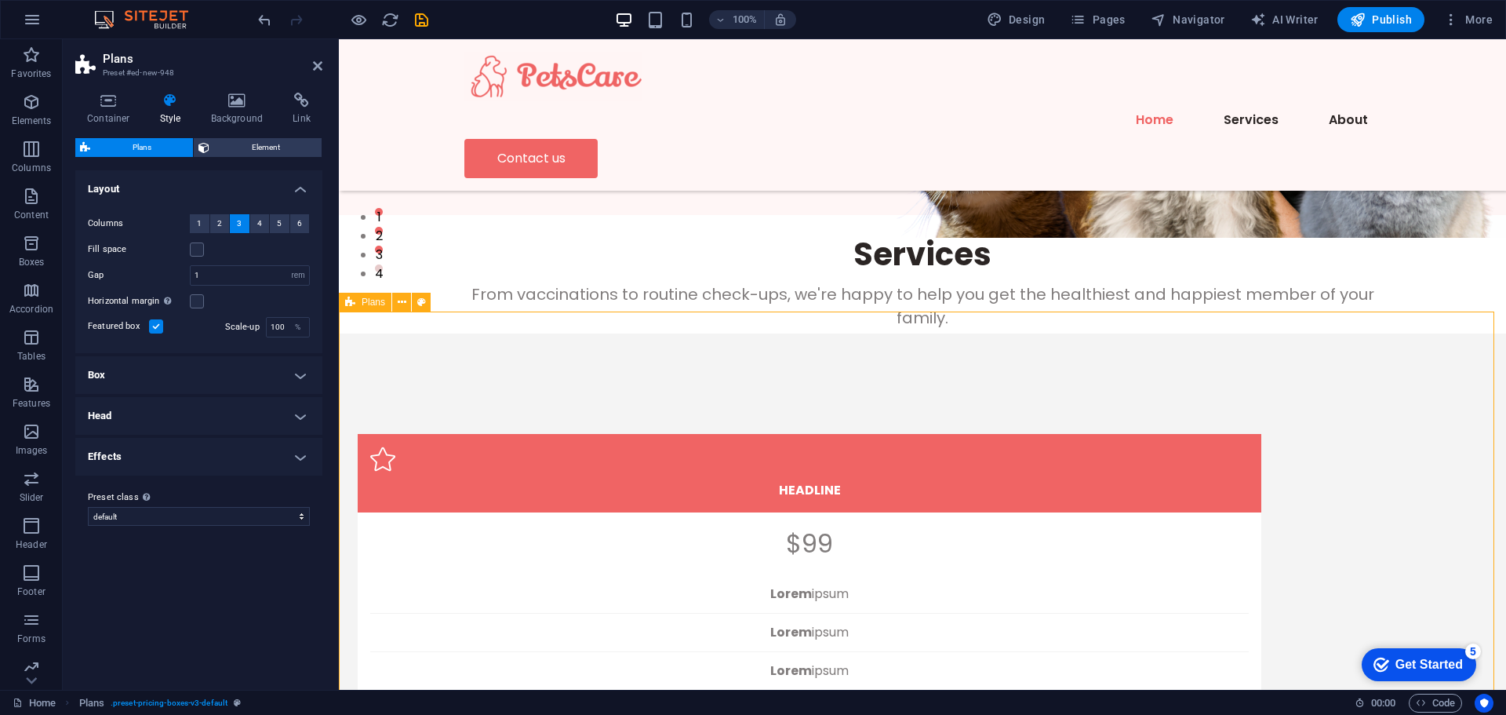
scroll to position [475, 0]
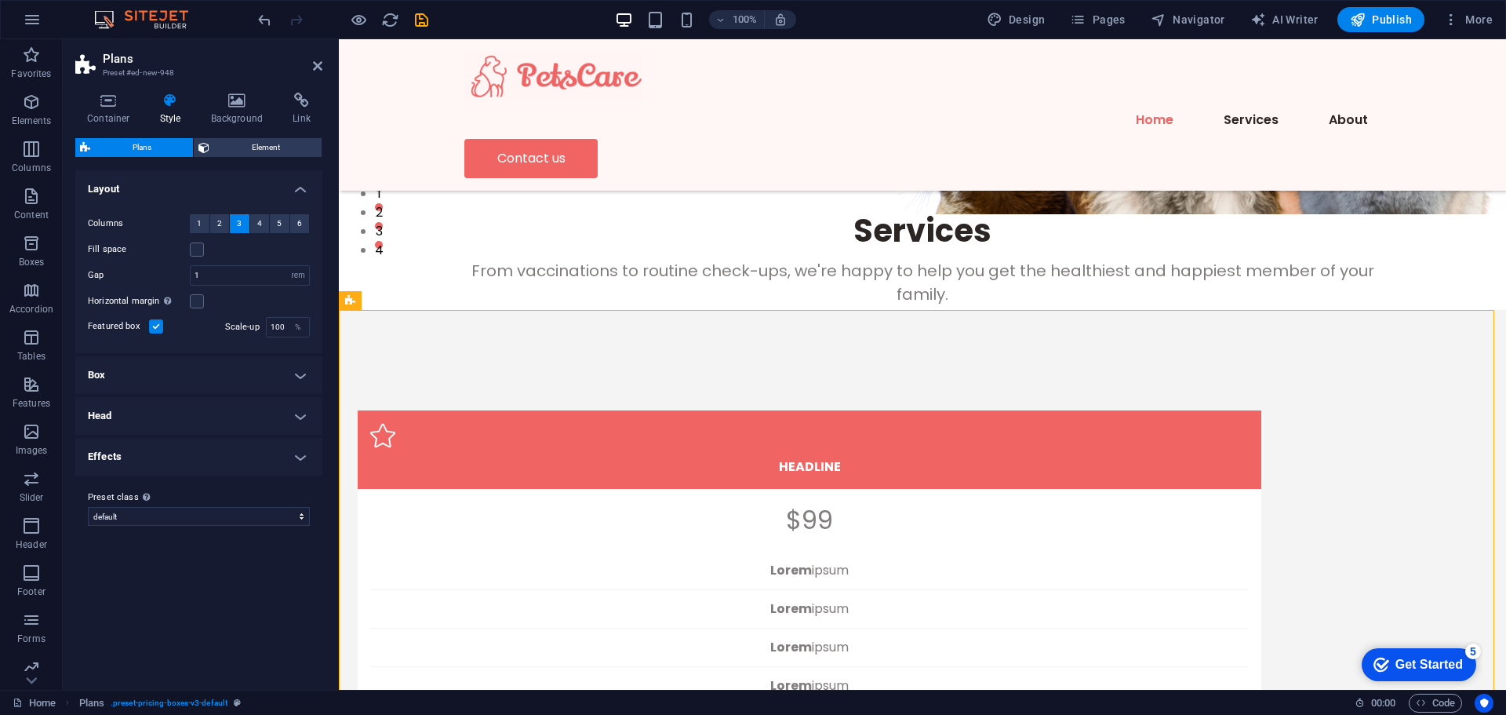
drag, startPoint x: 687, startPoint y: 341, endPoint x: 444, endPoint y: 507, distance: 294.2
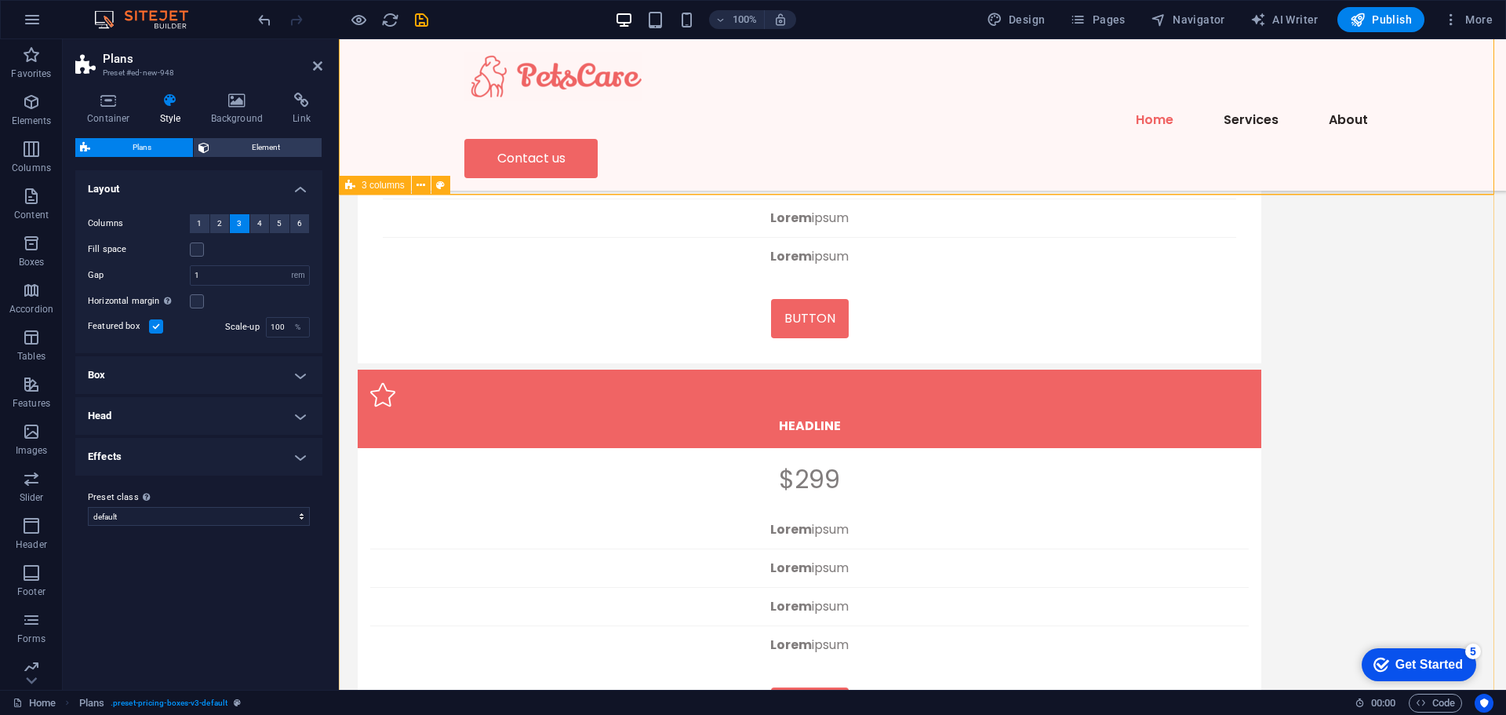
scroll to position [1382, 0]
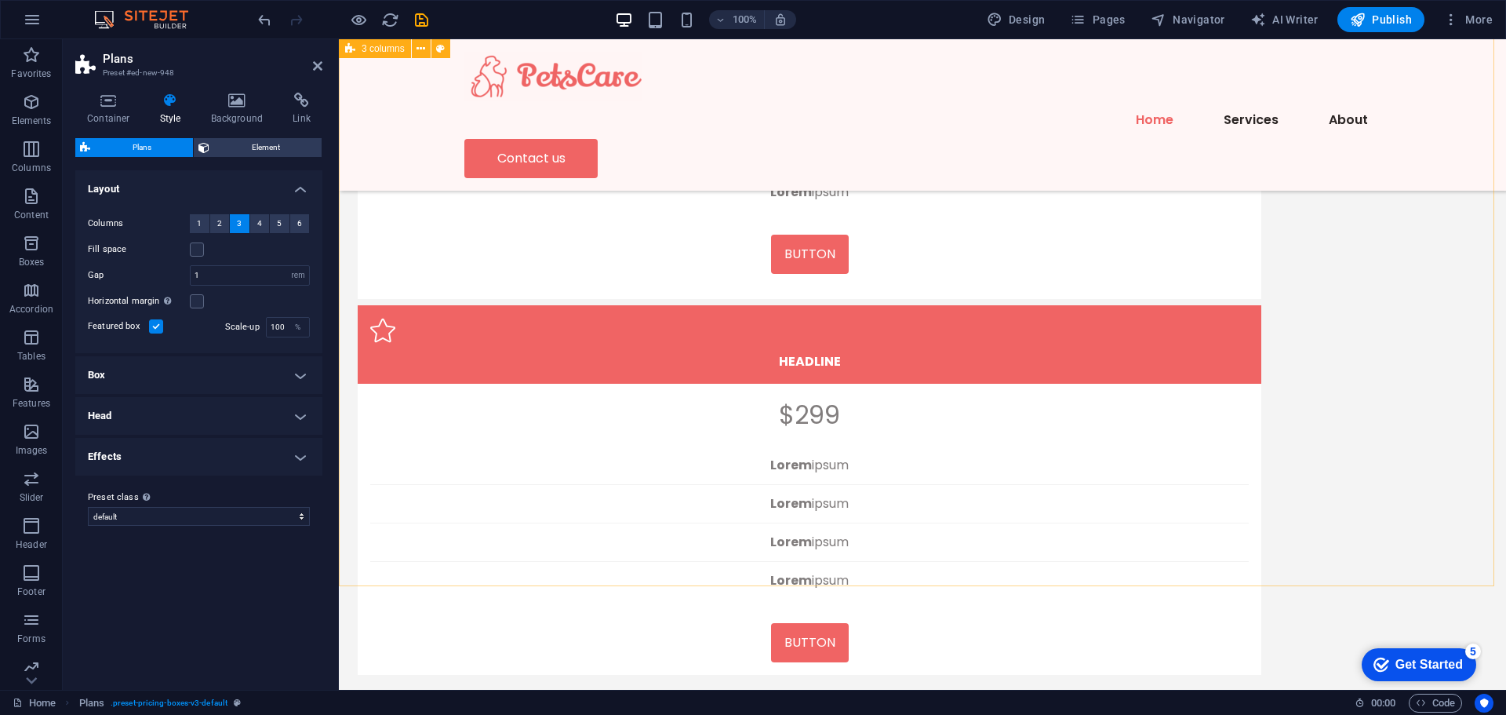
drag, startPoint x: 714, startPoint y: 339, endPoint x: 535, endPoint y: 490, distance: 234.4
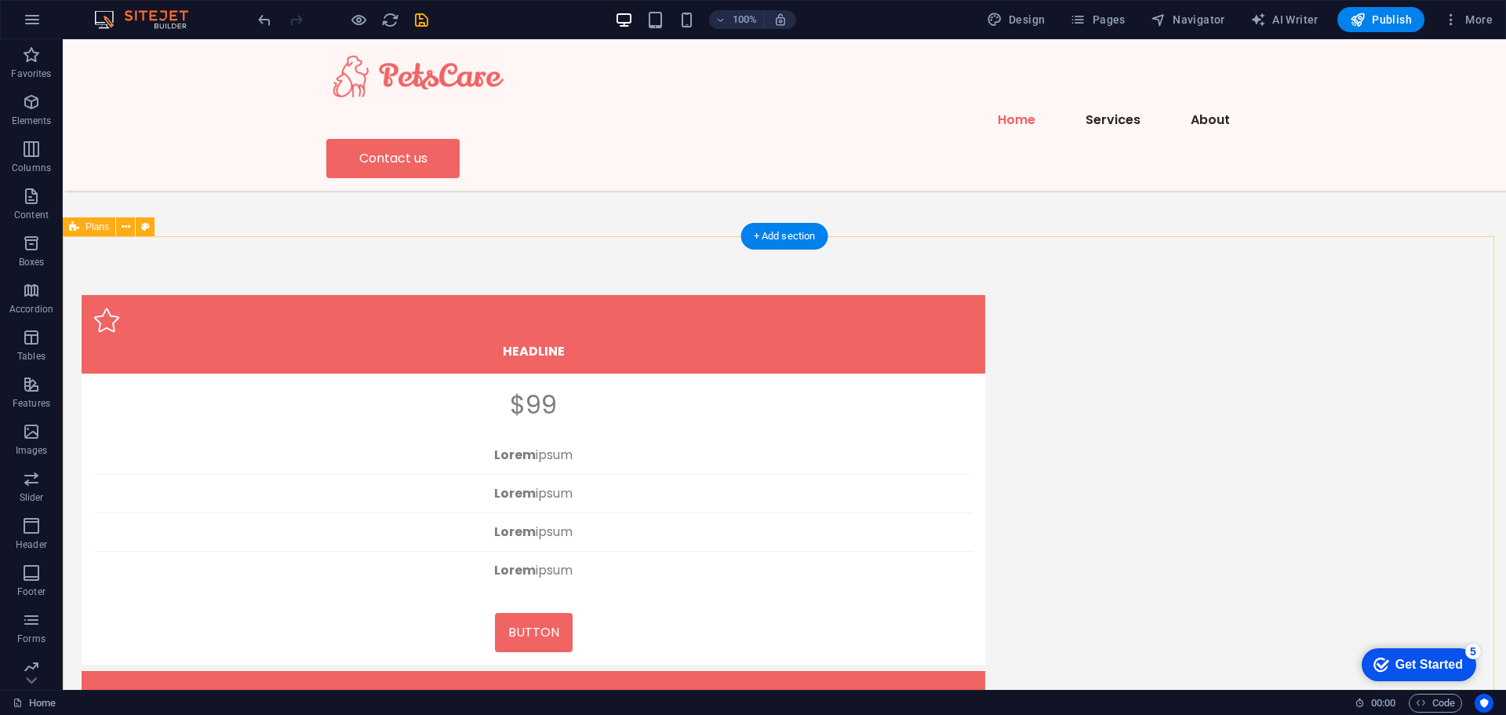
scroll to position [519, 0]
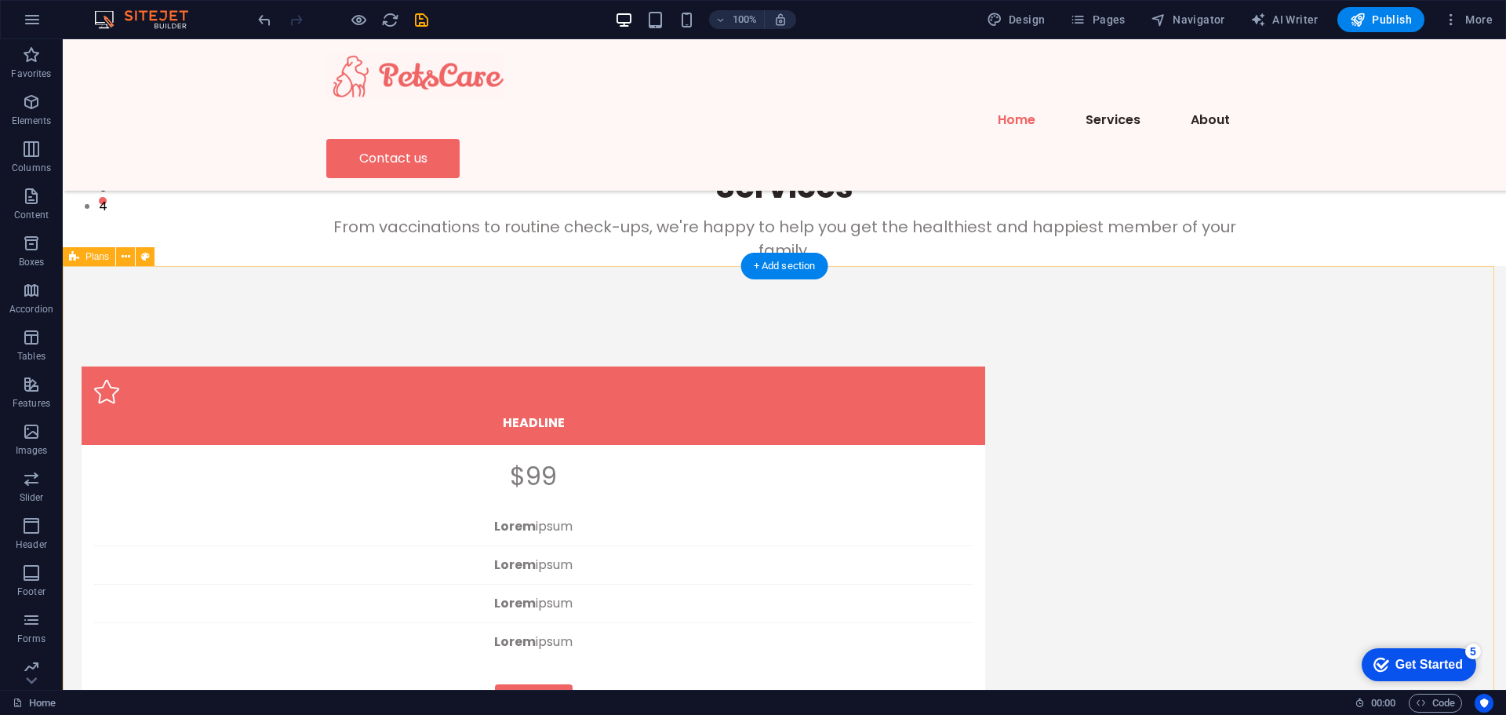
drag, startPoint x: 845, startPoint y: 304, endPoint x: 661, endPoint y: 355, distance: 190.5
click at [123, 256] on icon at bounding box center [126, 257] width 9 height 16
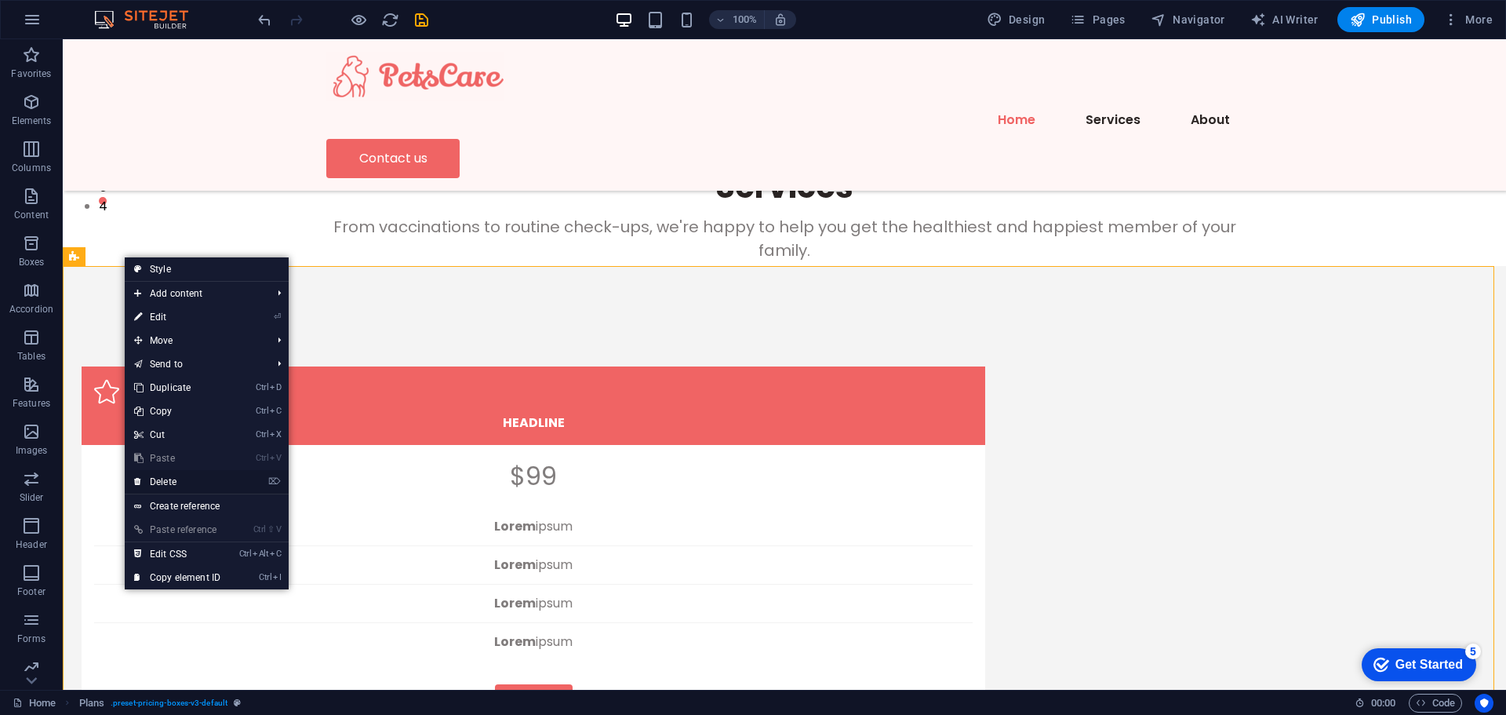
click at [173, 487] on link "⌦ Delete" at bounding box center [177, 482] width 105 height 24
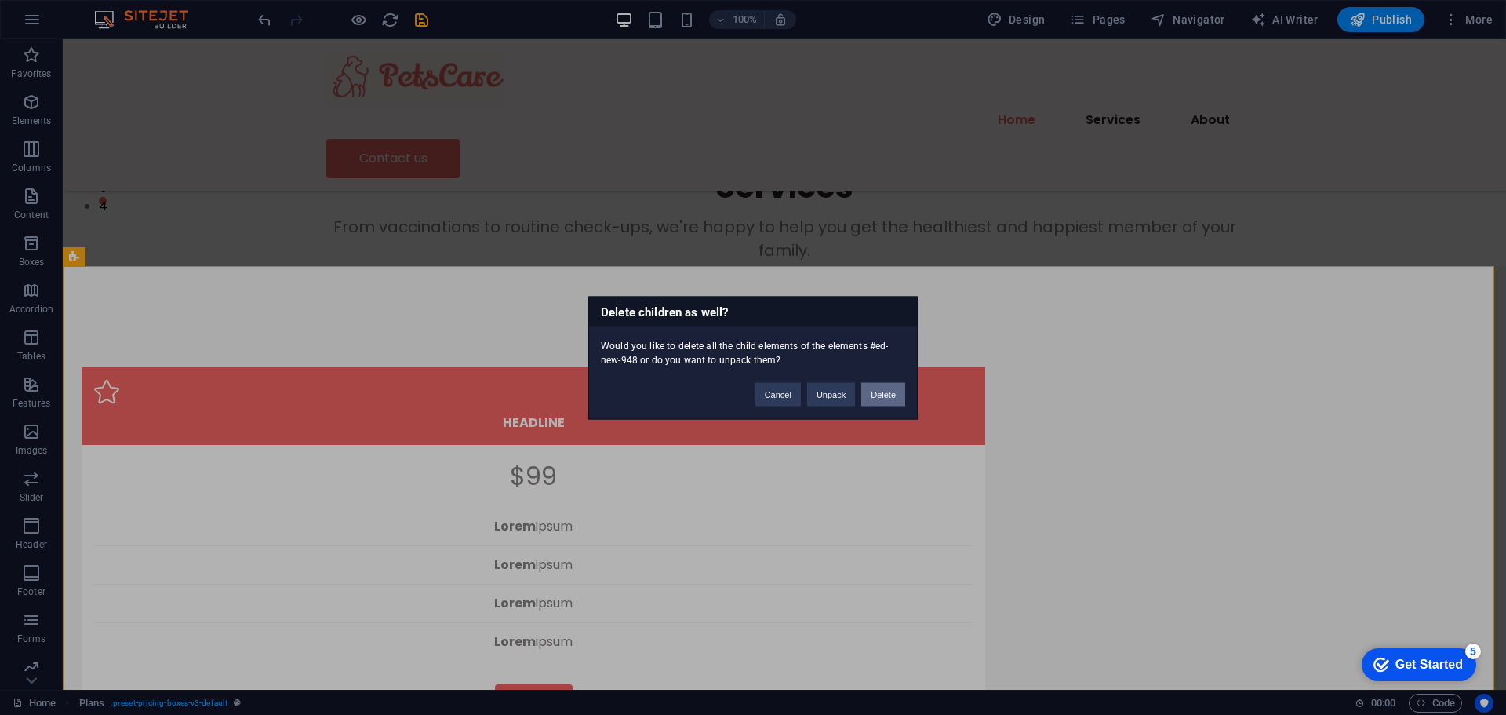
click at [876, 392] on button "Delete" at bounding box center [883, 394] width 44 height 24
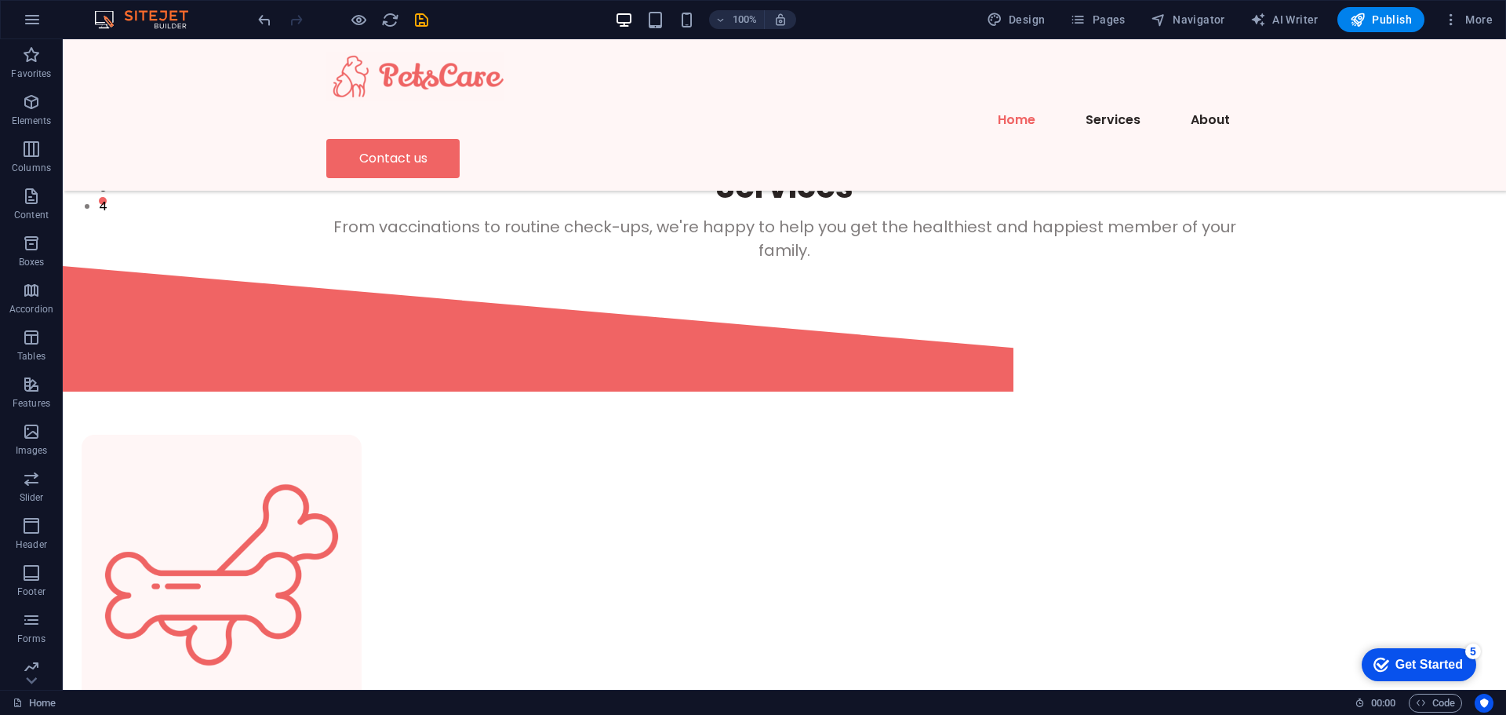
click at [1419, 652] on div "checkmark Get Started 5" at bounding box center [1419, 664] width 115 height 33
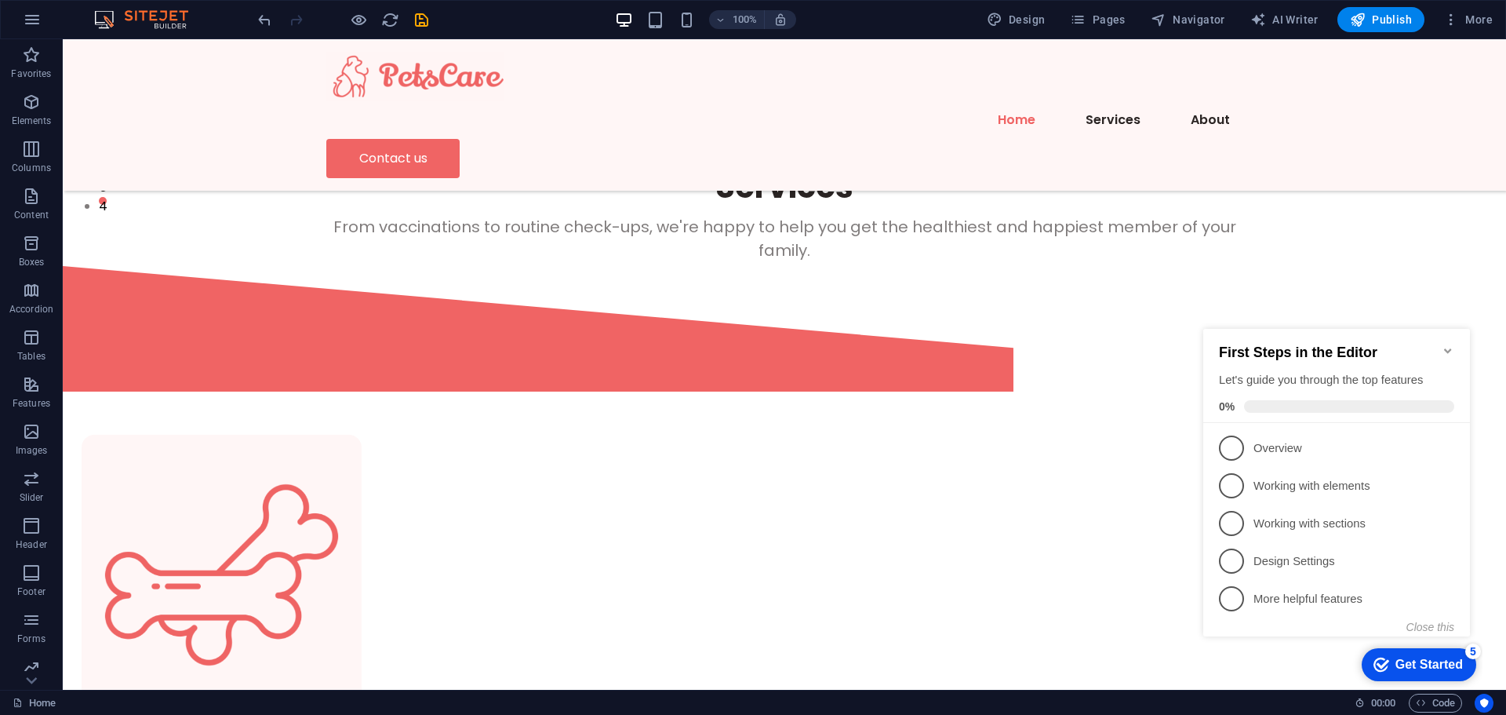
click at [1223, 634] on div "First Steps in the Editor Let's guide you through the top features 0% 1 Overvie…" at bounding box center [1336, 483] width 267 height 308
click at [1448, 348] on icon "Minimize checklist" at bounding box center [1447, 350] width 7 height 5
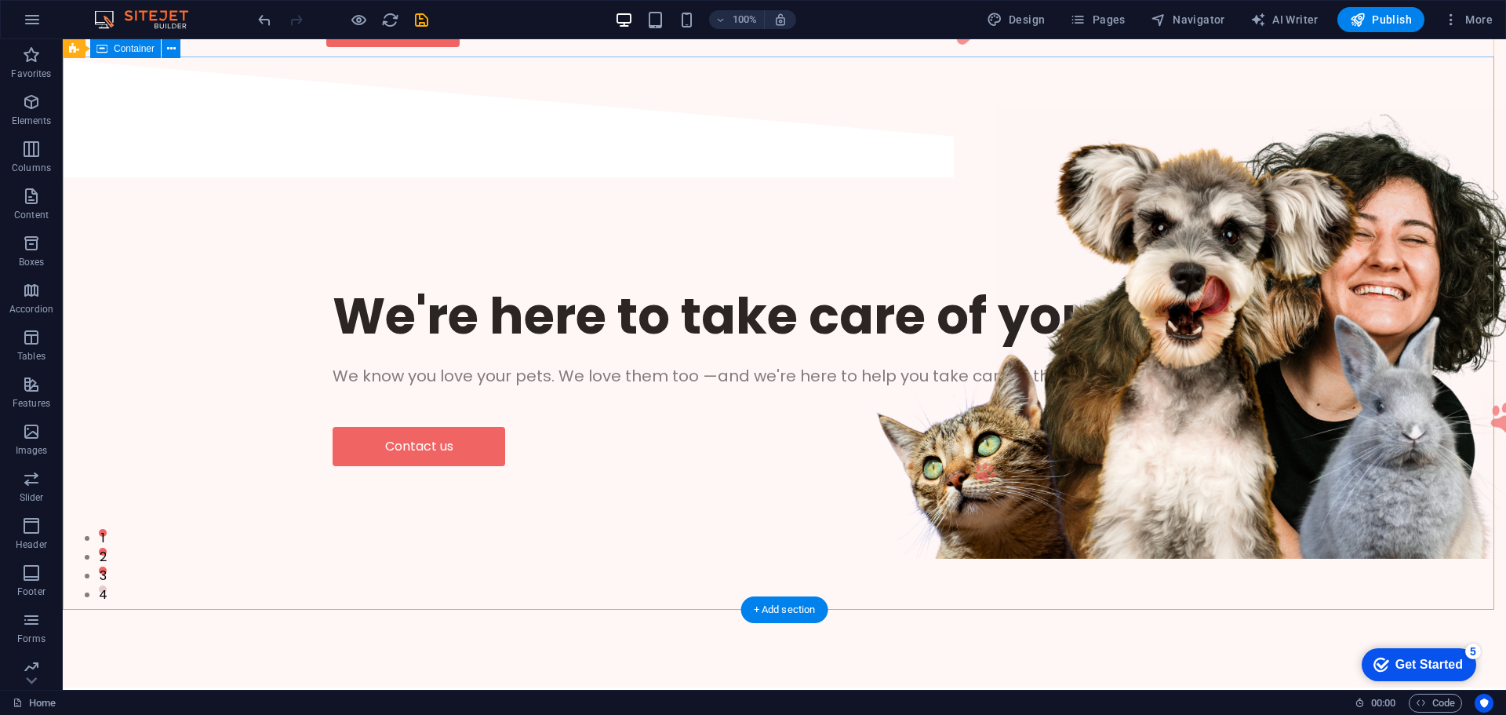
scroll to position [0, 0]
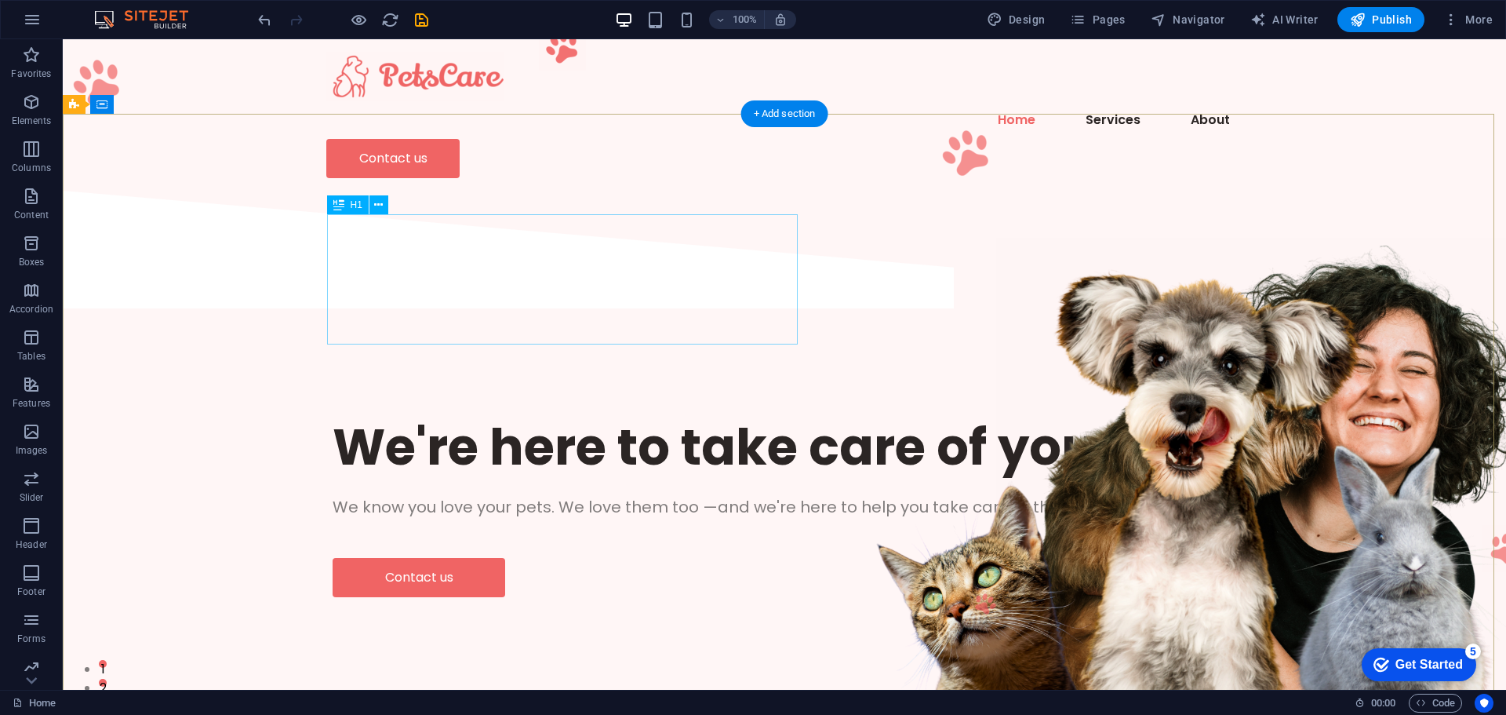
click at [531, 414] on div "We're here to take care of your pet." at bounding box center [785, 446] width 904 height 65
click at [1028, 455] on figure at bounding box center [1270, 464] width 549 height 452
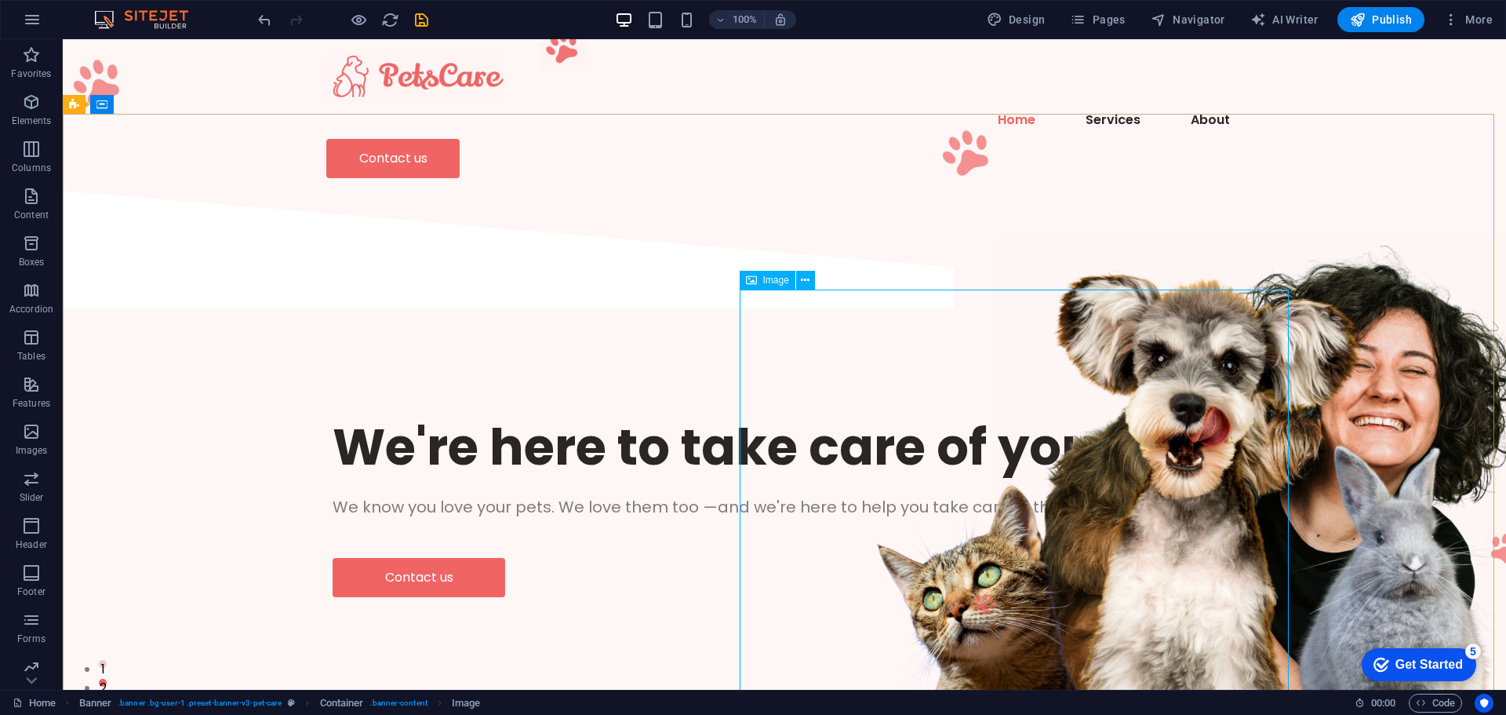
click at [777, 279] on span "Image" at bounding box center [776, 279] width 26 height 9
drag, startPoint x: 838, startPoint y: 319, endPoint x: 866, endPoint y: 347, distance: 39.4
drag, startPoint x: 864, startPoint y: 413, endPoint x: 864, endPoint y: 366, distance: 46.3
click at [996, 366] on figure at bounding box center [1270, 464] width 549 height 452
drag, startPoint x: 937, startPoint y: 497, endPoint x: 919, endPoint y: 404, distance: 94.3
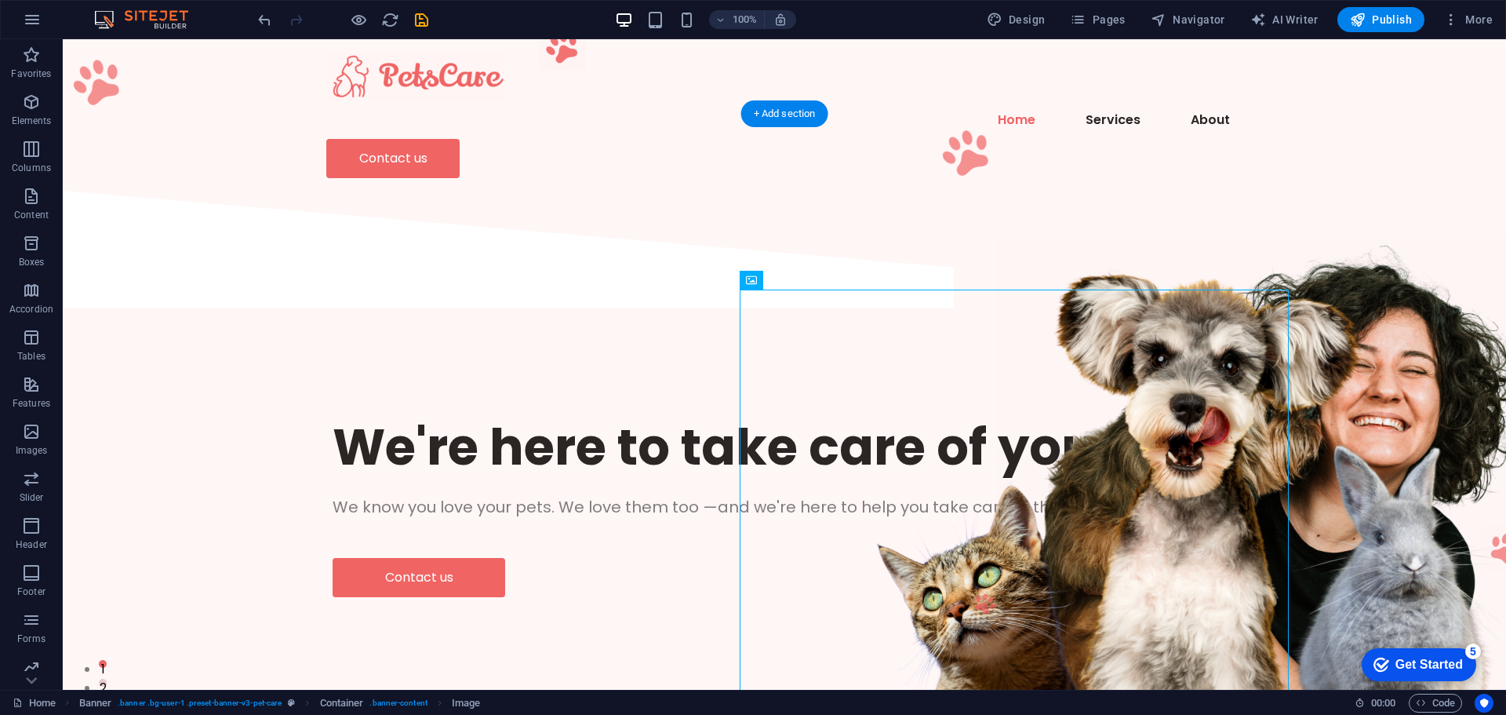
click at [996, 404] on figure at bounding box center [1270, 464] width 549 height 452
click at [806, 283] on icon at bounding box center [805, 280] width 9 height 16
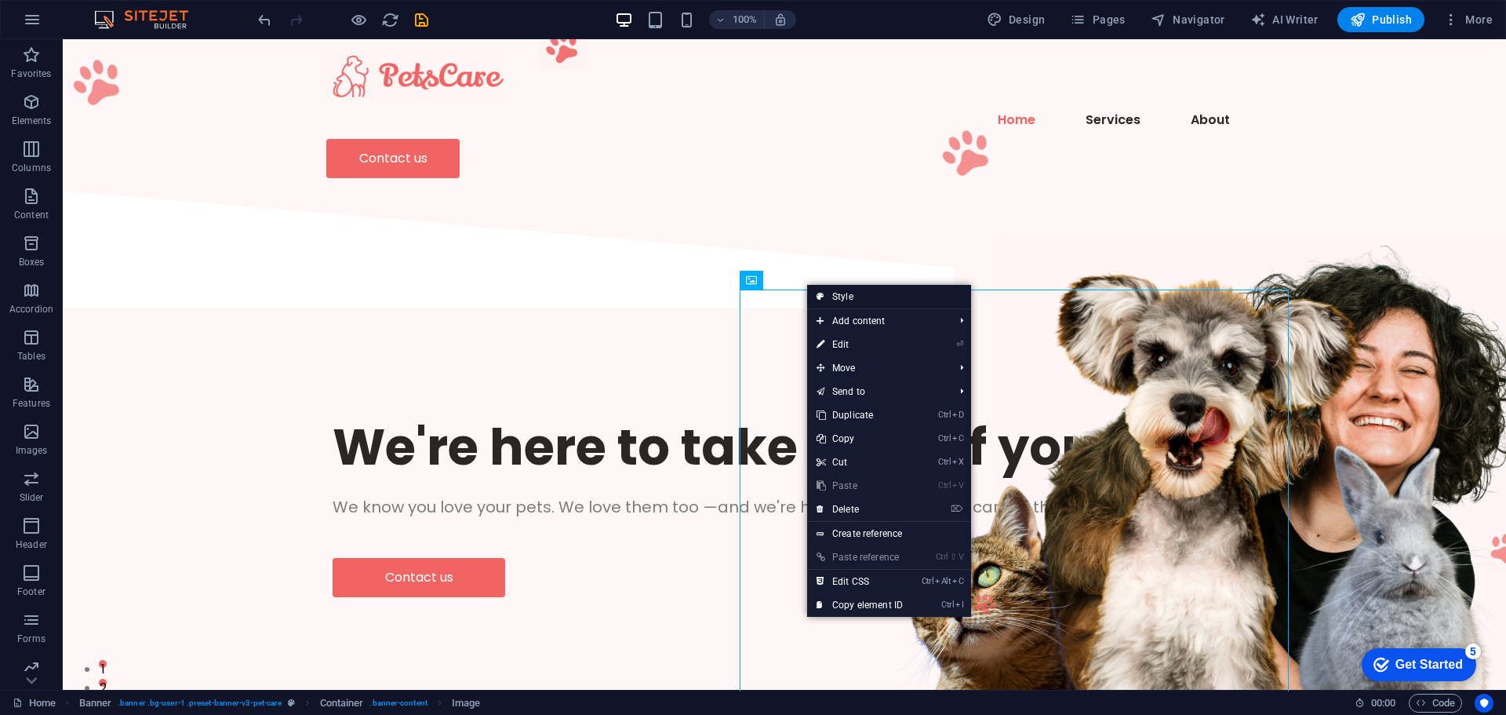
click at [836, 289] on link "Style" at bounding box center [889, 297] width 164 height 24
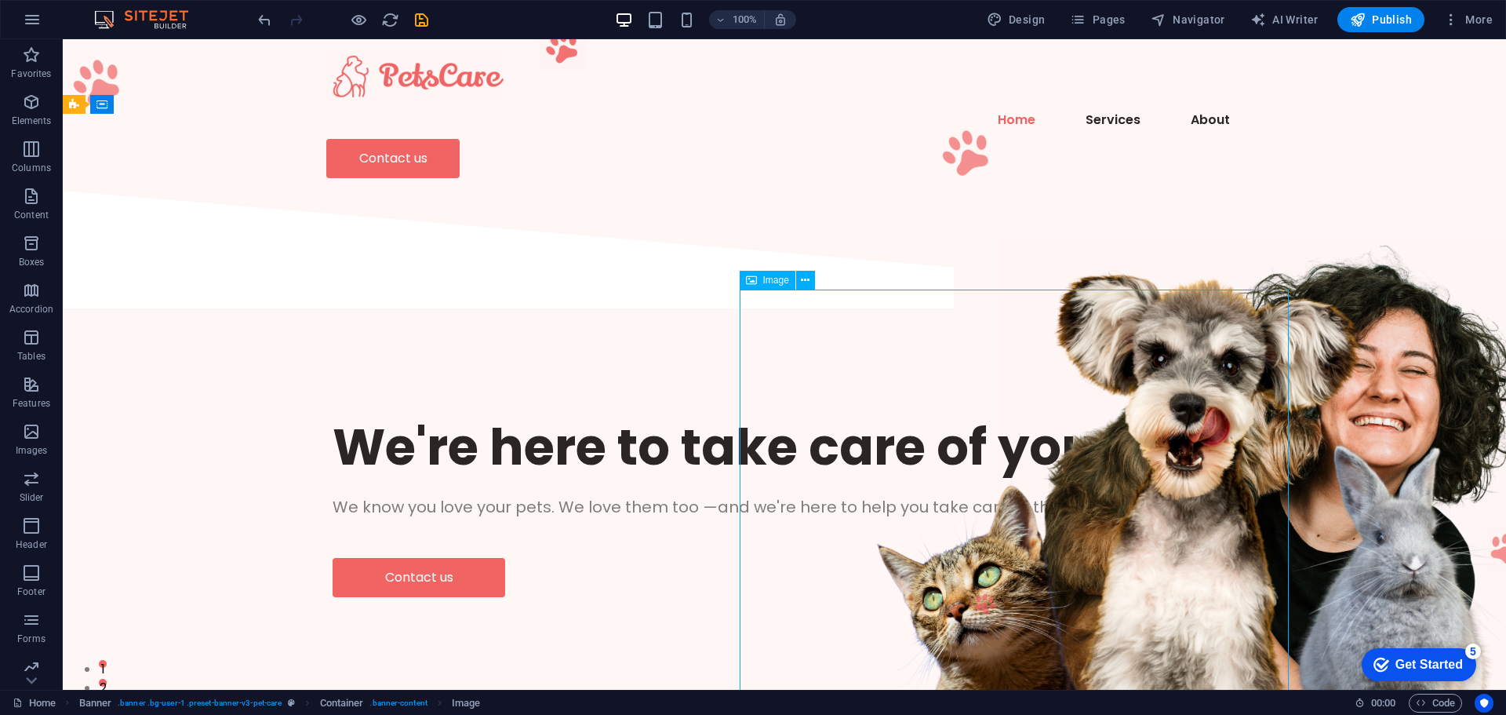
drag, startPoint x: 908, startPoint y: 427, endPoint x: 1014, endPoint y: 424, distance: 106.7
click at [1014, 424] on figure at bounding box center [1270, 464] width 549 height 452
drag, startPoint x: 997, startPoint y: 421, endPoint x: 843, endPoint y: 423, distance: 153.8
click at [996, 423] on figure at bounding box center [1270, 464] width 549 height 452
click at [773, 285] on span "Image" at bounding box center [776, 279] width 26 height 9
